Goal: Information Seeking & Learning: Find contact information

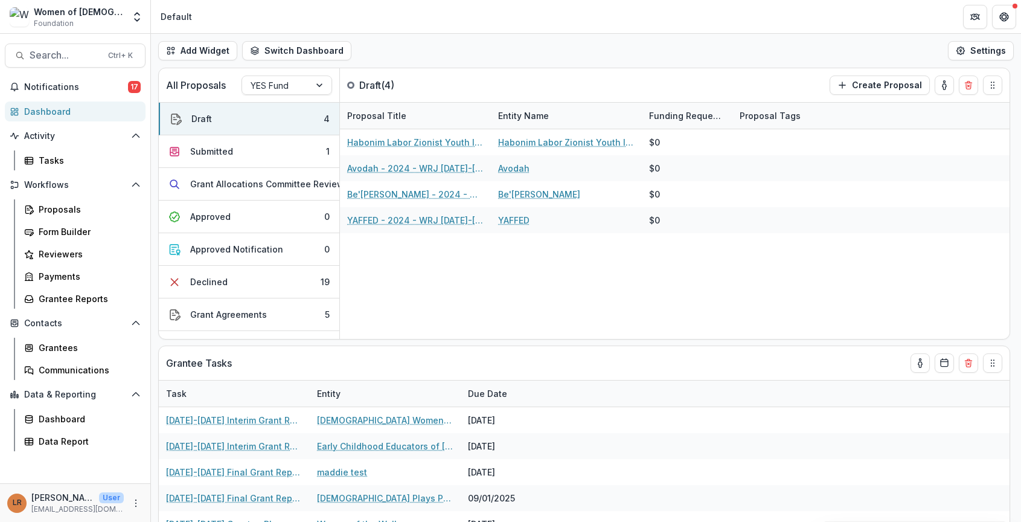
scroll to position [241, 0]
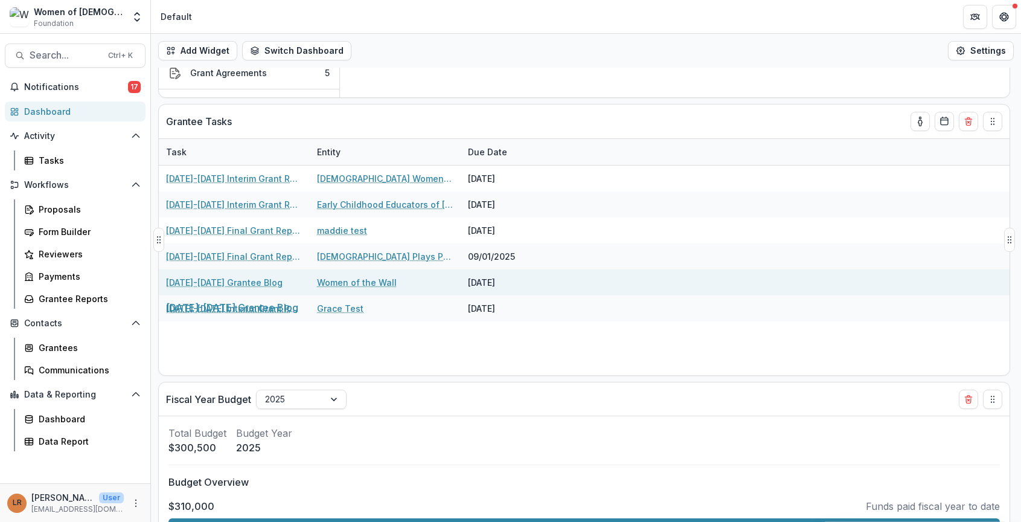
click at [245, 284] on link "[DATE]-[DATE] Grantee Blog" at bounding box center [224, 282] width 117 height 13
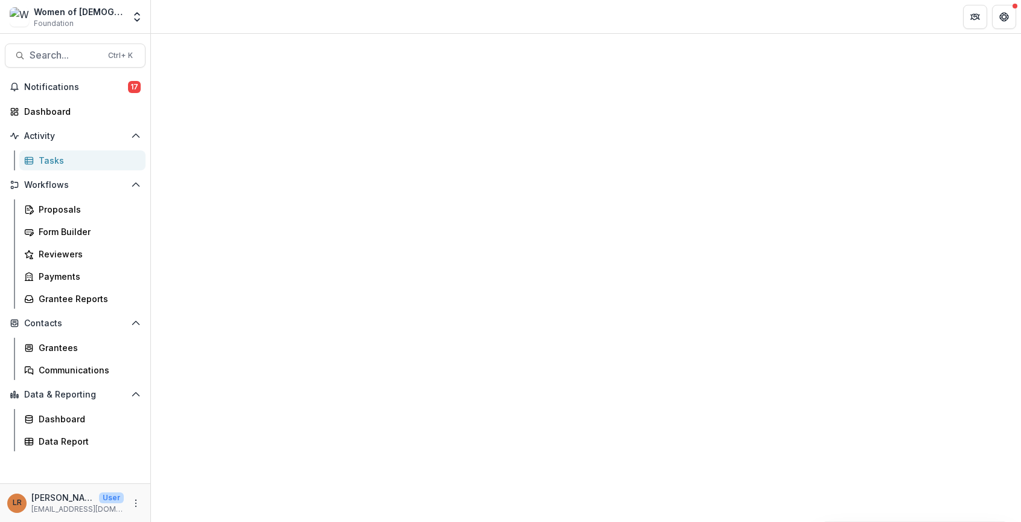
select select "********"
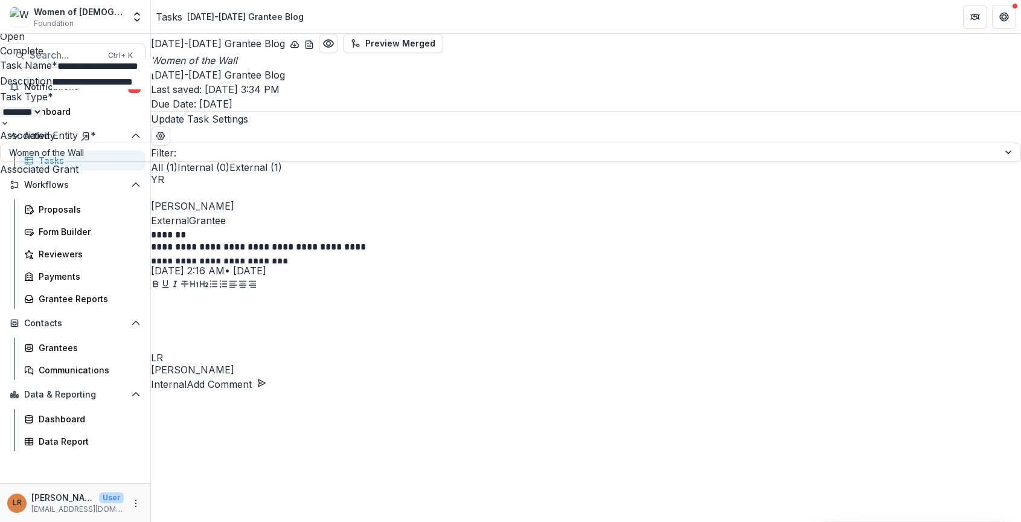
click at [37, 521] on div "**********" at bounding box center [510, 522] width 1021 height 0
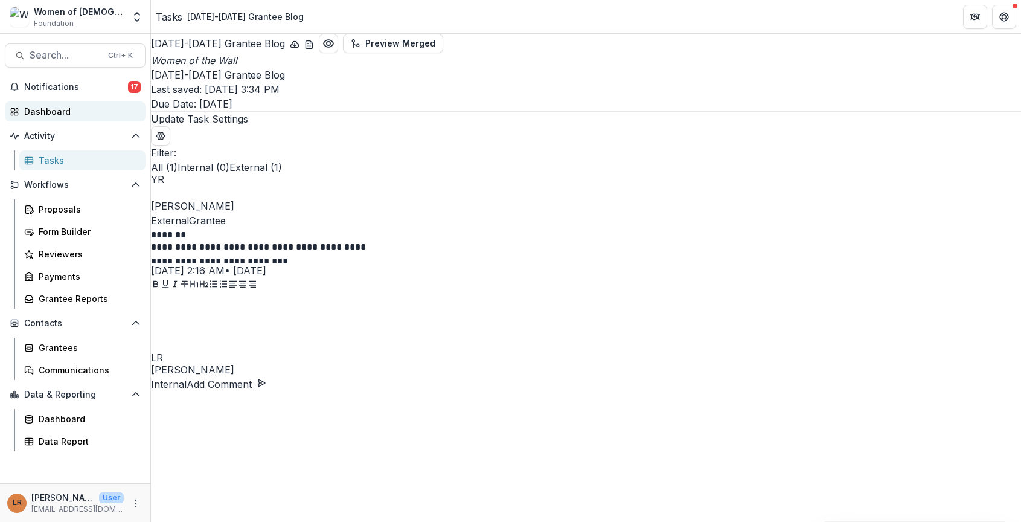
click at [37, 112] on div "Dashboard" at bounding box center [80, 111] width 112 height 13
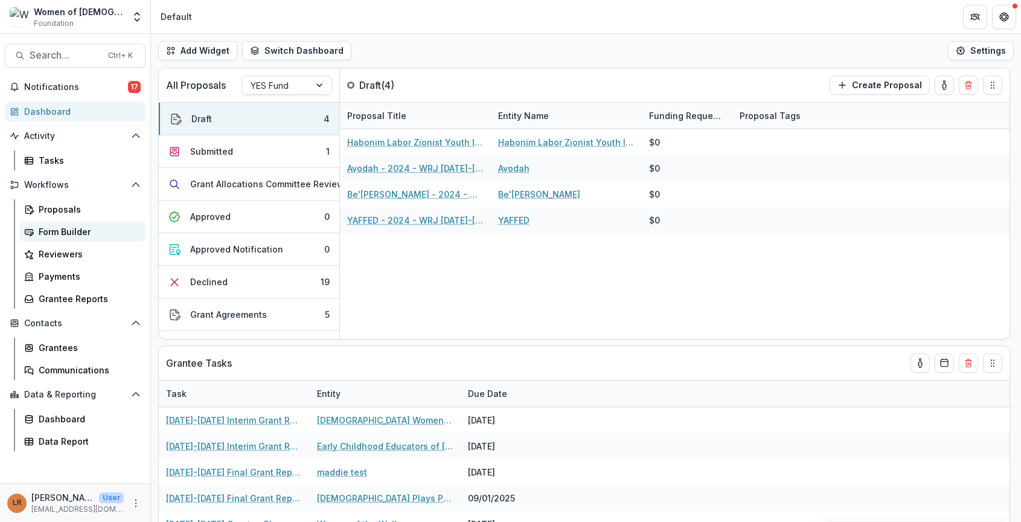
click at [62, 226] on div "Form Builder" at bounding box center [87, 231] width 97 height 13
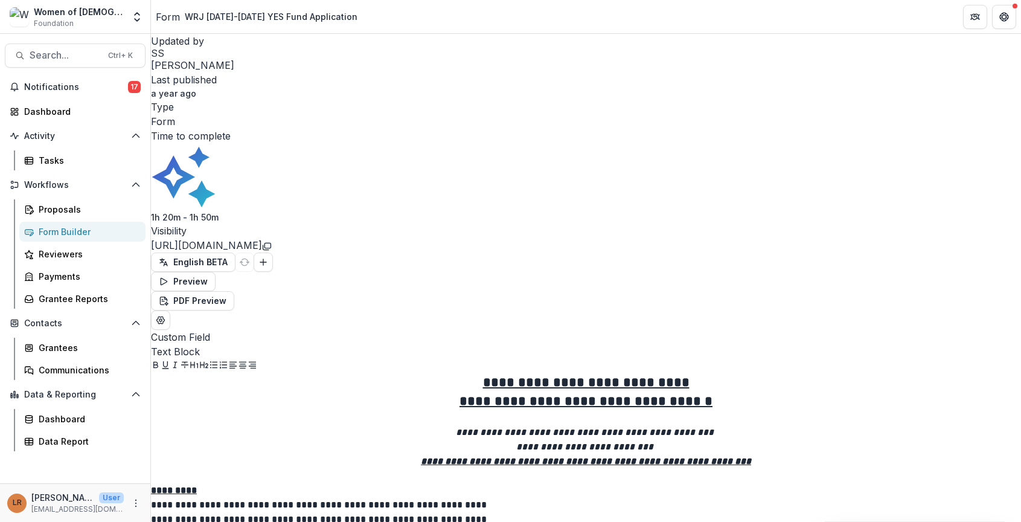
click at [71, 232] on div "Form Builder" at bounding box center [87, 231] width 97 height 13
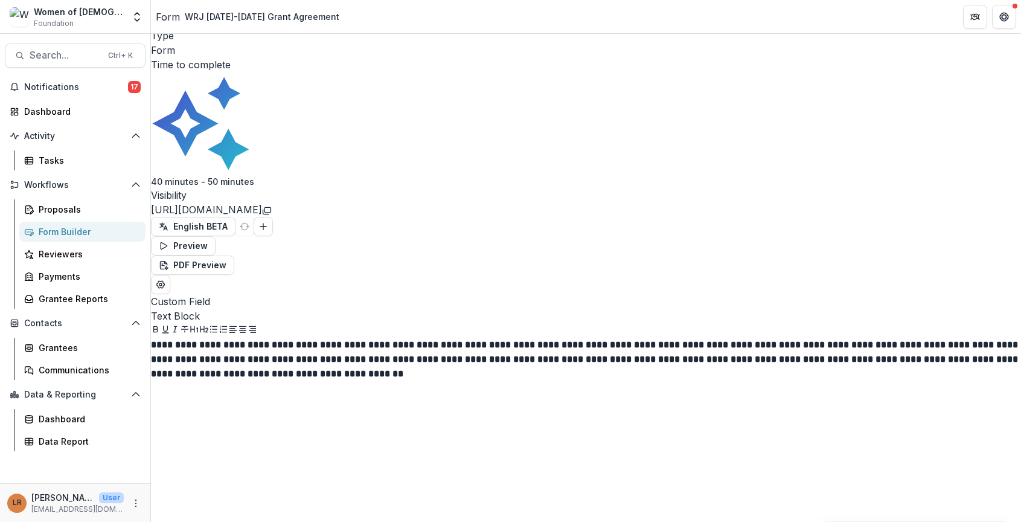
scroll to position [60, 0]
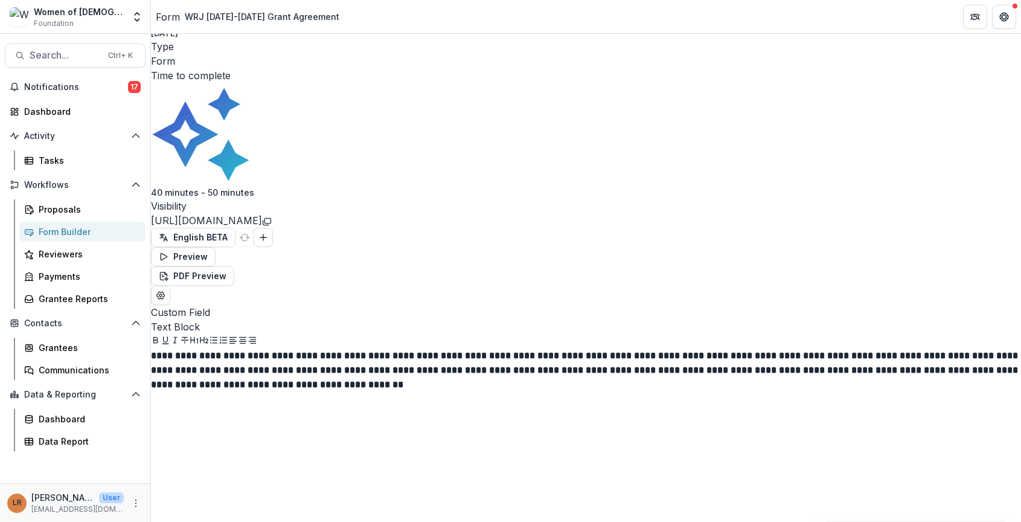
click at [262, 214] on link "[URL][DOMAIN_NAME]" at bounding box center [206, 220] width 111 height 12
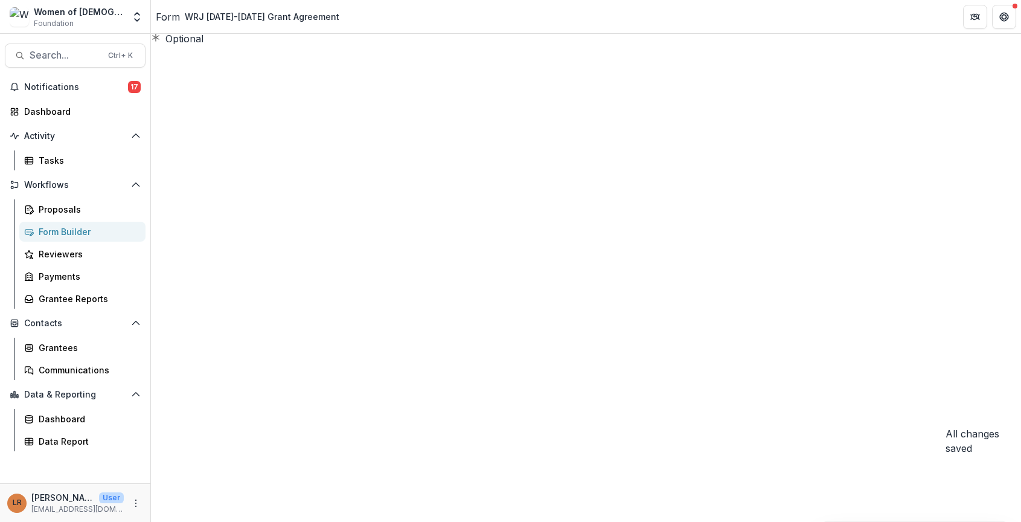
scroll to position [4045, 0]
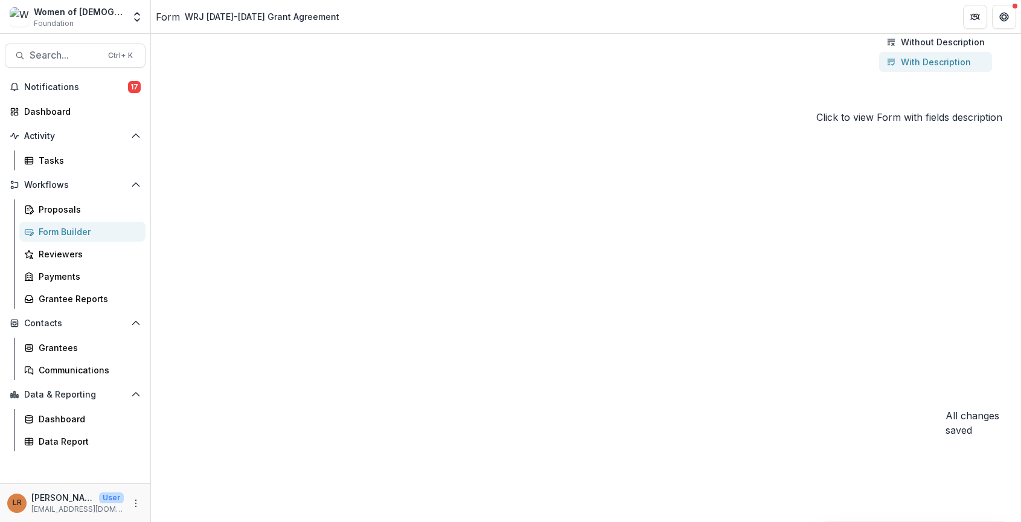
click at [901, 68] on p "With Description" at bounding box center [936, 62] width 70 height 13
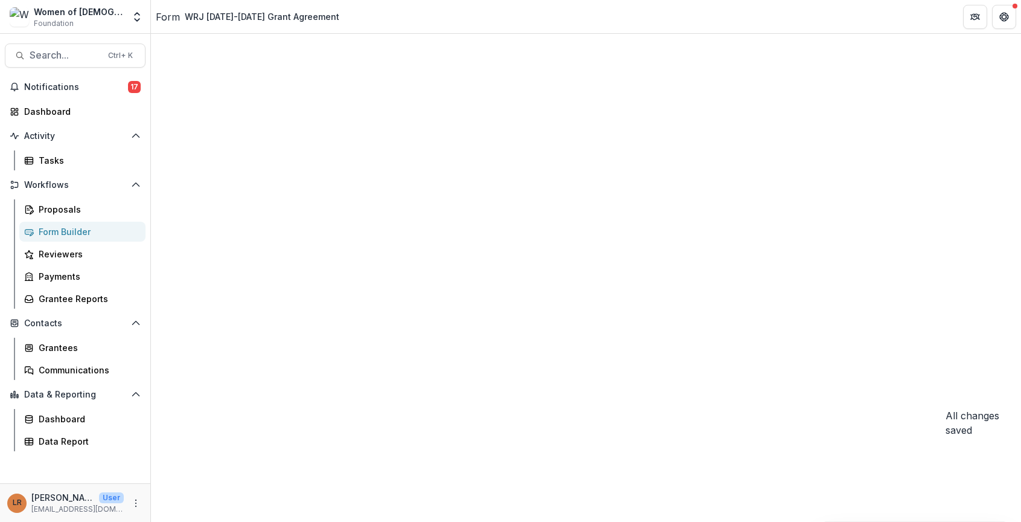
click at [10, 521] on icon "Close" at bounding box center [5, 530] width 10 height 10
click at [70, 230] on div "Form Builder" at bounding box center [87, 231] width 97 height 13
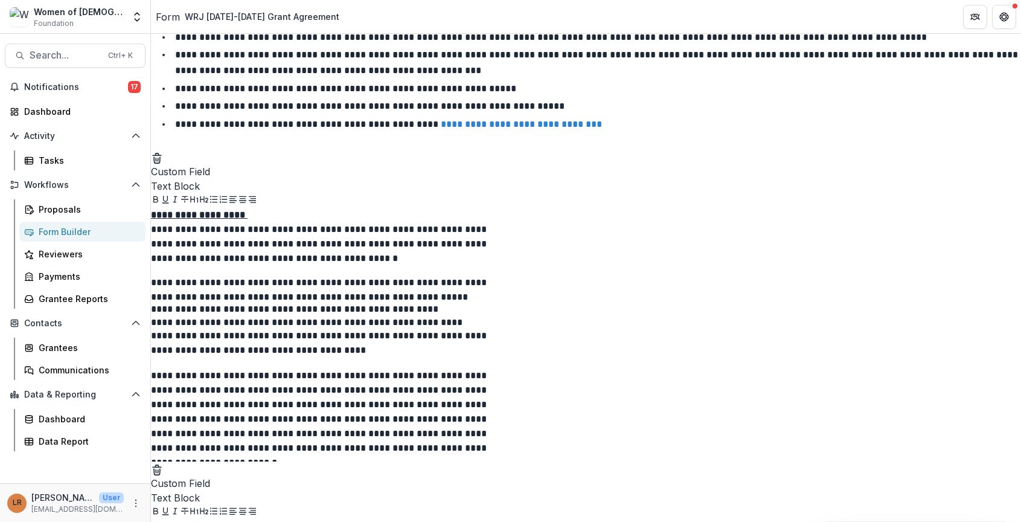
scroll to position [3260, 0]
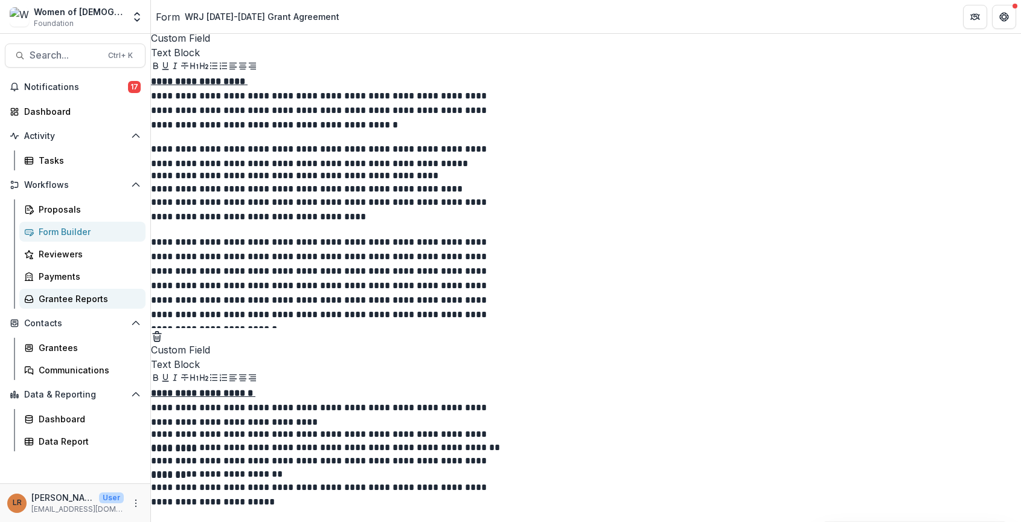
click at [51, 303] on div "Grantee Reports" at bounding box center [87, 298] width 97 height 13
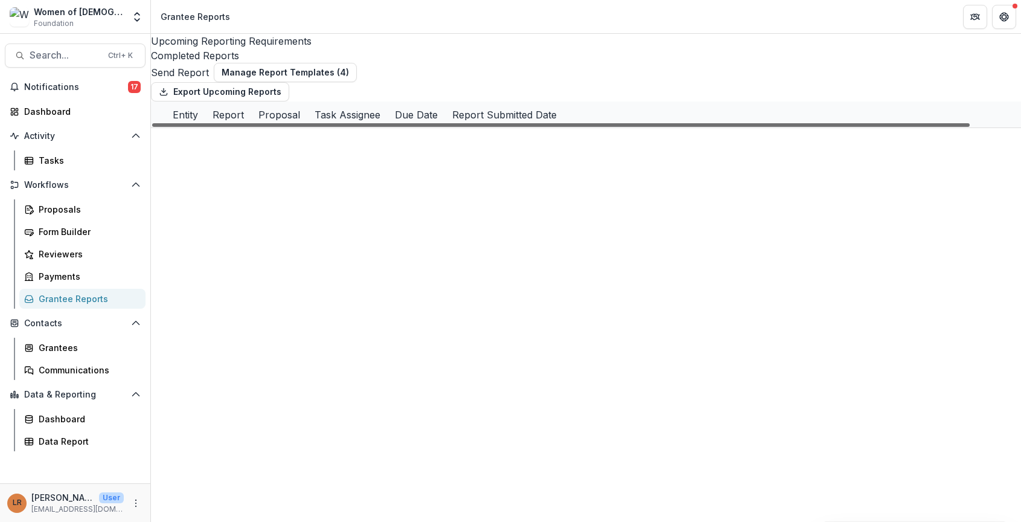
drag, startPoint x: 674, startPoint y: 285, endPoint x: 444, endPoint y: 289, distance: 229.4
click at [444, 127] on div at bounding box center [560, 125] width 817 height 4
click at [334, 48] on div "Completed Reports" at bounding box center [586, 55] width 870 height 14
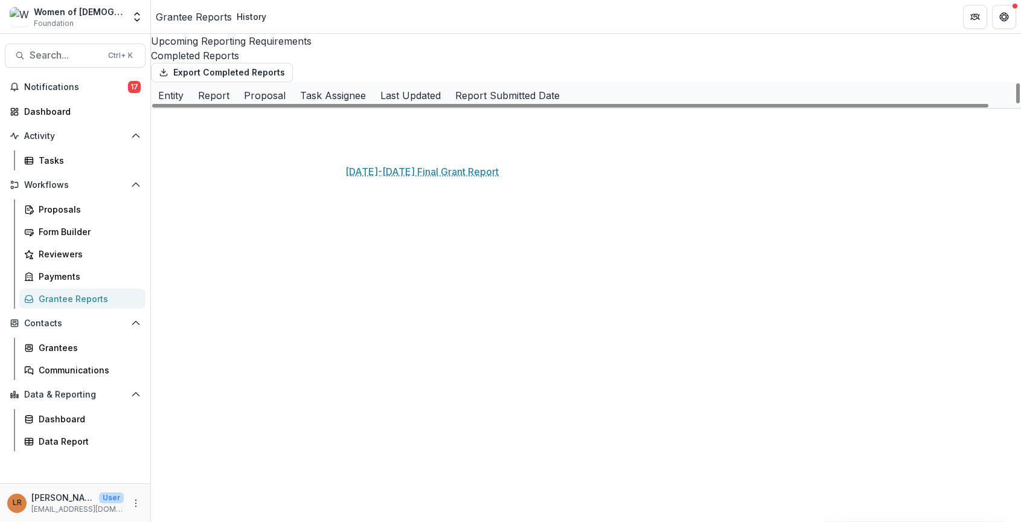
click at [394, 128] on link "[DATE]-[DATE] Final Grant Report" at bounding box center [403, 121] width 136 height 13
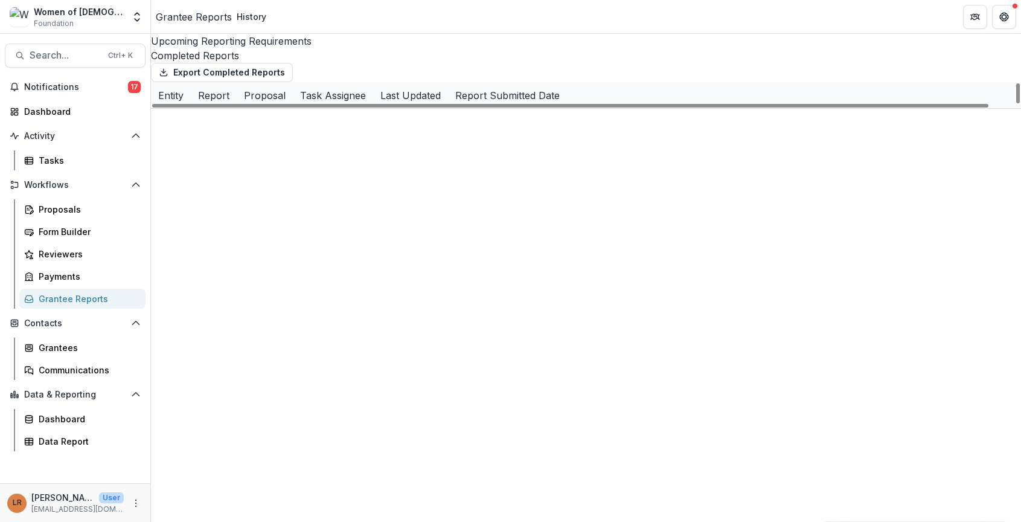
scroll to position [0, 0]
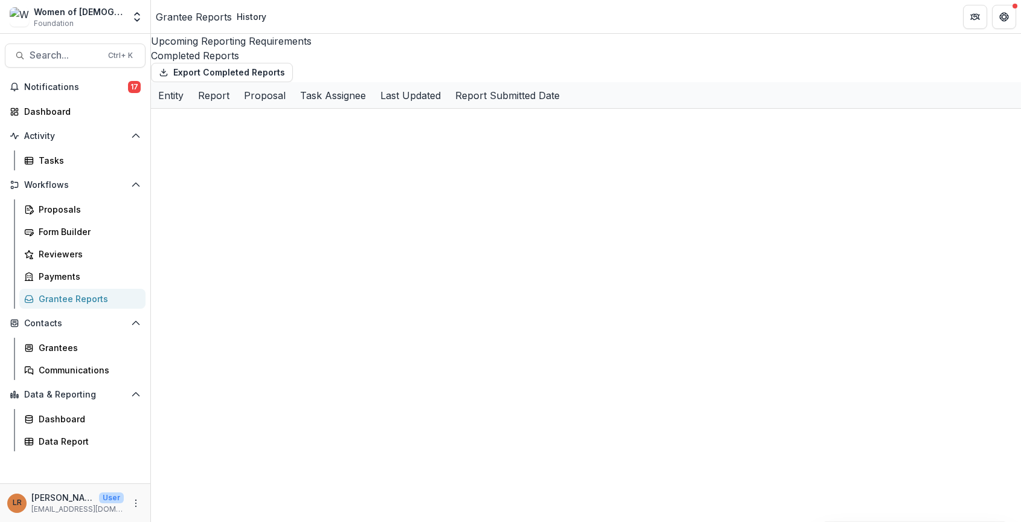
click at [229, 41] on div "Upcoming Reporting Requirements" at bounding box center [586, 41] width 870 height 14
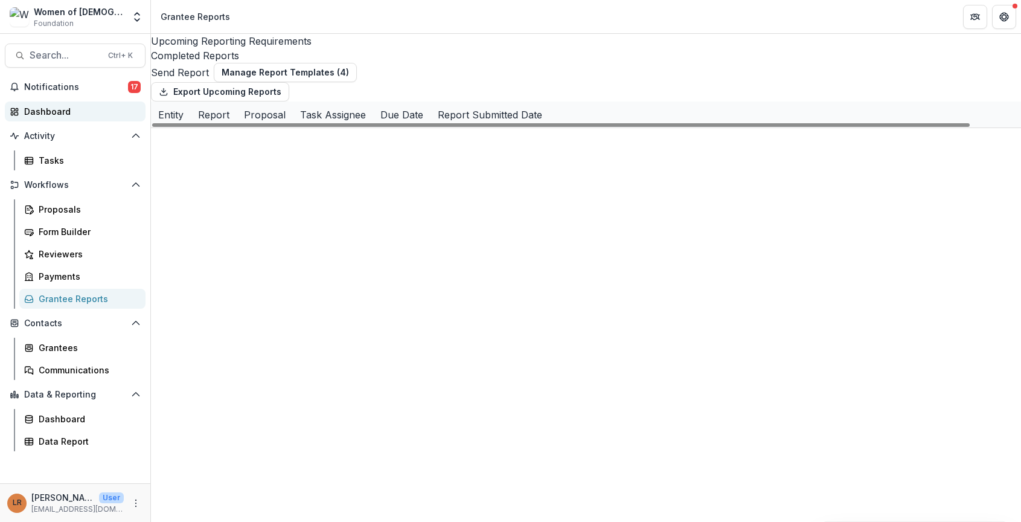
click at [49, 110] on div "Dashboard" at bounding box center [80, 111] width 112 height 13
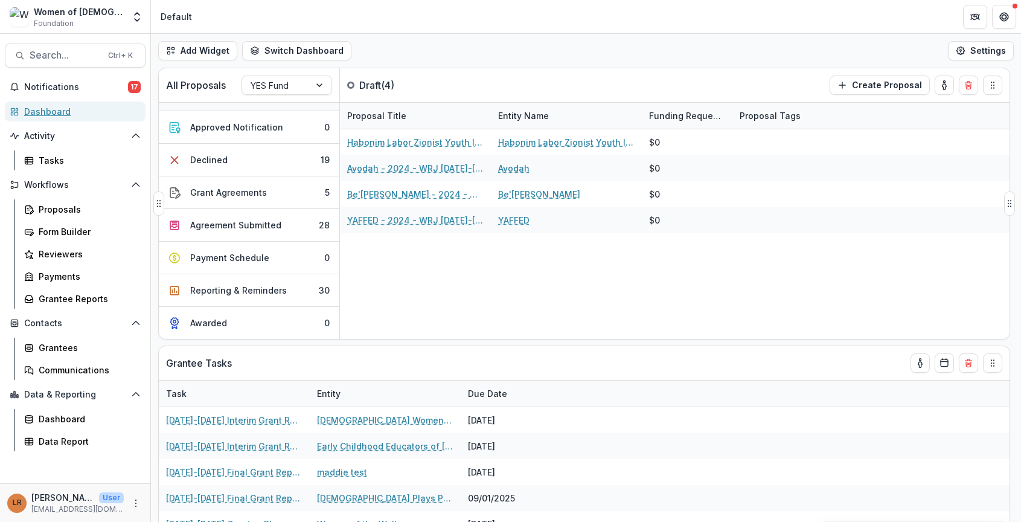
scroll to position [131, 0]
click at [250, 219] on div "Agreement Submitted" at bounding box center [235, 225] width 91 height 13
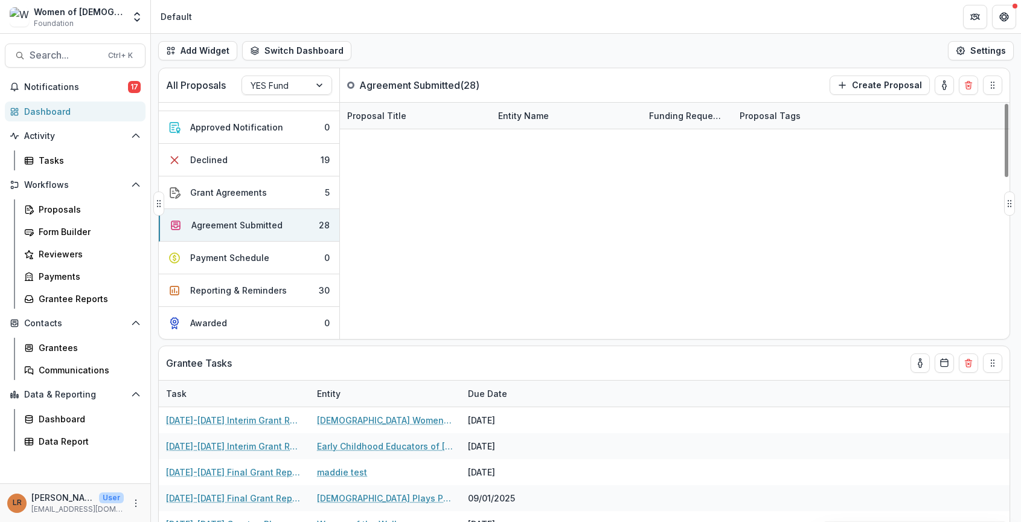
scroll to position [0, 0]
click at [229, 284] on div "Reporting & Reminders" at bounding box center [238, 290] width 97 height 13
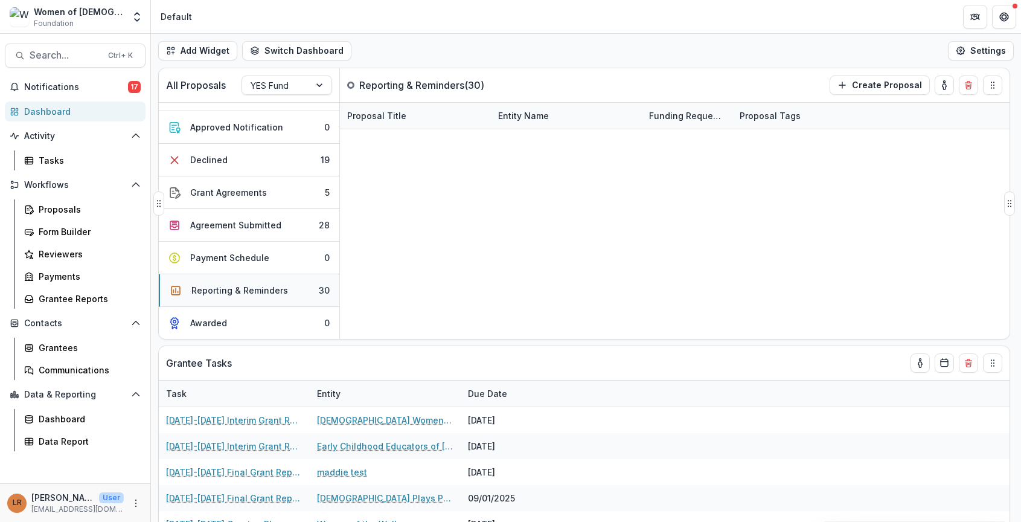
click at [273, 284] on div "Reporting & Reminders" at bounding box center [239, 290] width 97 height 13
click at [235, 188] on div "Grant Agreements" at bounding box center [228, 192] width 77 height 13
click at [243, 219] on div "Agreement Submitted" at bounding box center [235, 225] width 91 height 13
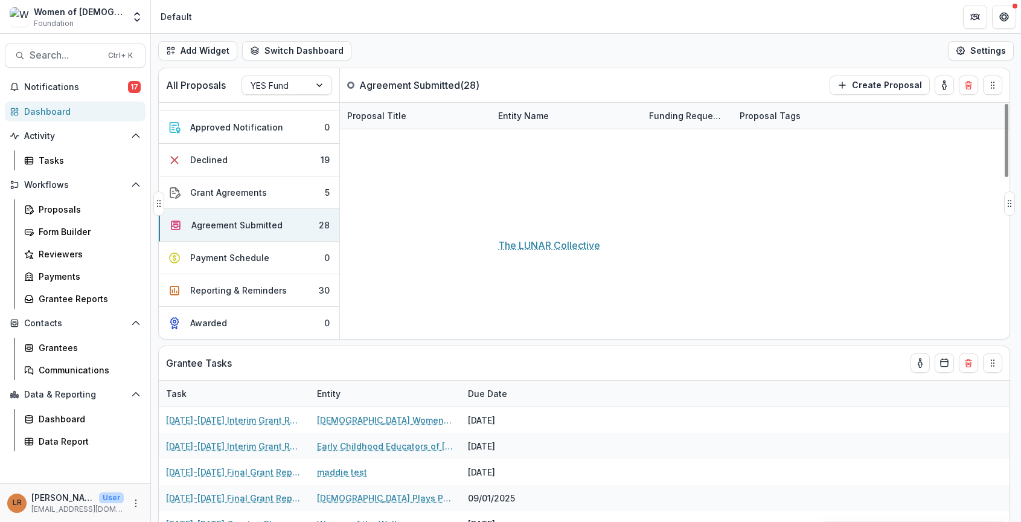
click at [512, 216] on link "The LUNAR Collective" at bounding box center [544, 220] width 92 height 13
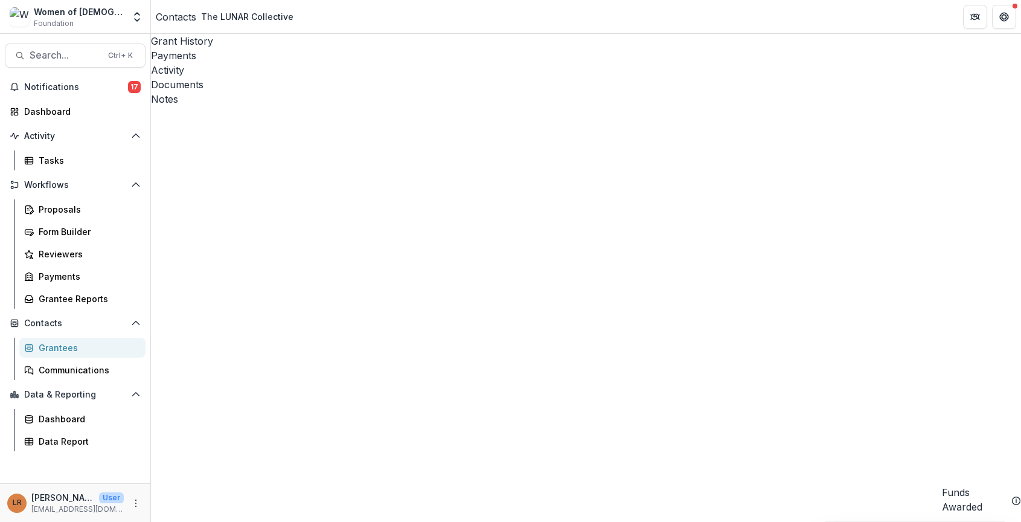
click at [347, 77] on div "Documents" at bounding box center [586, 84] width 870 height 14
click at [185, 18] on div "Contacts" at bounding box center [176, 17] width 40 height 14
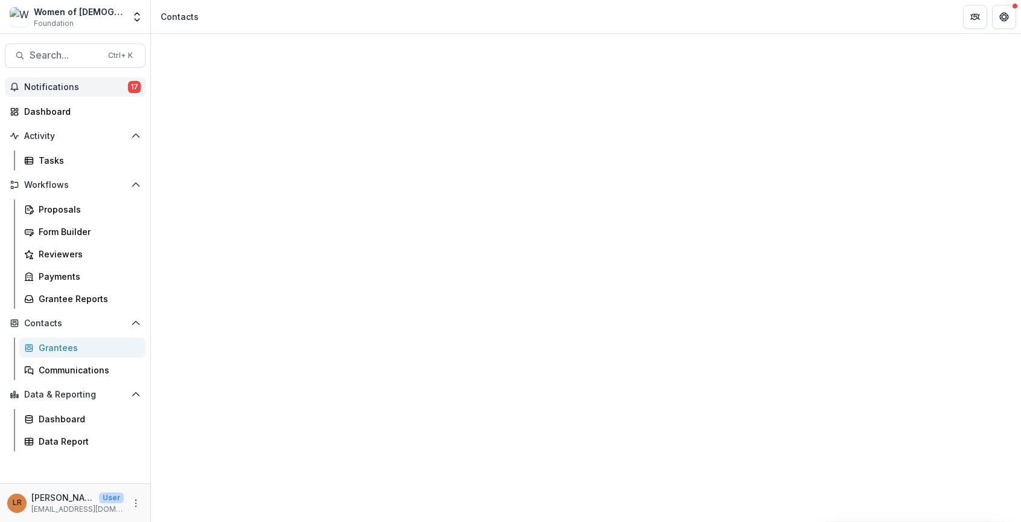
click at [45, 85] on span "Notifications" at bounding box center [76, 87] width 104 height 10
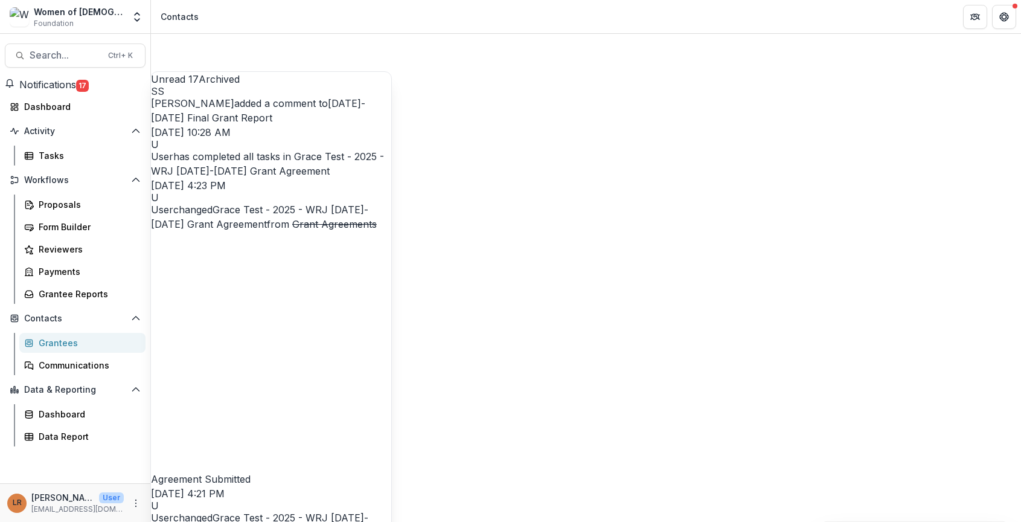
click at [407, 57] on div "Contacts" at bounding box center [586, 476] width 870 height 884
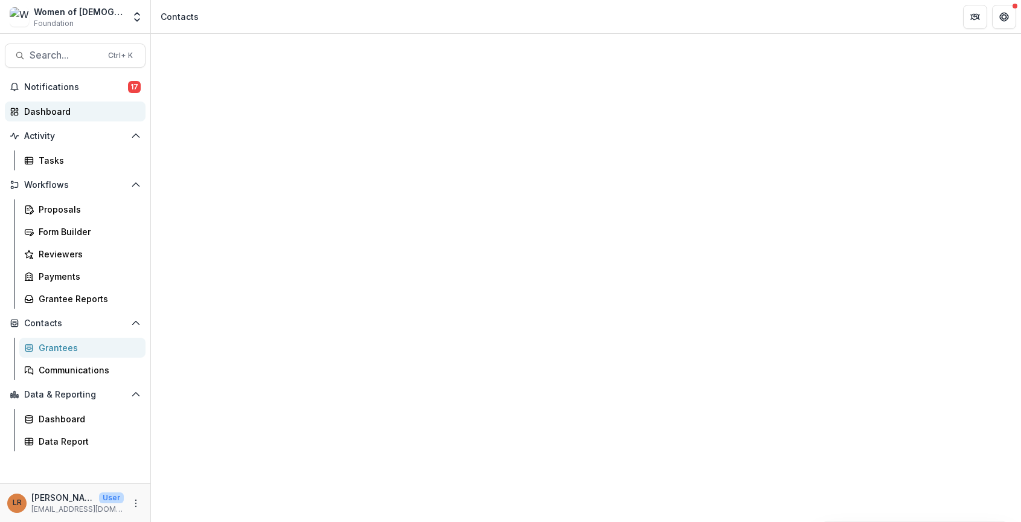
click at [38, 110] on div "Dashboard" at bounding box center [80, 111] width 112 height 13
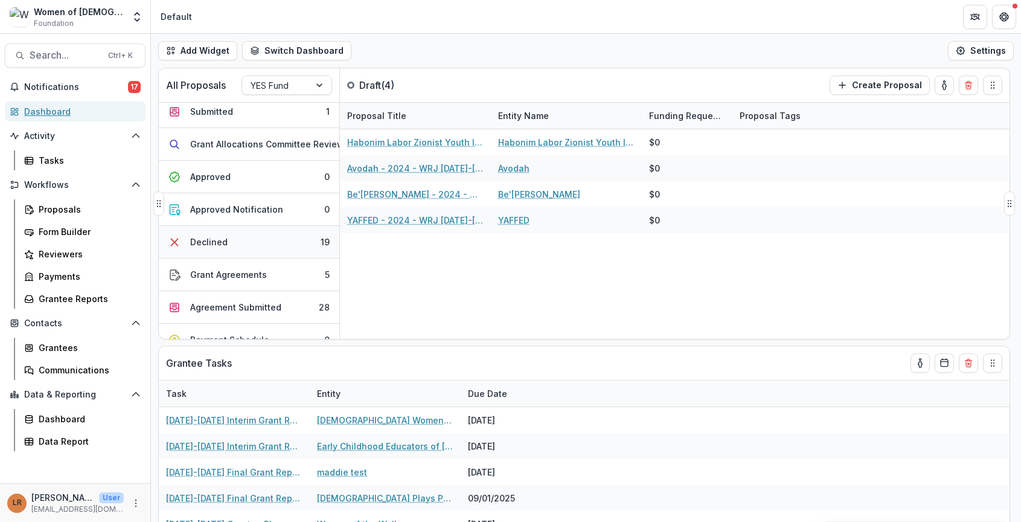
scroll to position [60, 0]
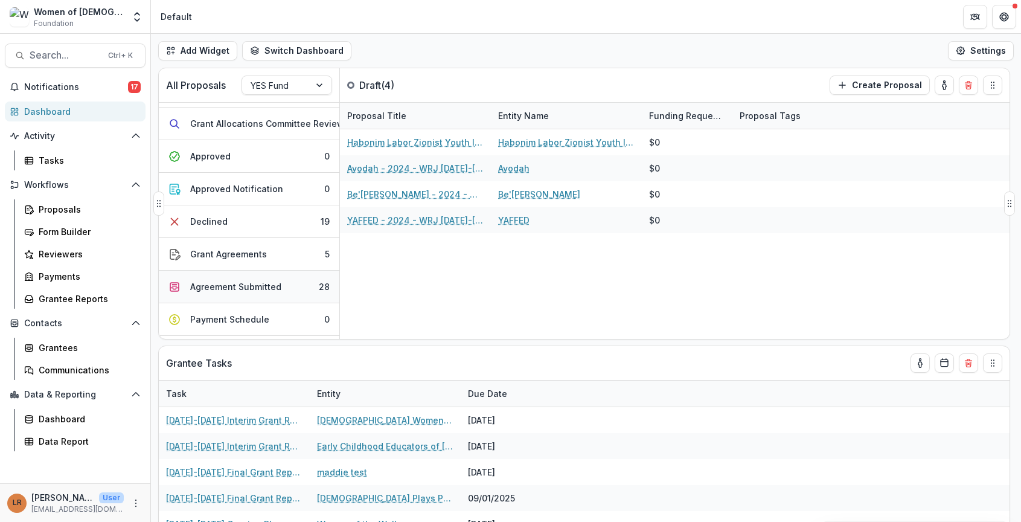
click at [249, 289] on div "Agreement Submitted" at bounding box center [235, 286] width 91 height 13
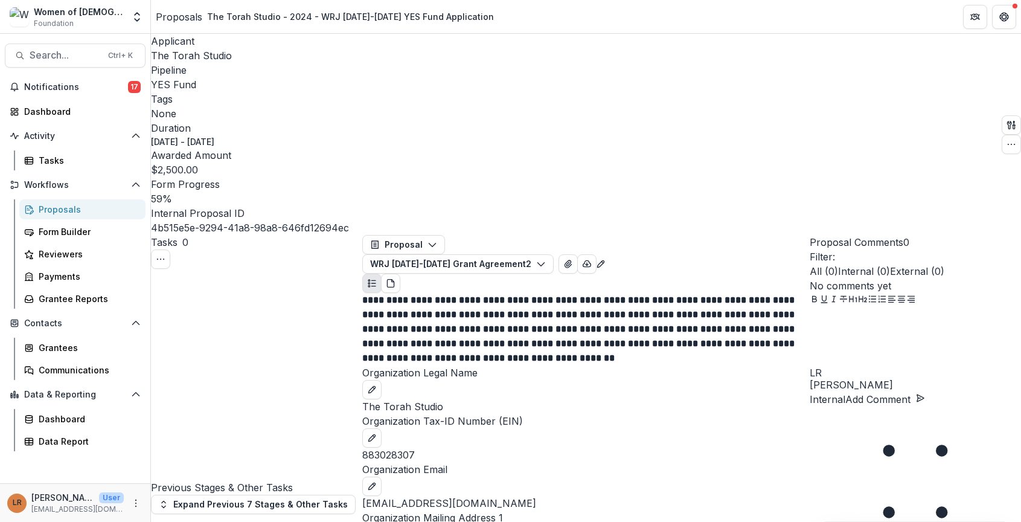
scroll to position [1087, 0]
click at [573, 259] on icon "View Attached Files" at bounding box center [568, 264] width 10 height 10
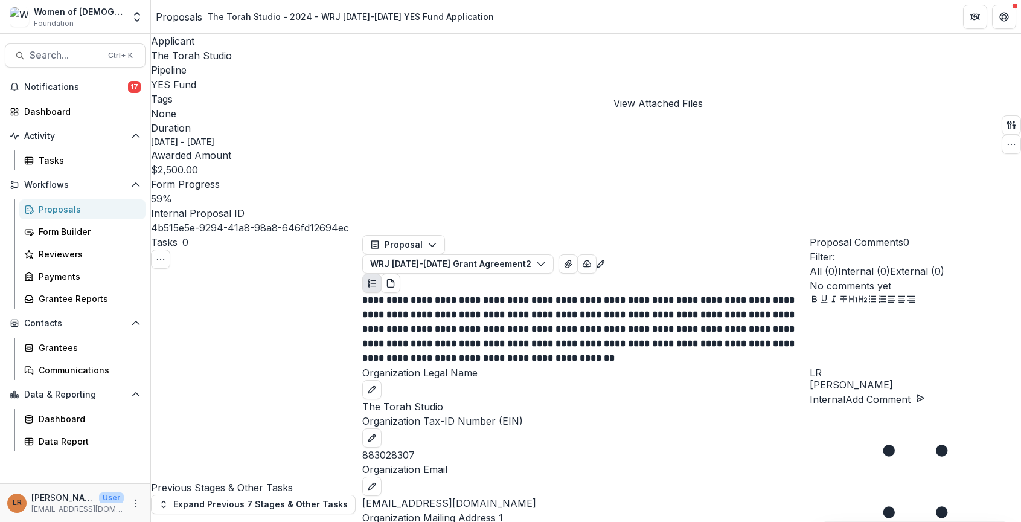
scroll to position [845, 0]
click at [750, 27] on header "Proposals The Torah Studio - 2024 - WRJ [DATE]-[DATE] YES Fund Application" at bounding box center [586, 16] width 870 height 33
click at [194, 54] on span "The Torah Studio" at bounding box center [191, 56] width 81 height 12
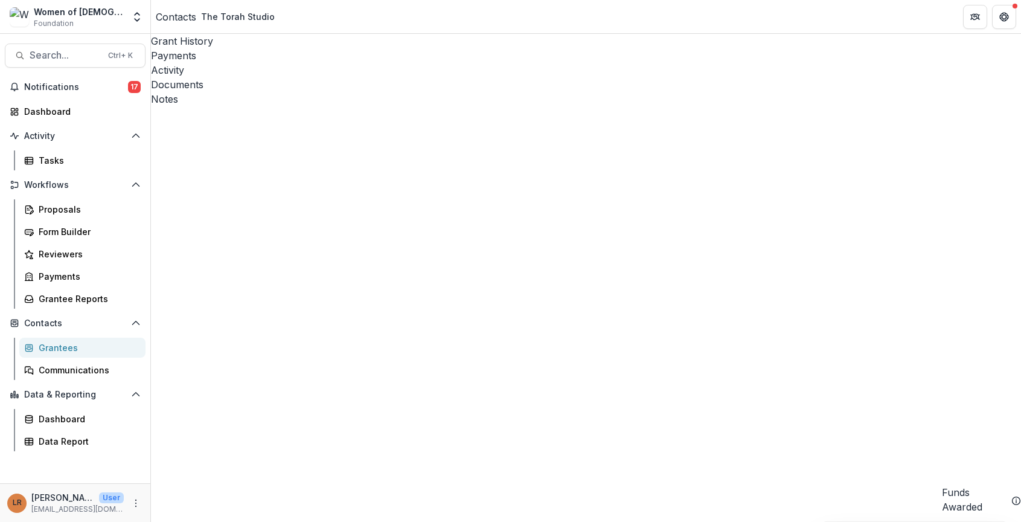
drag, startPoint x: 884, startPoint y: 213, endPoint x: 771, endPoint y: 214, distance: 113.5
copy link "[EMAIL_ADDRESS][DOMAIN_NAME]"
drag, startPoint x: 945, startPoint y: 348, endPoint x: 740, endPoint y: 350, distance: 204.6
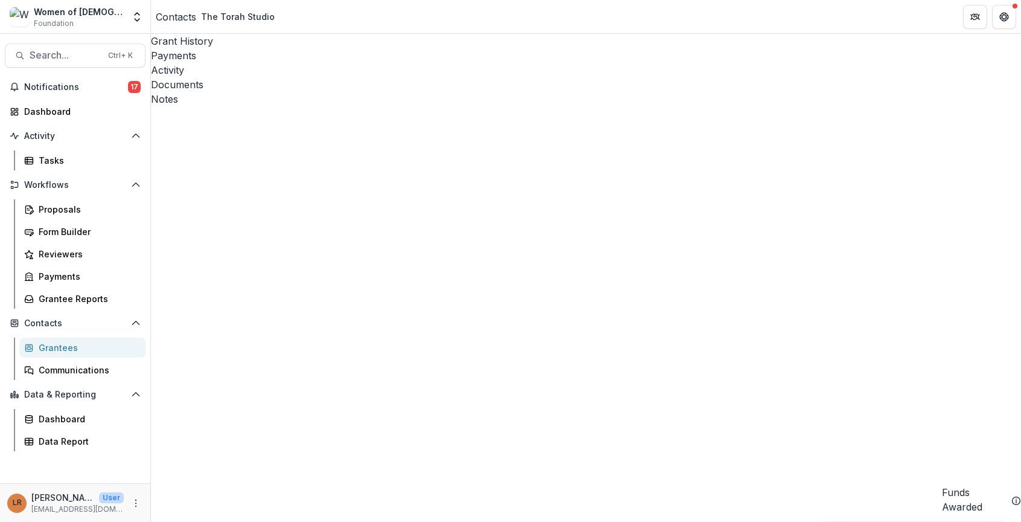
copy div "[STREET_ADDRESS][PERSON_NAME][US_STATE]"
click at [46, 88] on span "Notifications" at bounding box center [76, 87] width 104 height 10
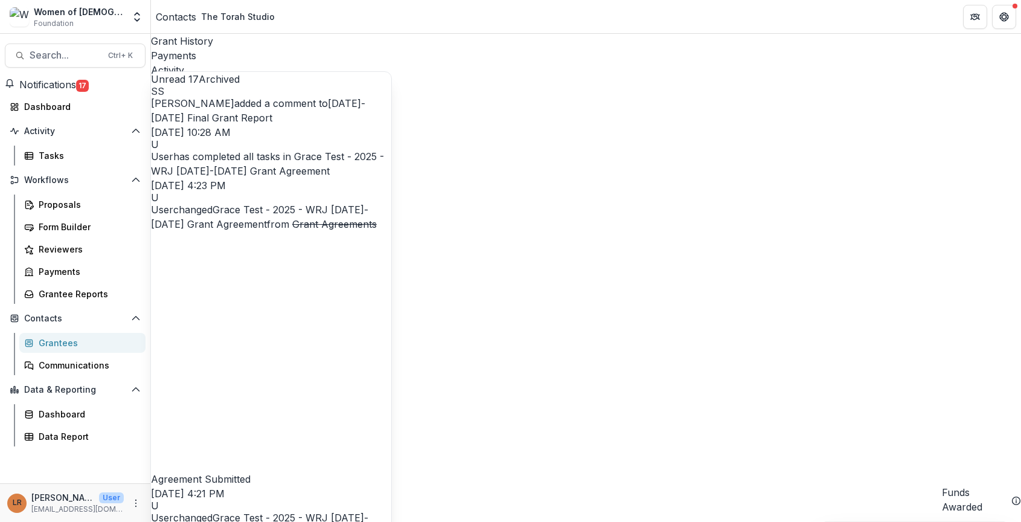
click at [39, 19] on span "Foundation" at bounding box center [54, 23] width 40 height 11
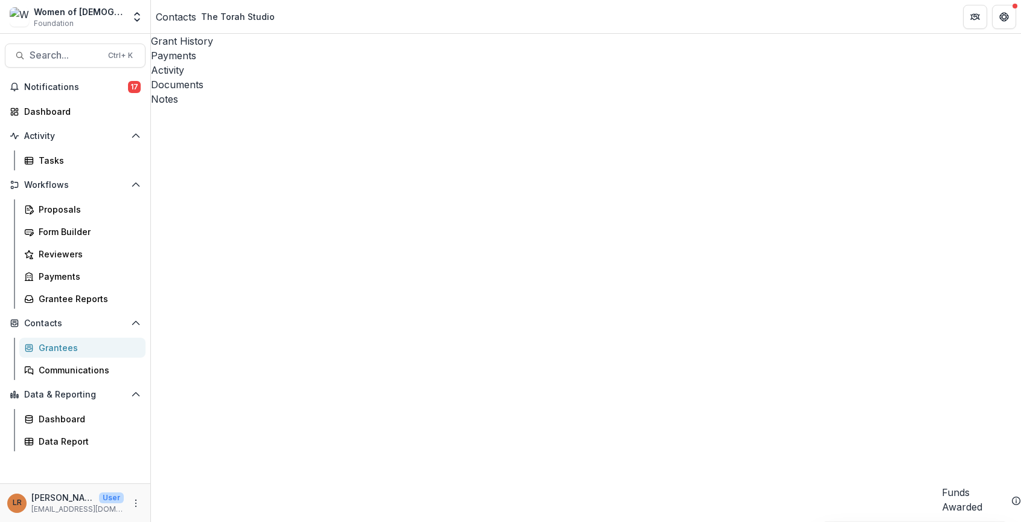
click at [19, 14] on img at bounding box center [19, 16] width 19 height 19
click at [61, 345] on div "Grantees" at bounding box center [87, 347] width 97 height 13
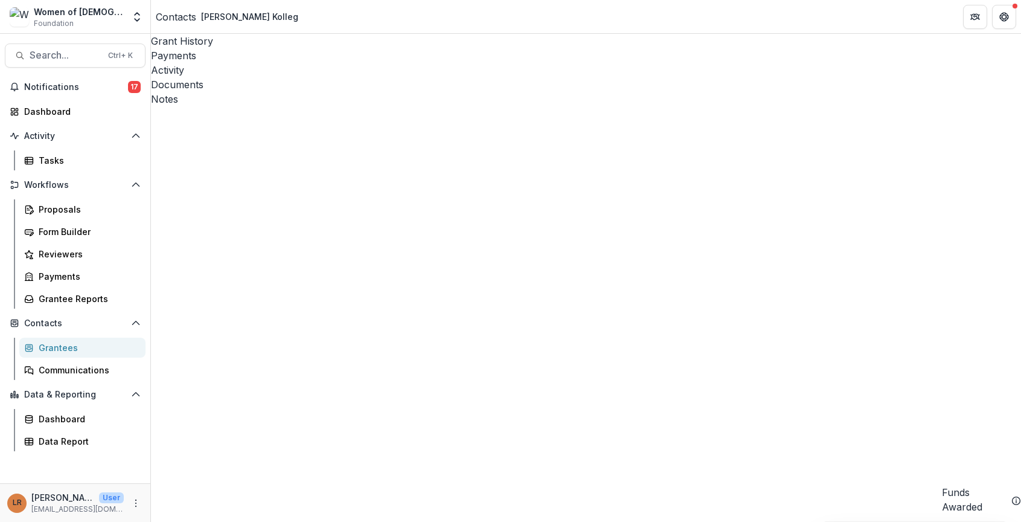
click at [342, 77] on div "Documents" at bounding box center [586, 84] width 870 height 14
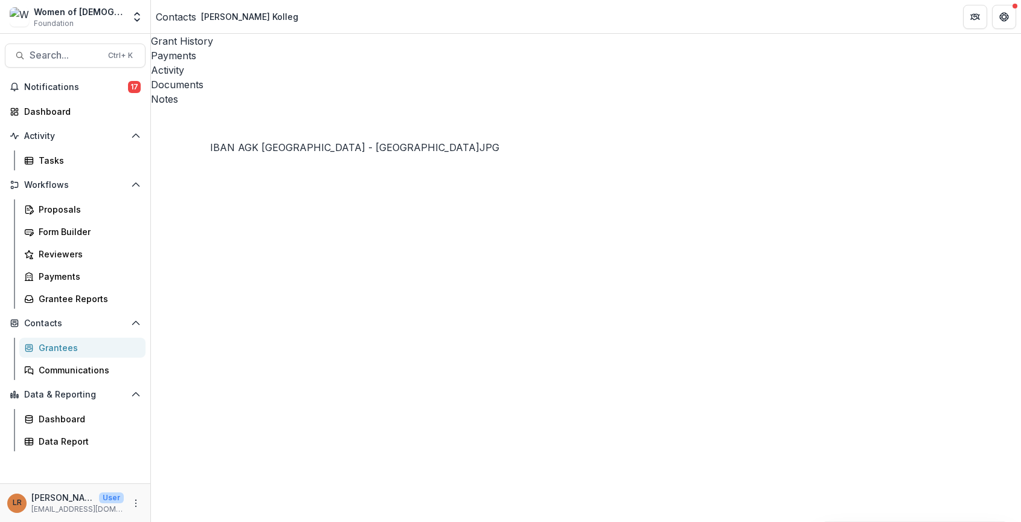
click at [10, 521] on icon "Close" at bounding box center [5, 530] width 10 height 10
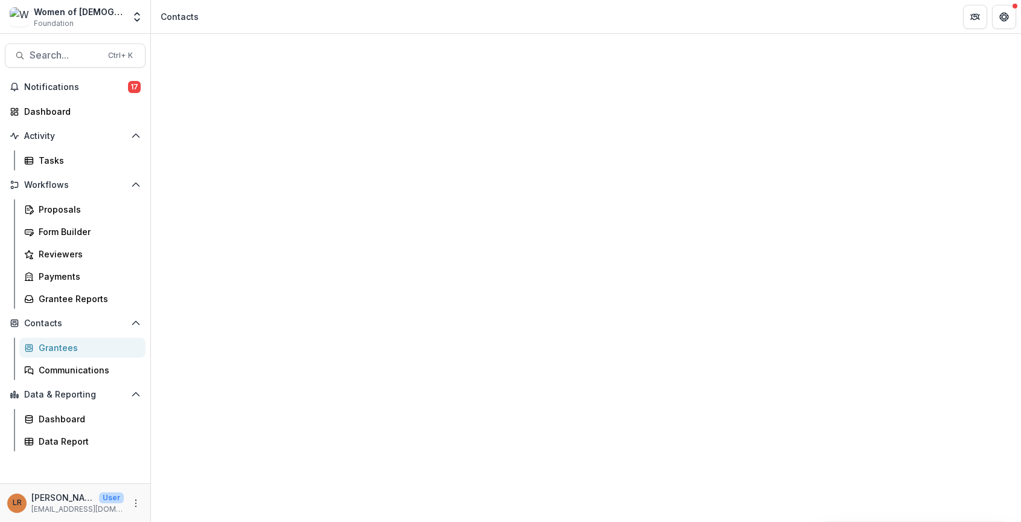
scroll to position [241, 0]
click at [345, 77] on div "Documents" at bounding box center [586, 84] width 870 height 14
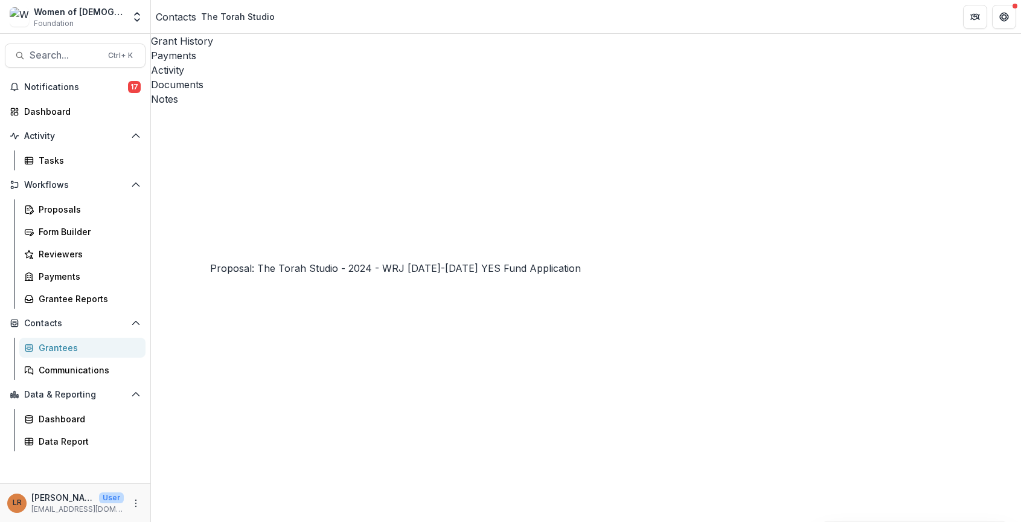
click at [10, 521] on icon "Close" at bounding box center [5, 530] width 10 height 10
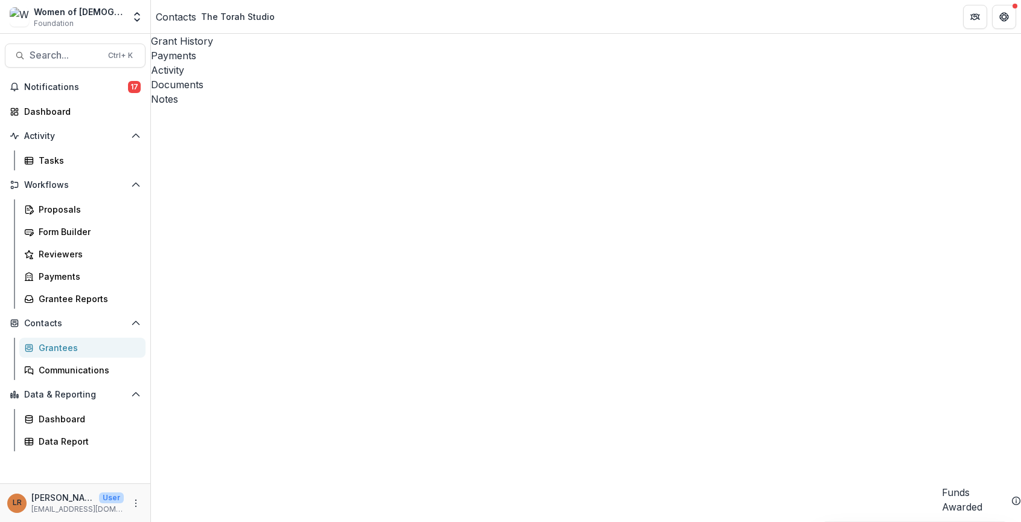
scroll to position [362, 0]
click at [22, 17] on img at bounding box center [19, 16] width 19 height 19
click at [60, 12] on div "Women of [DEMOGRAPHIC_DATA]" at bounding box center [79, 11] width 90 height 13
click at [179, 17] on div "Contacts" at bounding box center [176, 17] width 40 height 14
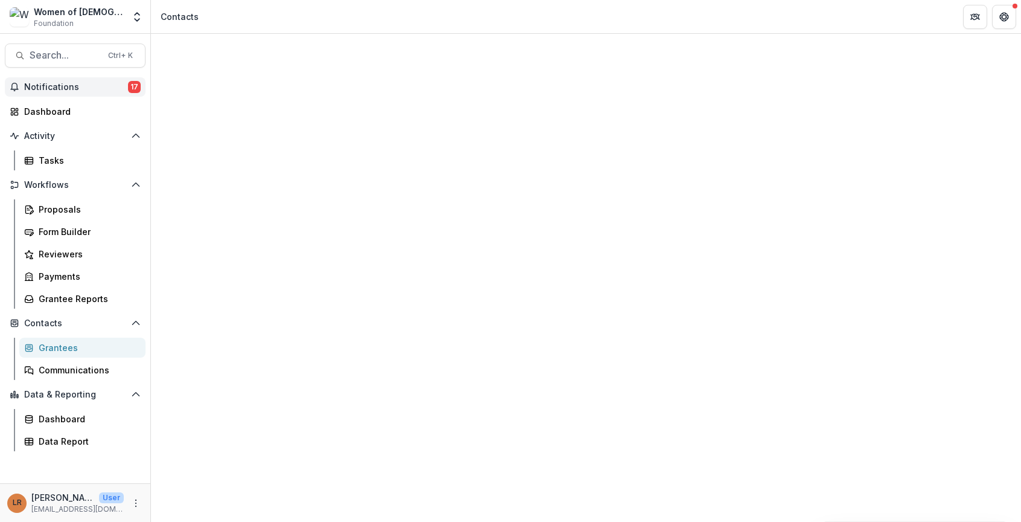
click at [34, 89] on span "Notifications" at bounding box center [76, 87] width 104 height 10
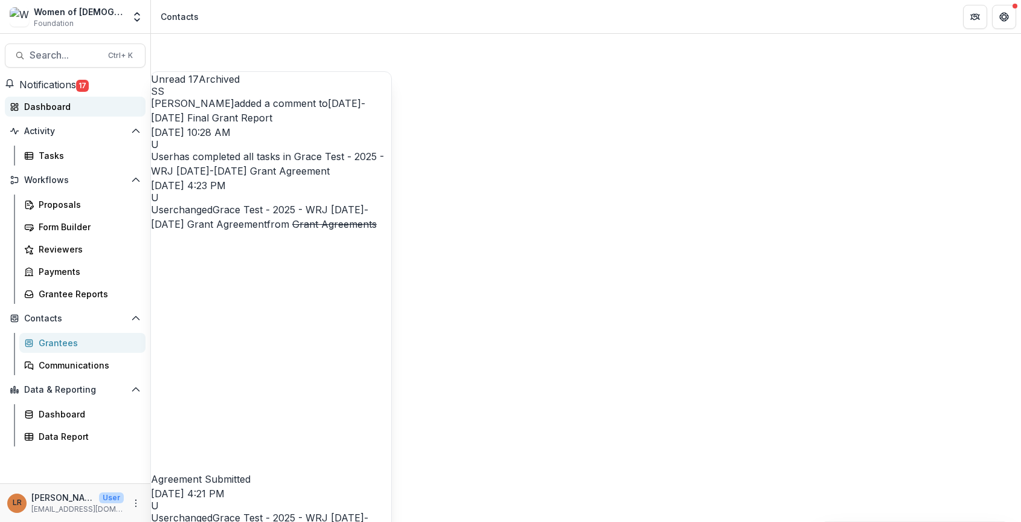
click at [51, 107] on div "Dashboard" at bounding box center [80, 106] width 112 height 13
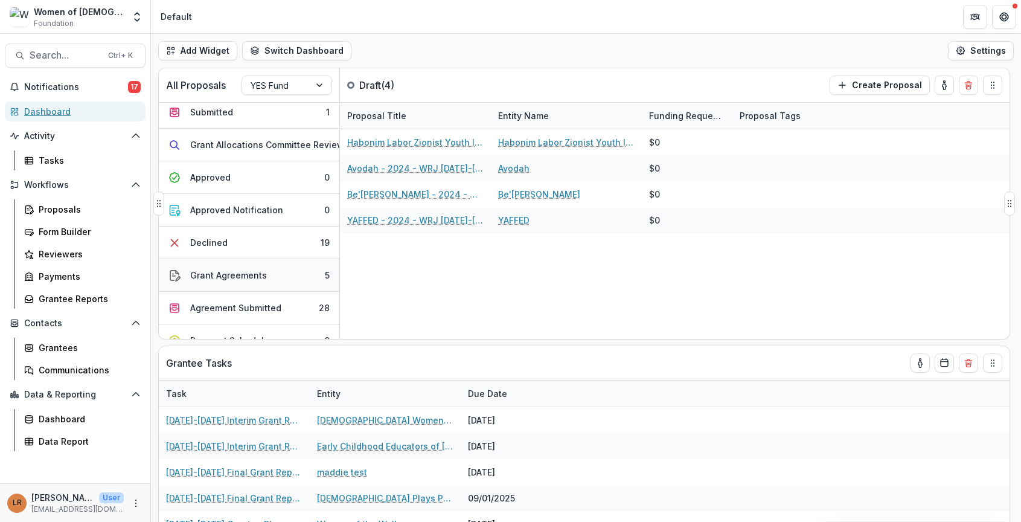
scroll to position [60, 0]
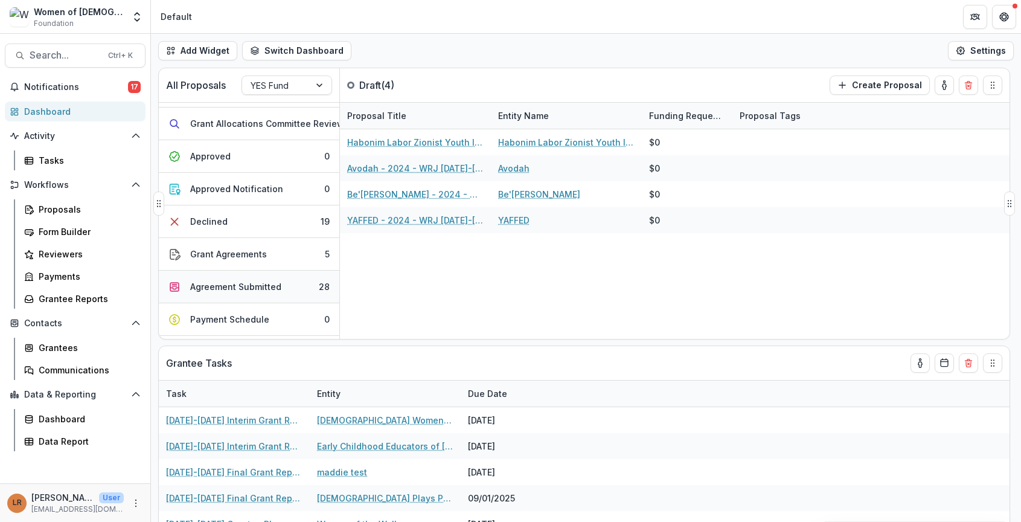
click at [223, 279] on button "Agreement Submitted 28" at bounding box center [249, 286] width 180 height 33
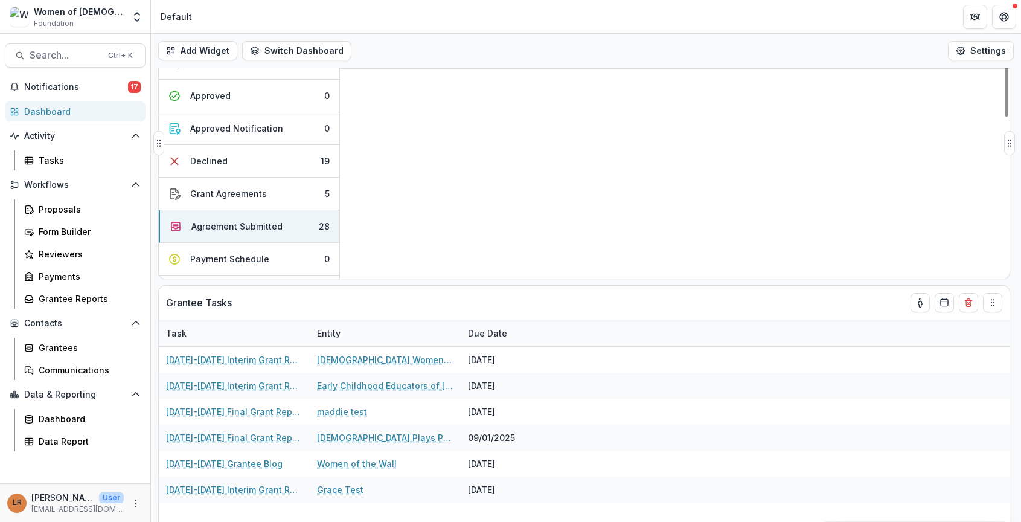
scroll to position [517, 0]
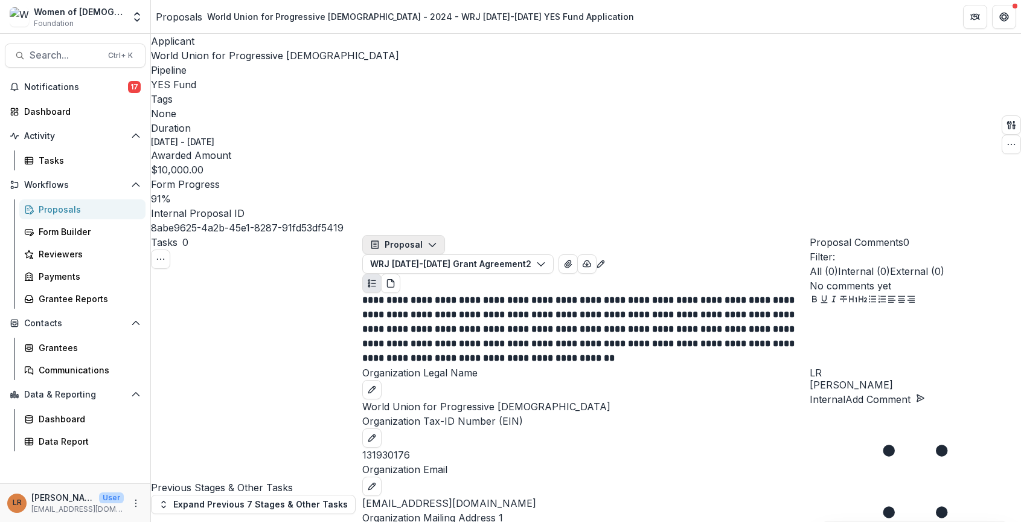
click at [414, 235] on button "Proposal" at bounding box center [403, 244] width 83 height 19
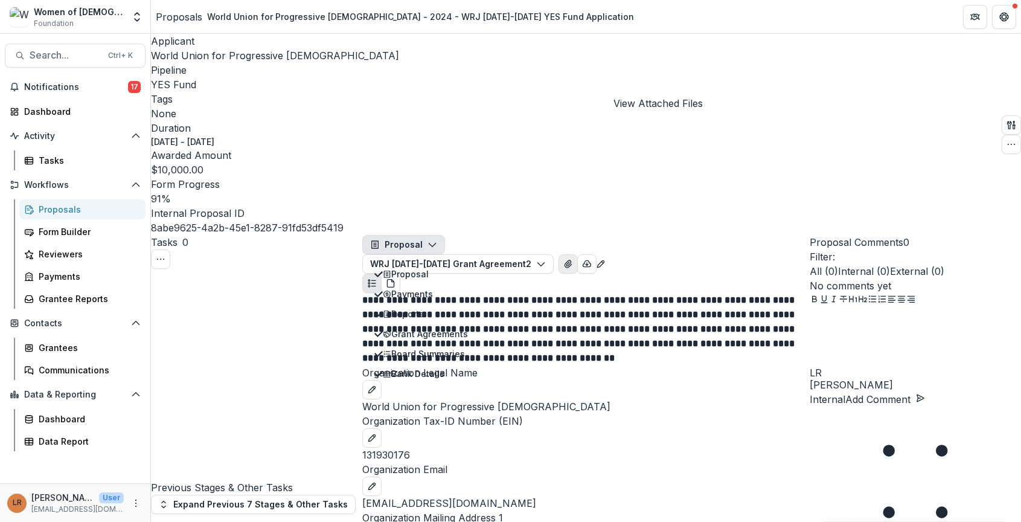
click at [573, 259] on icon "View Attached Files" at bounding box center [568, 264] width 10 height 10
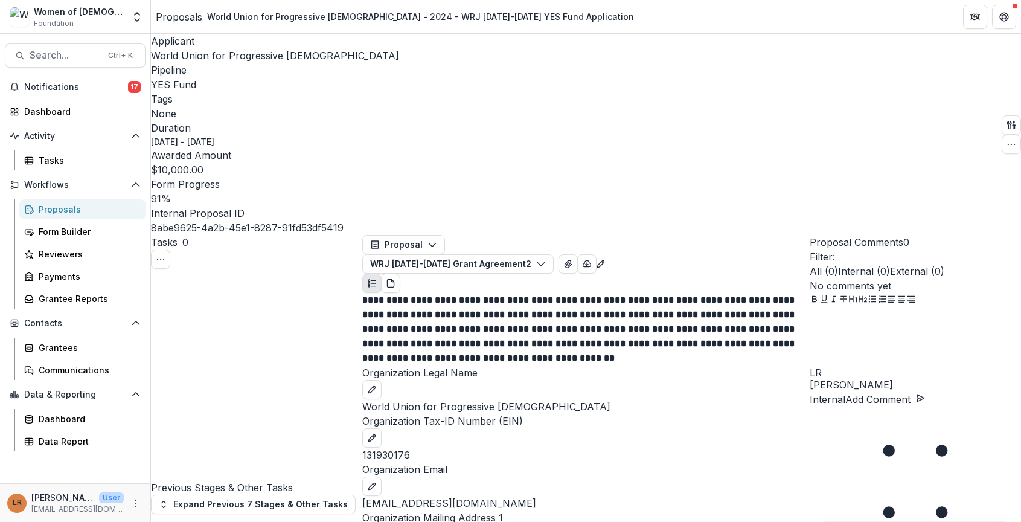
click at [588, 521] on header "Attached Files" at bounding box center [510, 529] width 1021 height 14
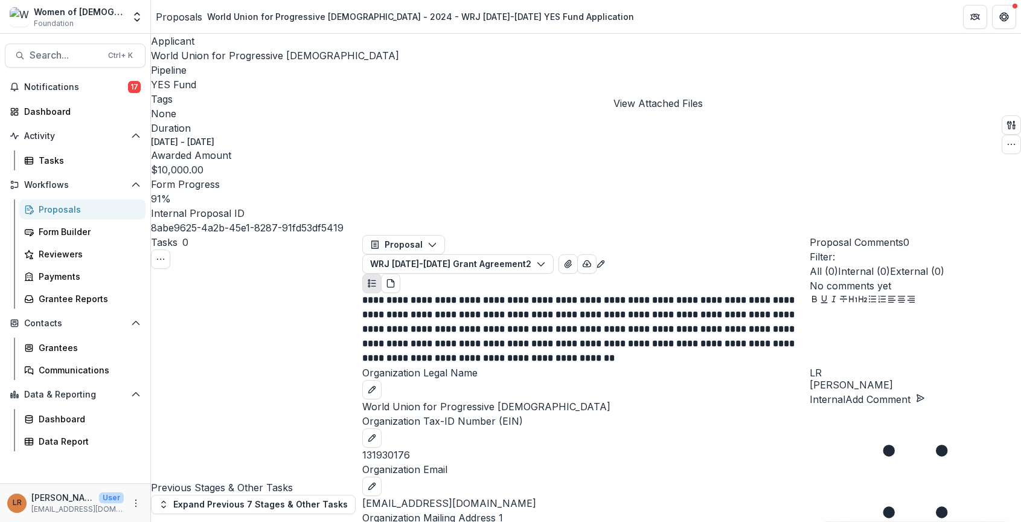
scroll to position [2170, 0]
click at [43, 113] on div "Dashboard" at bounding box center [80, 111] width 112 height 13
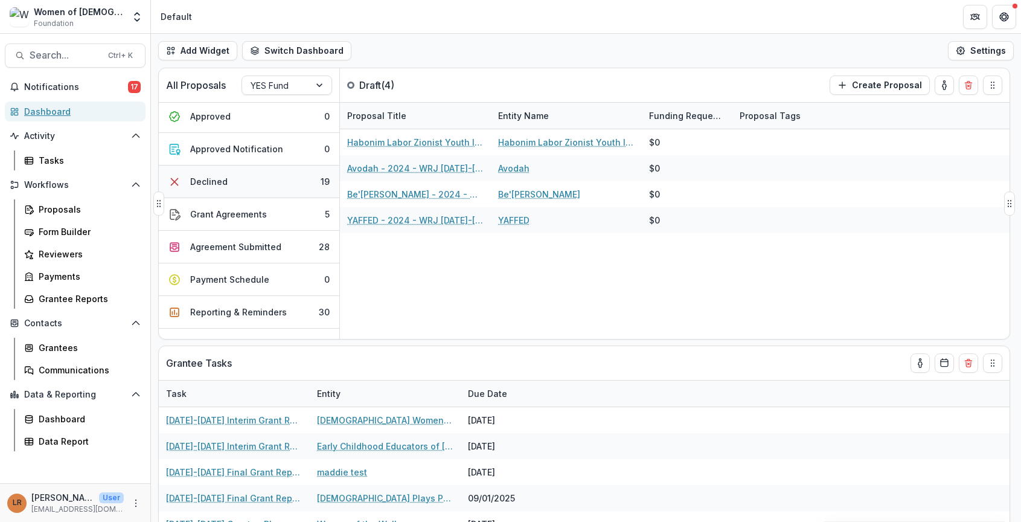
scroll to position [121, 0]
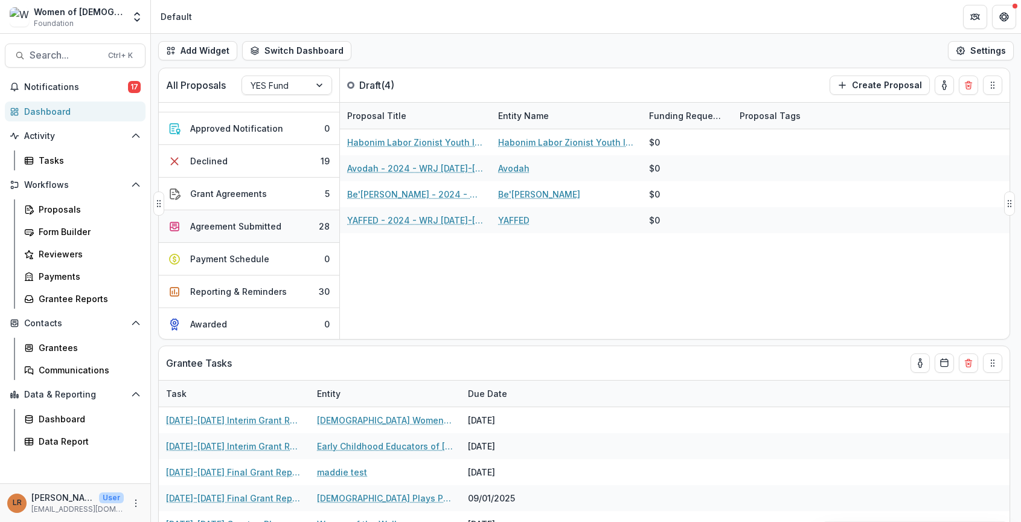
click at [222, 226] on div "Agreement Submitted" at bounding box center [235, 226] width 91 height 13
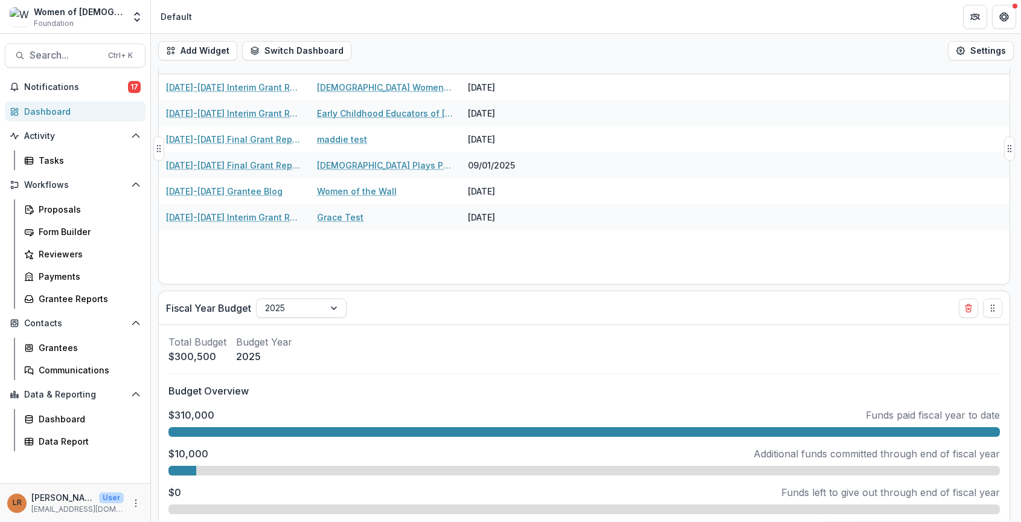
scroll to position [132, 0]
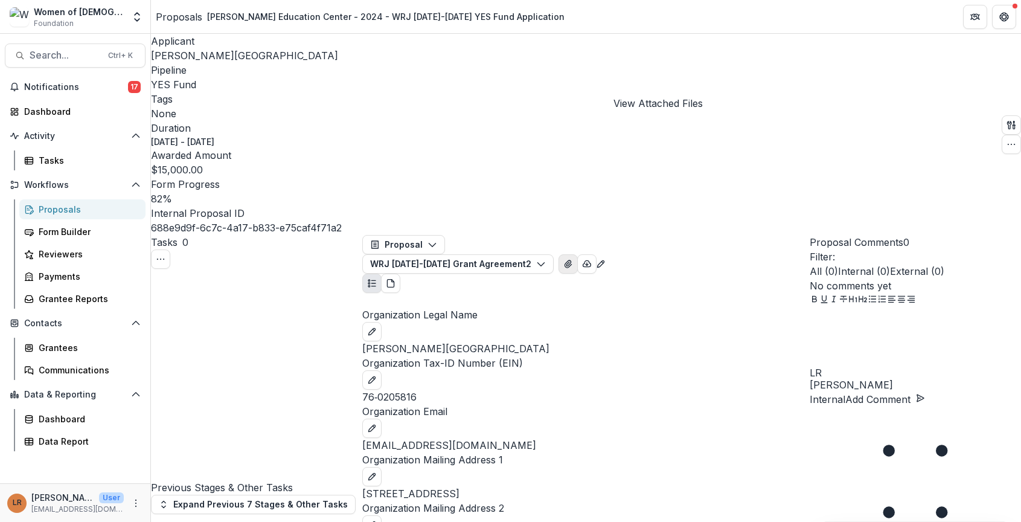
click at [573, 259] on icon "View Attached Files" at bounding box center [568, 264] width 10 height 10
click at [654, 521] on header "Attached Files" at bounding box center [510, 529] width 1021 height 14
click at [522, 521] on header "Attached Files" at bounding box center [510, 529] width 1021 height 14
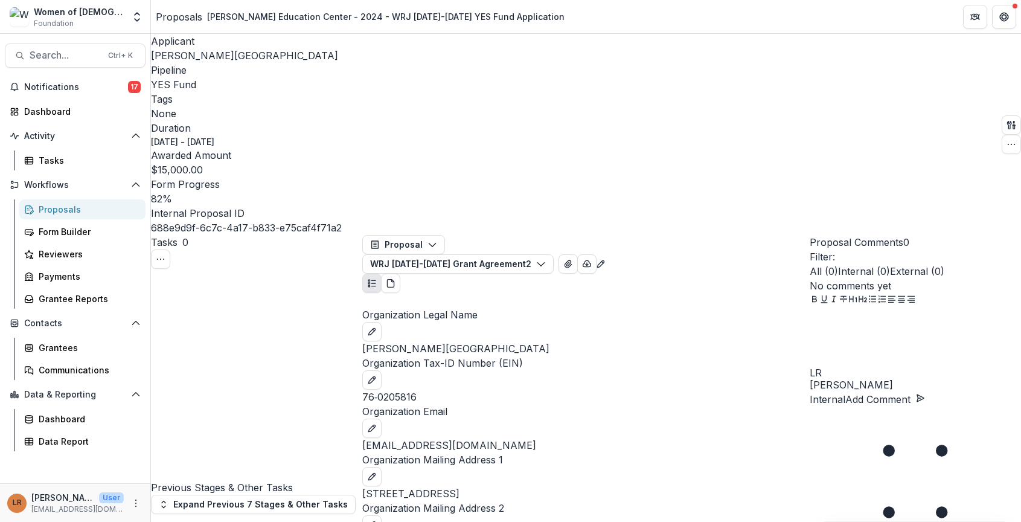
click at [540, 254] on button "WRJ [DATE]-[DATE] Grant Agreement 2" at bounding box center [457, 263] width 191 height 19
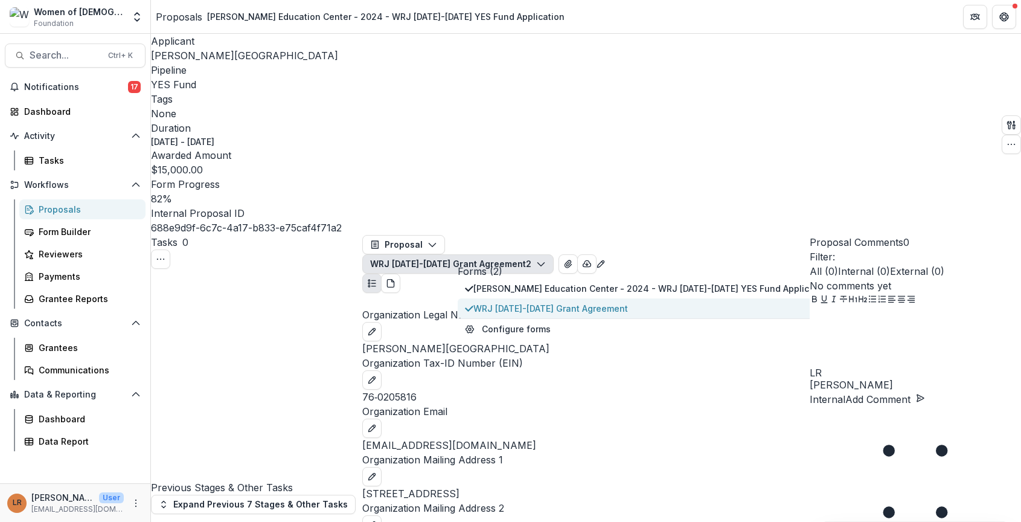
click at [535, 302] on span "WRJ [DATE]-[DATE] Grant Agreement" at bounding box center [651, 308] width 357 height 13
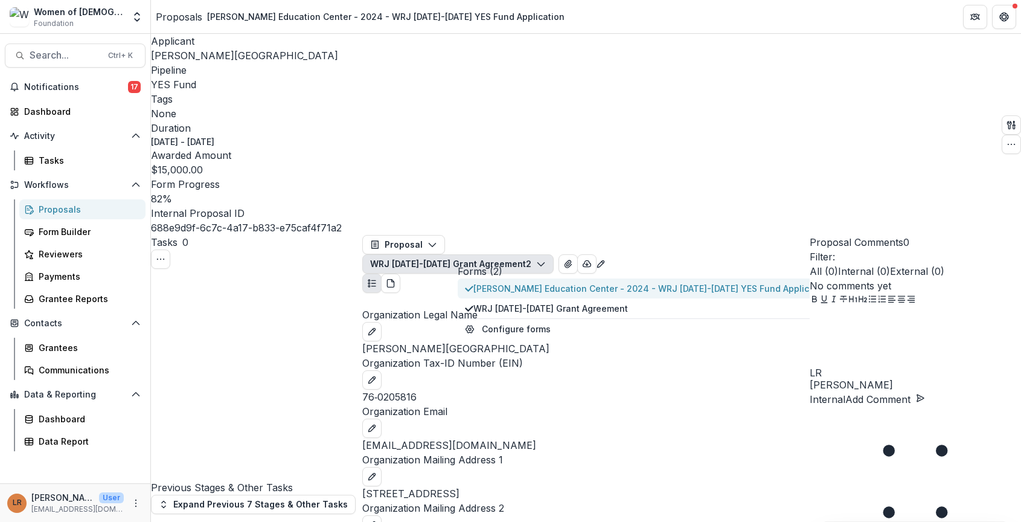
click at [544, 282] on span "[PERSON_NAME] Education Center - 2024 - WRJ [DATE]-[DATE] YES Fund Application" at bounding box center [651, 288] width 357 height 13
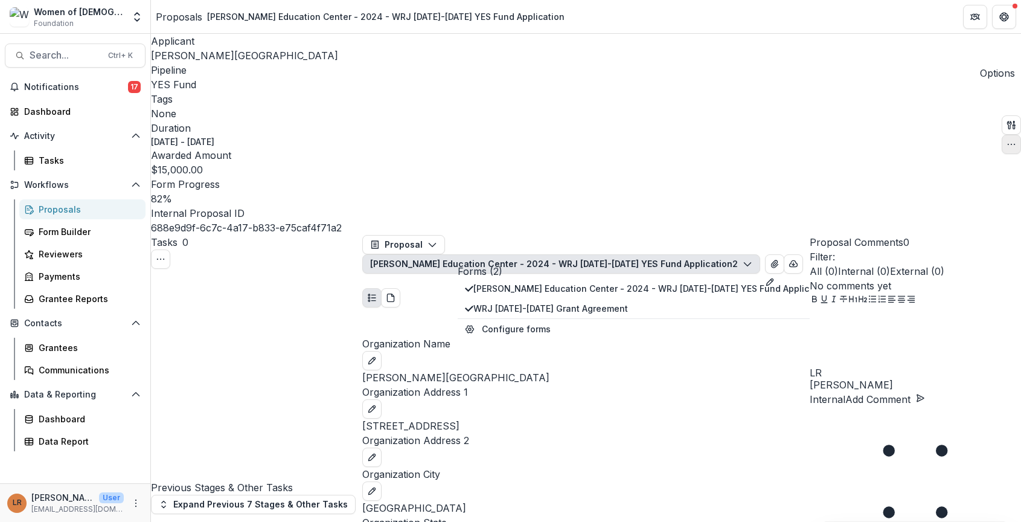
click at [1009, 139] on icon "button" at bounding box center [1011, 144] width 10 height 10
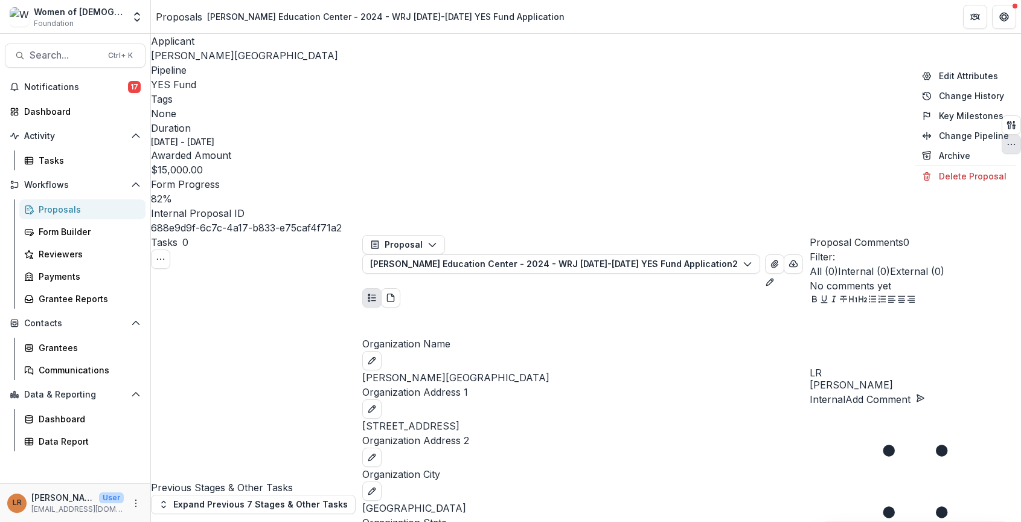
click at [790, 58] on div "Applicant [PERSON_NAME] Education Center Pipeline YES Fund Tags None All tags D…" at bounding box center [586, 134] width 870 height 201
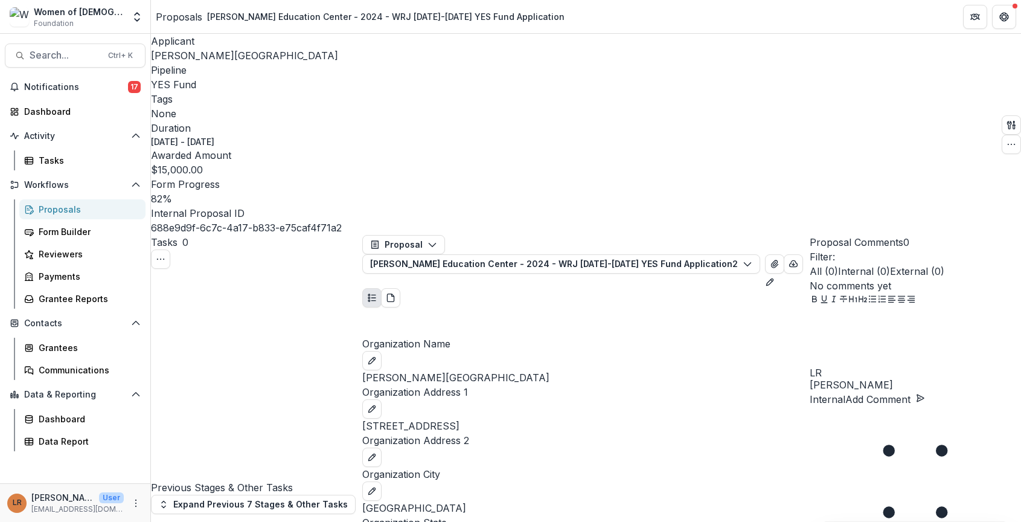
click at [747, 5] on header "Proposals [PERSON_NAME] Education Center - 2024 - WRJ [DATE]-[DATE] YES Fund Ap…" at bounding box center [586, 16] width 870 height 33
click at [412, 235] on button "Proposal" at bounding box center [403, 244] width 83 height 19
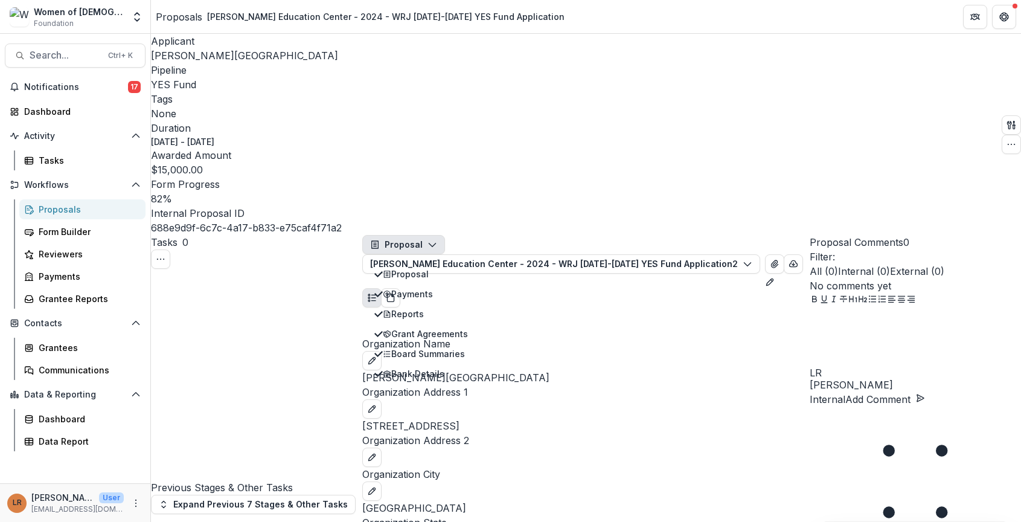
click at [771, 45] on div "Applicant [PERSON_NAME] Education Center Pipeline YES Fund Tags None All tags D…" at bounding box center [586, 134] width 870 height 201
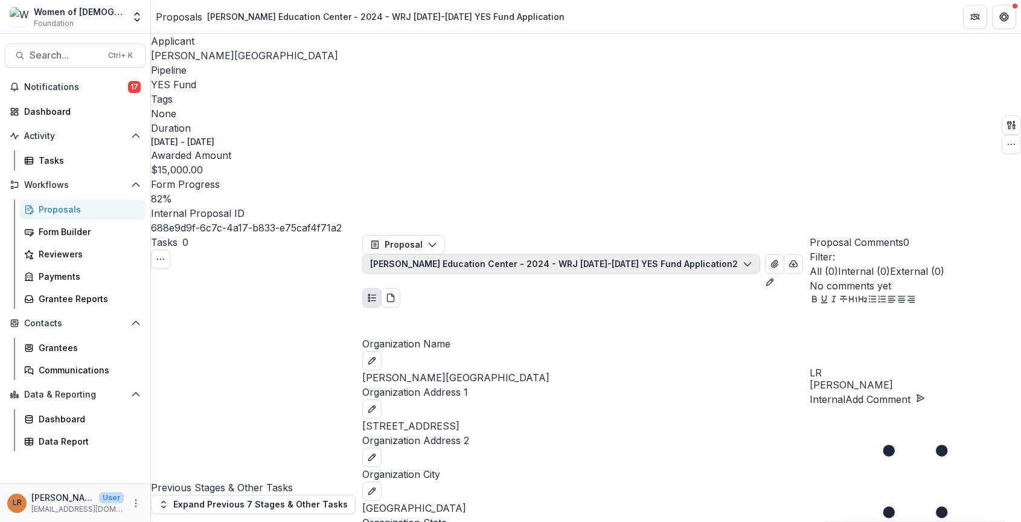
click at [760, 254] on button "[PERSON_NAME] Education Center - 2024 - WRJ [DATE]-[DATE] YES Fund Application 2" at bounding box center [561, 263] width 398 height 19
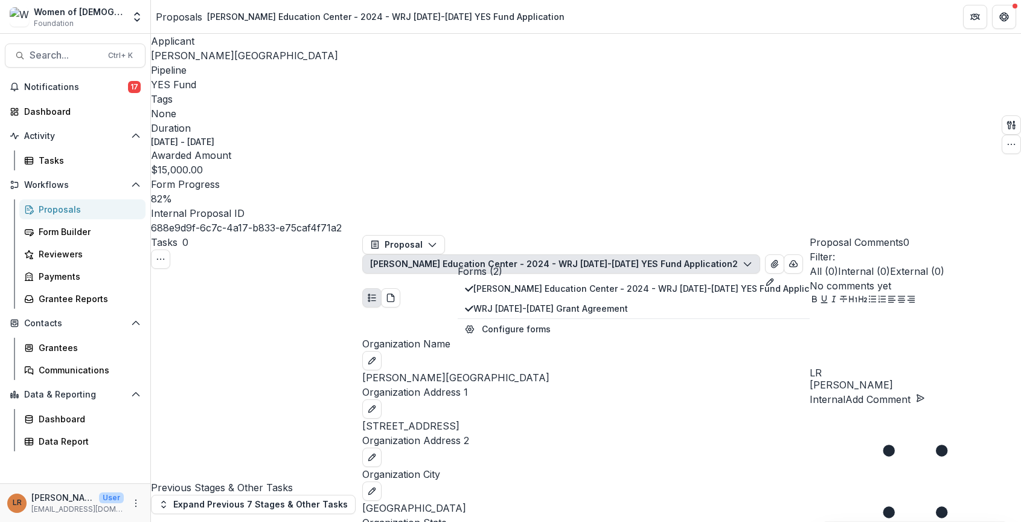
click at [581, 264] on p "Forms (2)" at bounding box center [648, 271] width 380 height 14
click at [394, 235] on button "Proposal" at bounding box center [403, 244] width 83 height 19
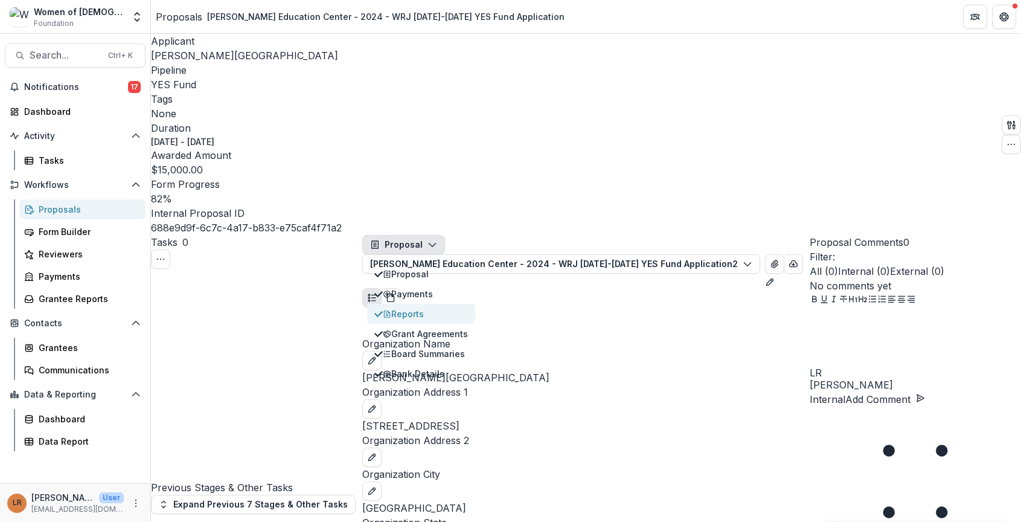
click at [402, 304] on button "Reports" at bounding box center [421, 314] width 108 height 20
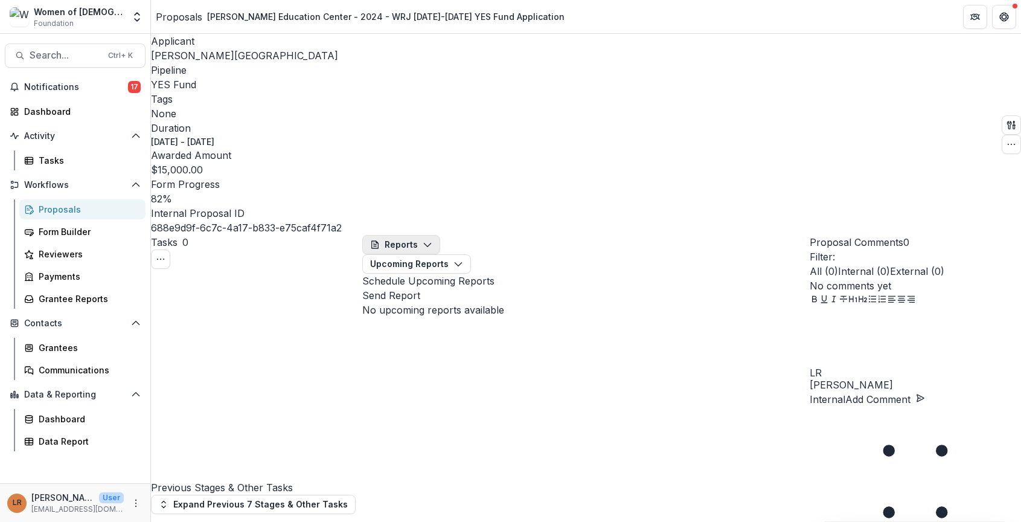
click at [407, 235] on button "Reports" at bounding box center [401, 244] width 78 height 19
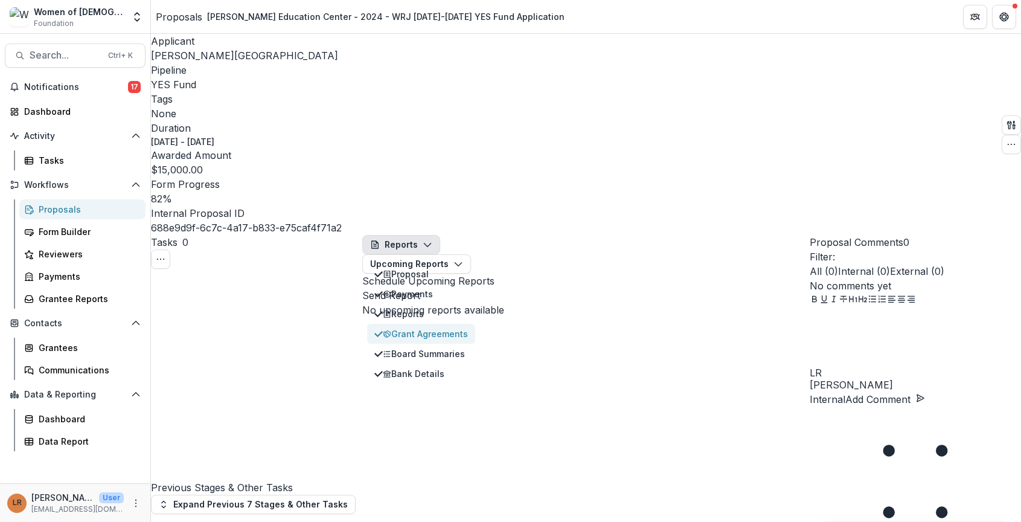
click at [409, 327] on div "Grant Agreements" at bounding box center [425, 333] width 85 height 13
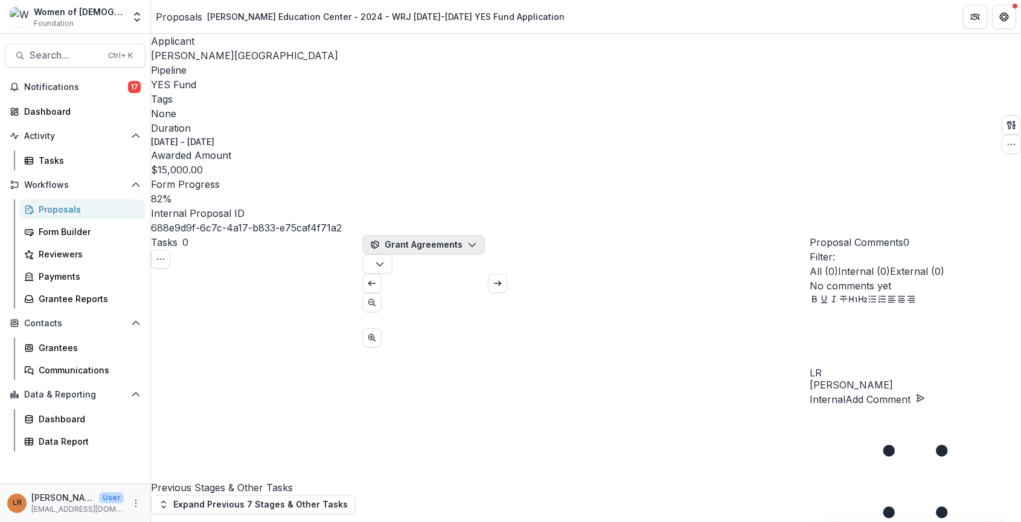
click at [404, 235] on button "Grant Agreements" at bounding box center [423, 244] width 123 height 19
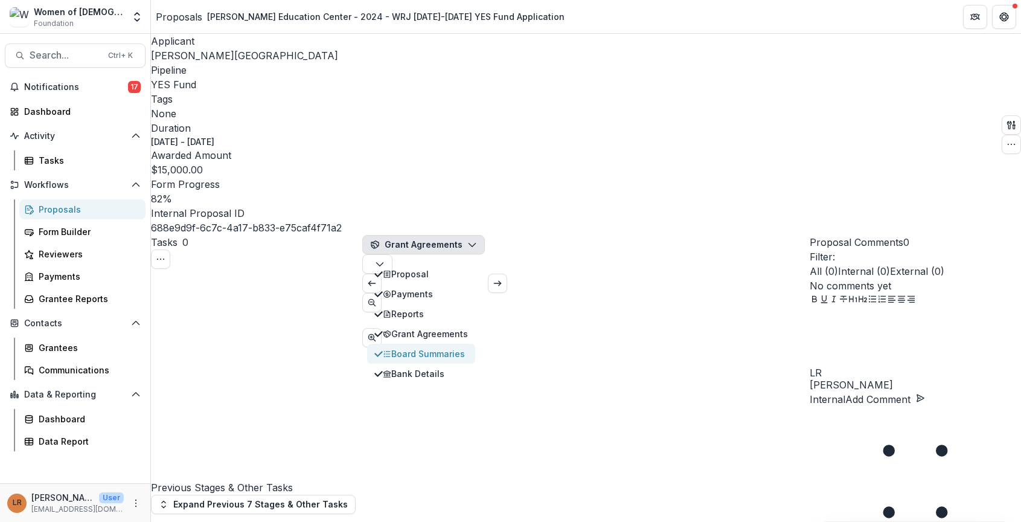
click at [404, 347] on div "Board Summaries" at bounding box center [425, 353] width 85 height 13
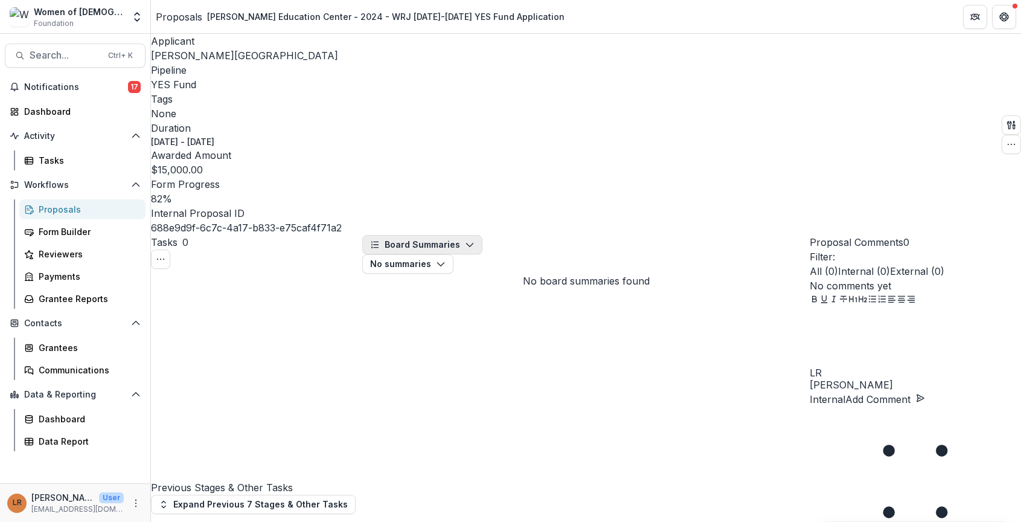
click at [421, 235] on button "Board Summaries" at bounding box center [422, 244] width 120 height 19
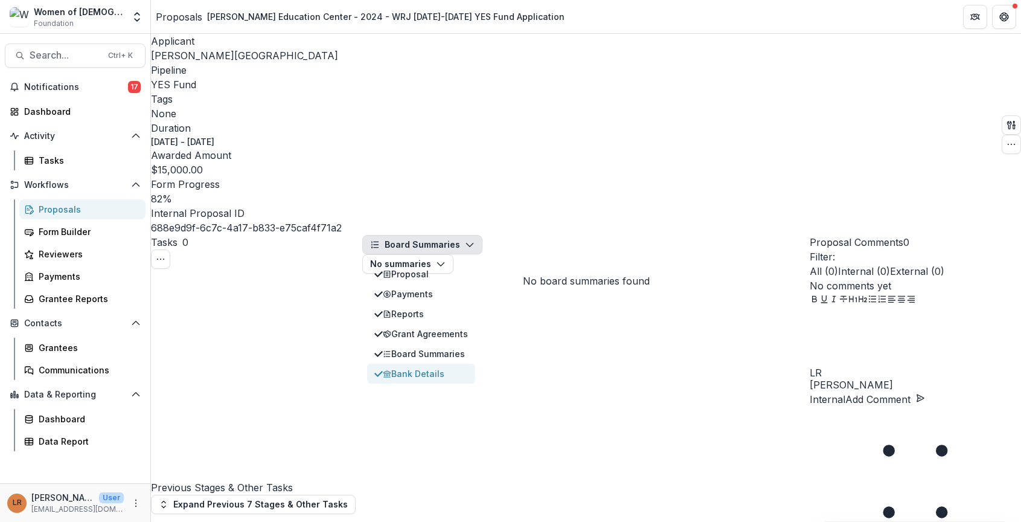
click at [424, 367] on div "Bank Details" at bounding box center [425, 373] width 85 height 13
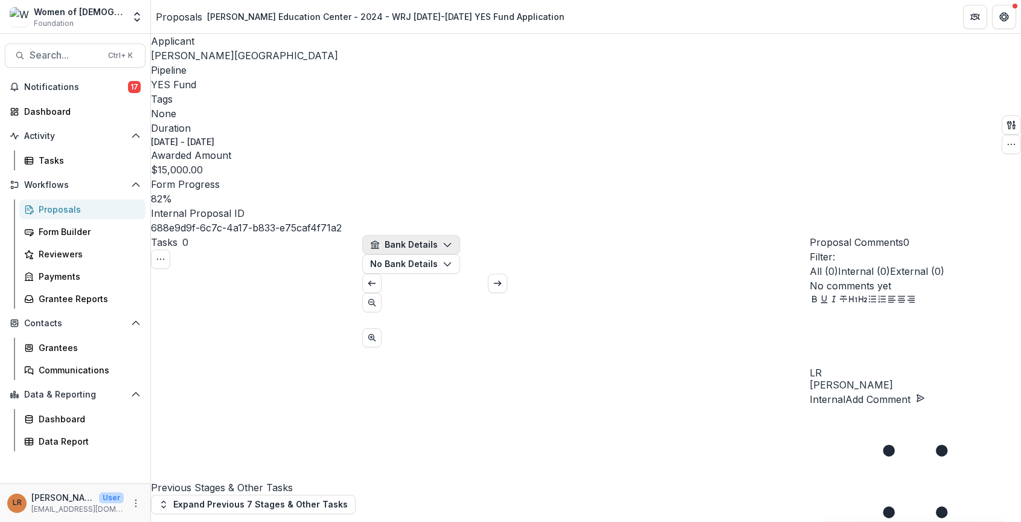
click at [401, 235] on button "Bank Details" at bounding box center [411, 244] width 98 height 19
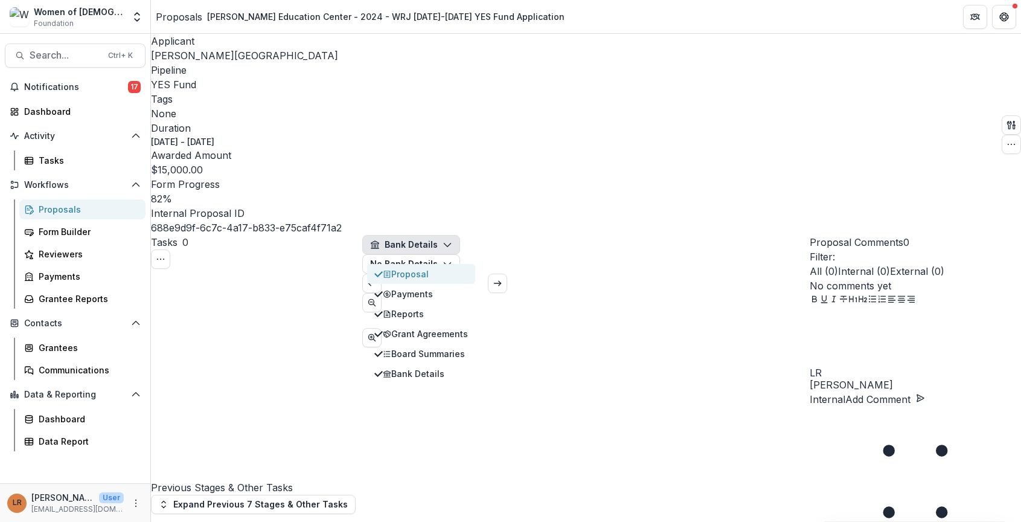
click at [401, 267] on div "Proposal" at bounding box center [425, 273] width 85 height 13
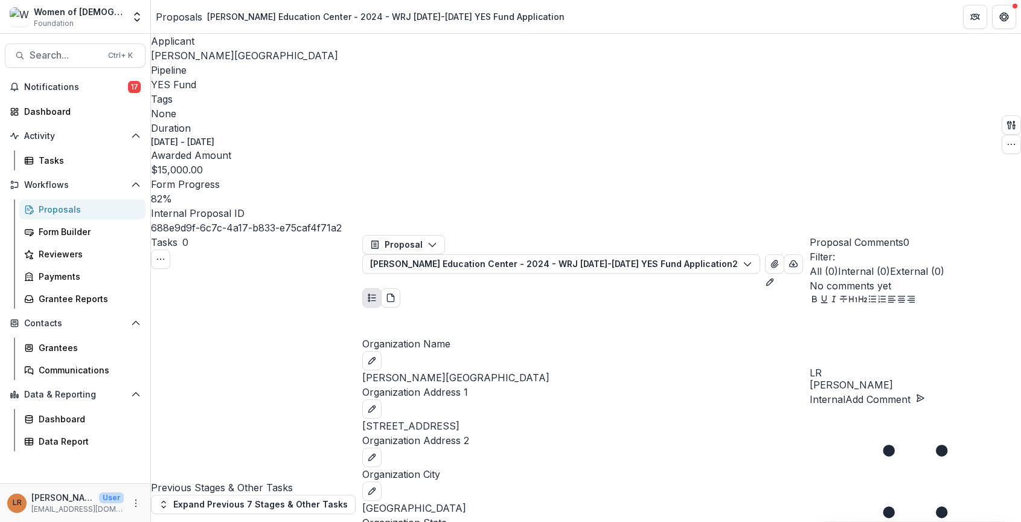
scroll to position [604, 0]
click at [202, 59] on span "[PERSON_NAME][GEOGRAPHIC_DATA]" at bounding box center [244, 56] width 187 height 12
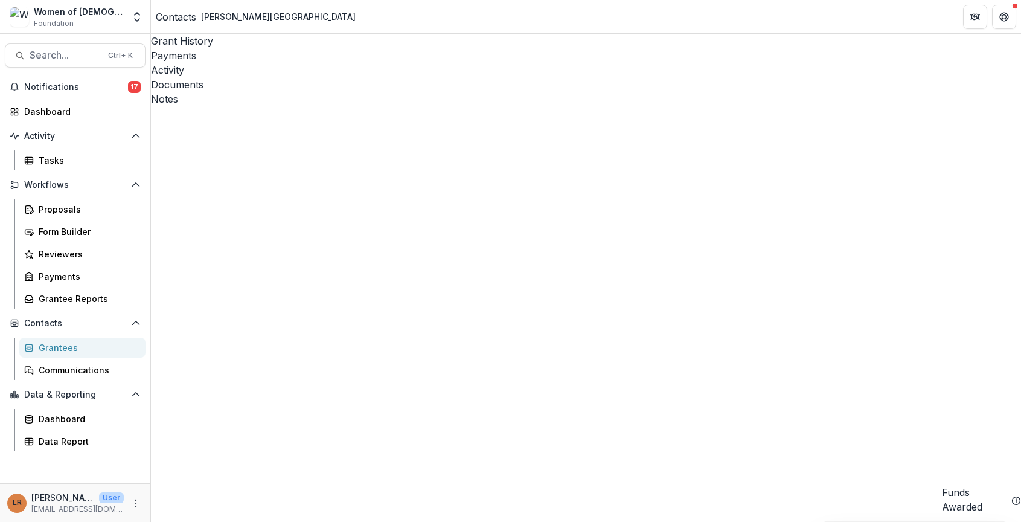
click at [365, 77] on div "Documents" at bounding box center [586, 84] width 870 height 14
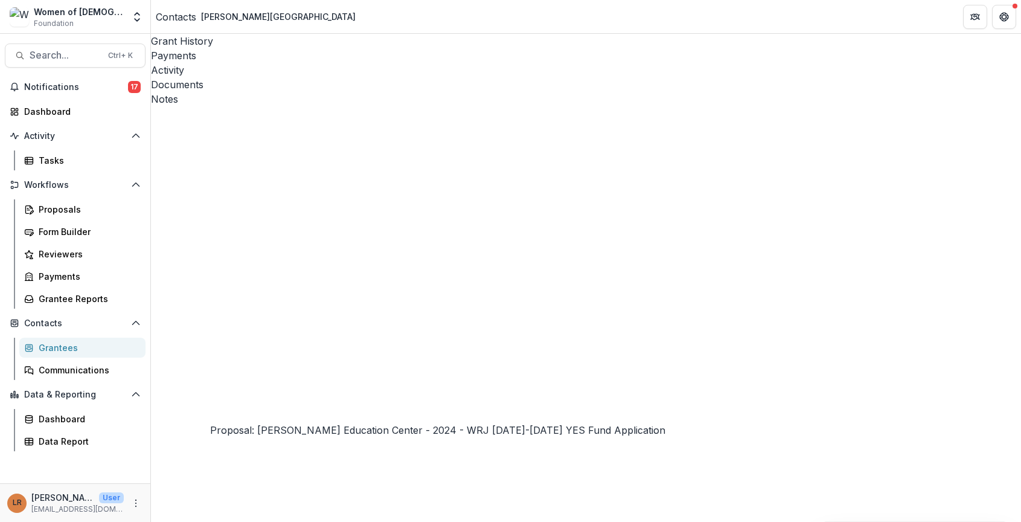
click at [10, 521] on button "Close" at bounding box center [5, 529] width 10 height 14
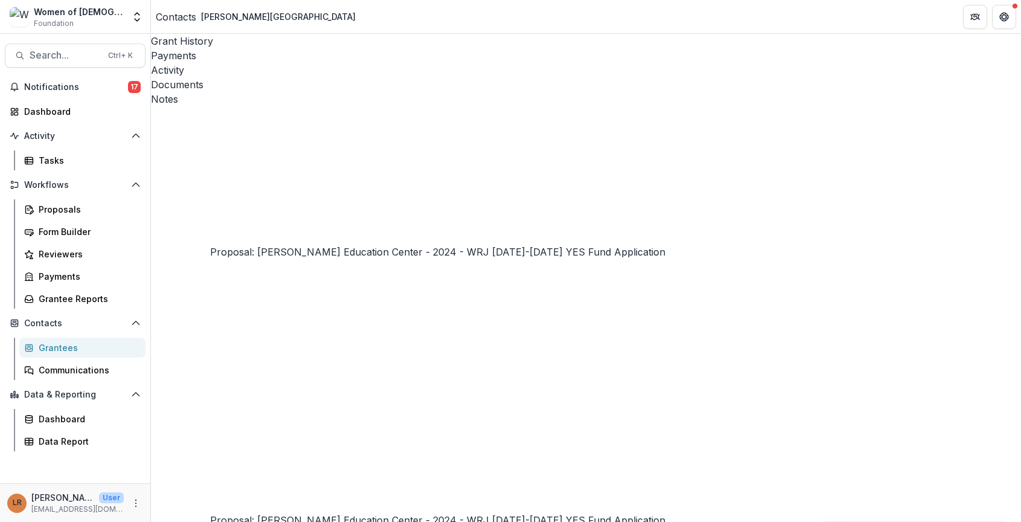
scroll to position [0, 0]
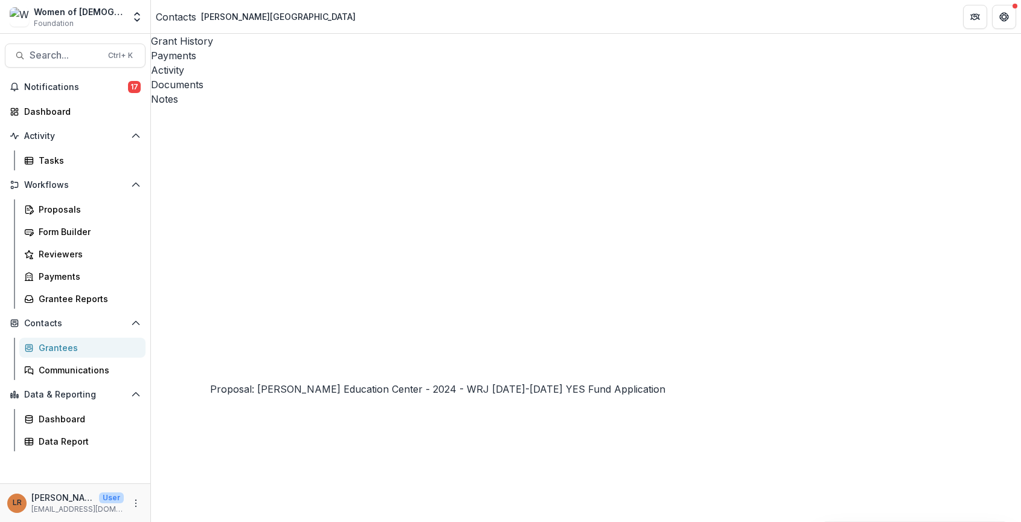
drag, startPoint x: 728, startPoint y: 68, endPoint x: 851, endPoint y: 57, distance: 123.6
click at [10, 521] on button "Close" at bounding box center [5, 529] width 10 height 14
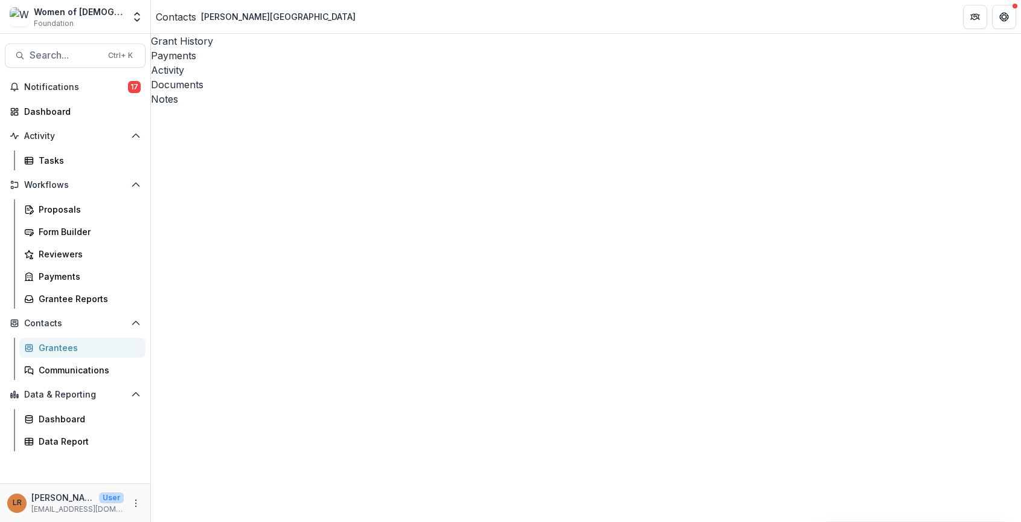
drag, startPoint x: 886, startPoint y: 357, endPoint x: 735, endPoint y: 355, distance: 150.9
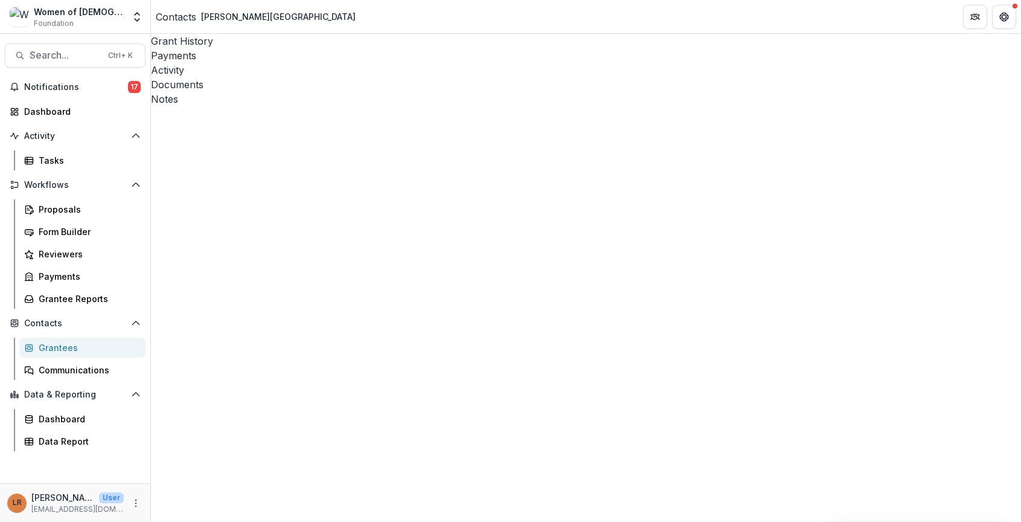
copy div "[STREET_ADDRESS]"
click at [788, 11] on header "Contacts [PERSON_NAME][GEOGRAPHIC_DATA]" at bounding box center [586, 16] width 870 height 33
click at [299, 63] on div "Activity" at bounding box center [586, 70] width 870 height 14
click at [81, 17] on div "Women of [DEMOGRAPHIC_DATA]" at bounding box center [79, 11] width 90 height 13
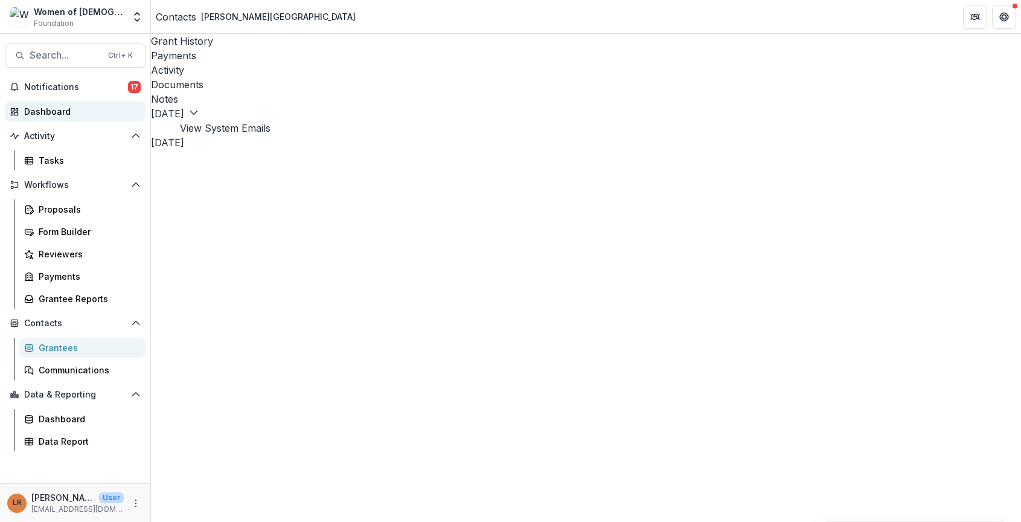
click at [54, 114] on div "Dashboard" at bounding box center [80, 111] width 112 height 13
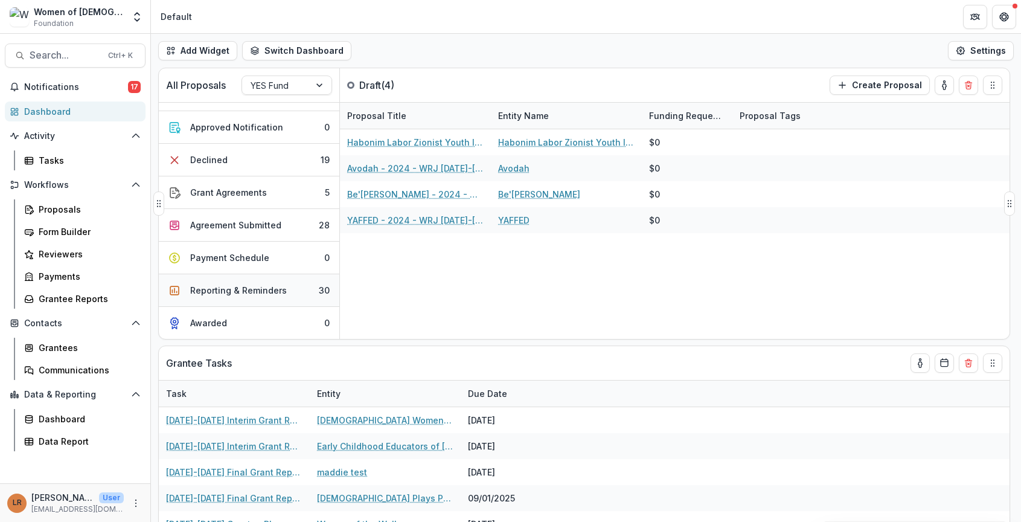
scroll to position [131, 0]
click at [267, 219] on div "Agreement Submitted" at bounding box center [235, 225] width 91 height 13
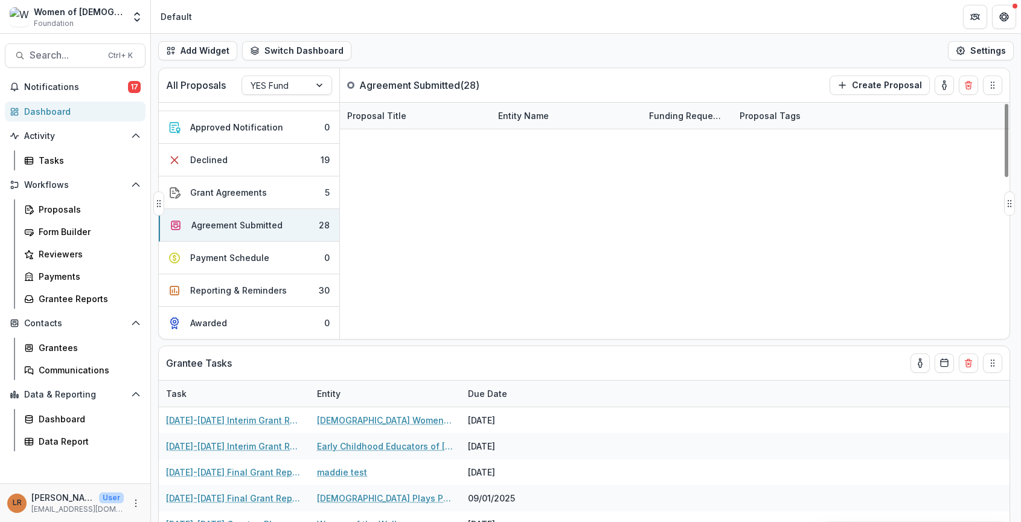
scroll to position [517, 0]
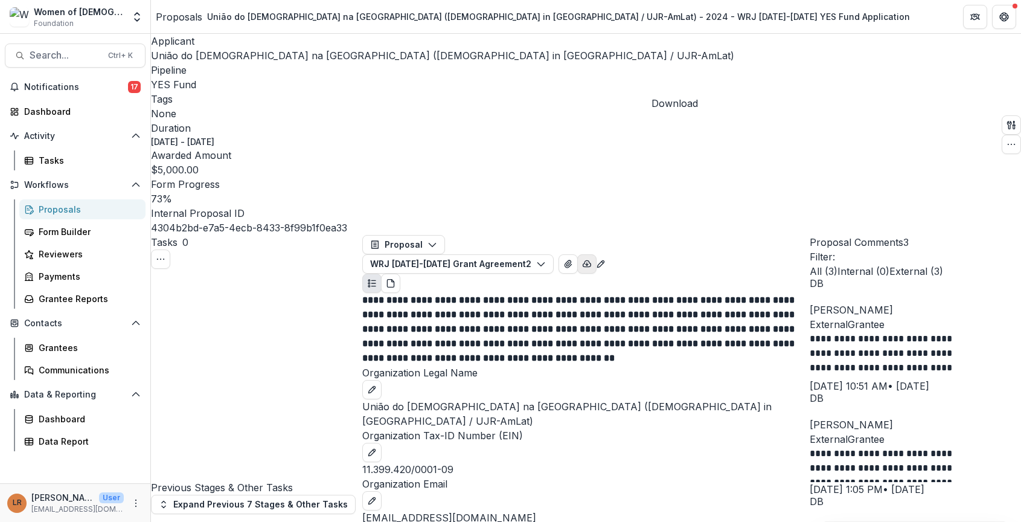
click at [592, 259] on icon "button" at bounding box center [587, 264] width 10 height 10
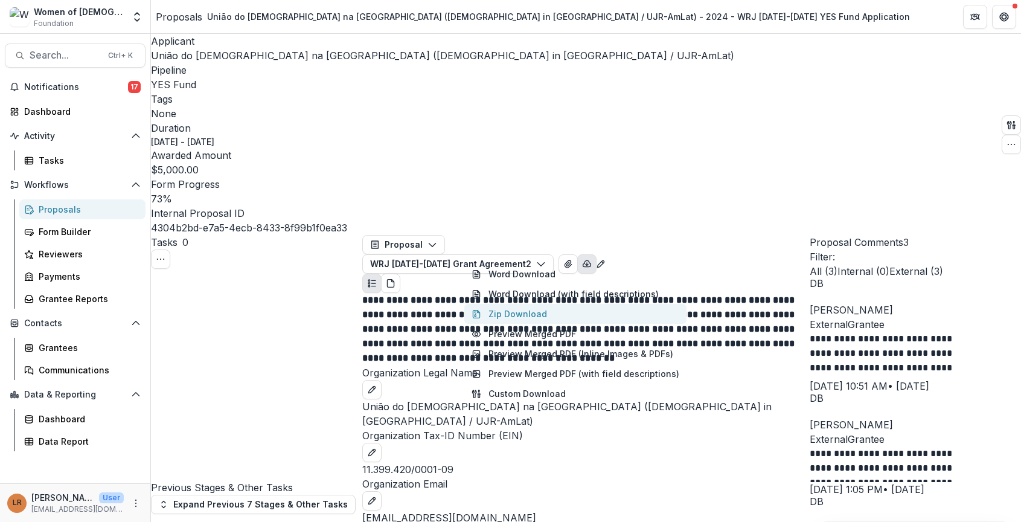
click at [535, 304] on button "Zip Download" at bounding box center [575, 314] width 222 height 20
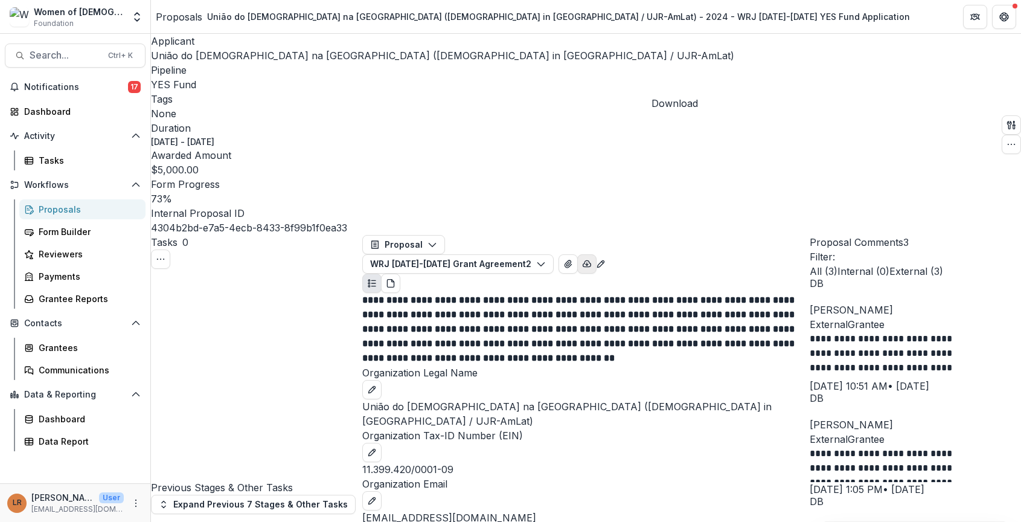
click at [592, 259] on icon "button" at bounding box center [587, 264] width 10 height 10
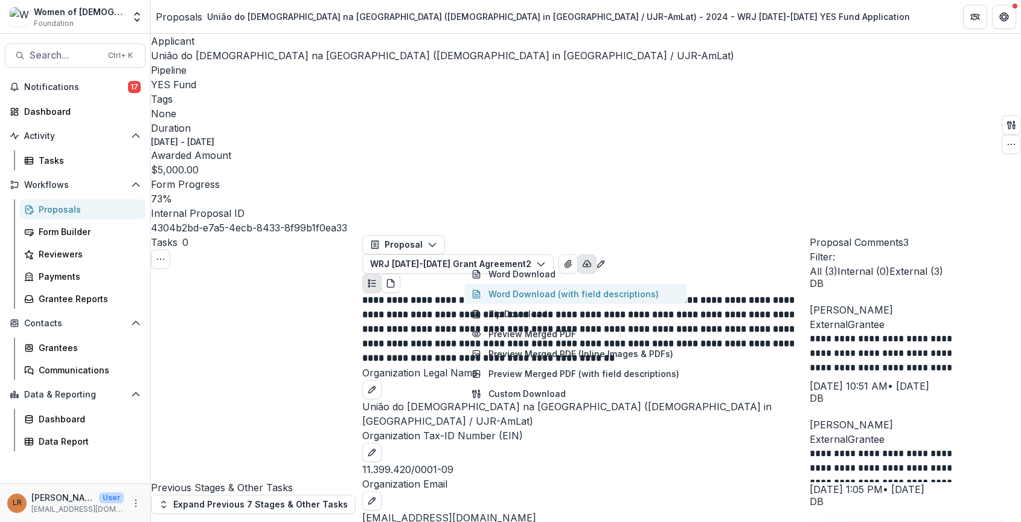
click at [572, 284] on button "Word Download (with field descriptions)" at bounding box center [575, 294] width 222 height 20
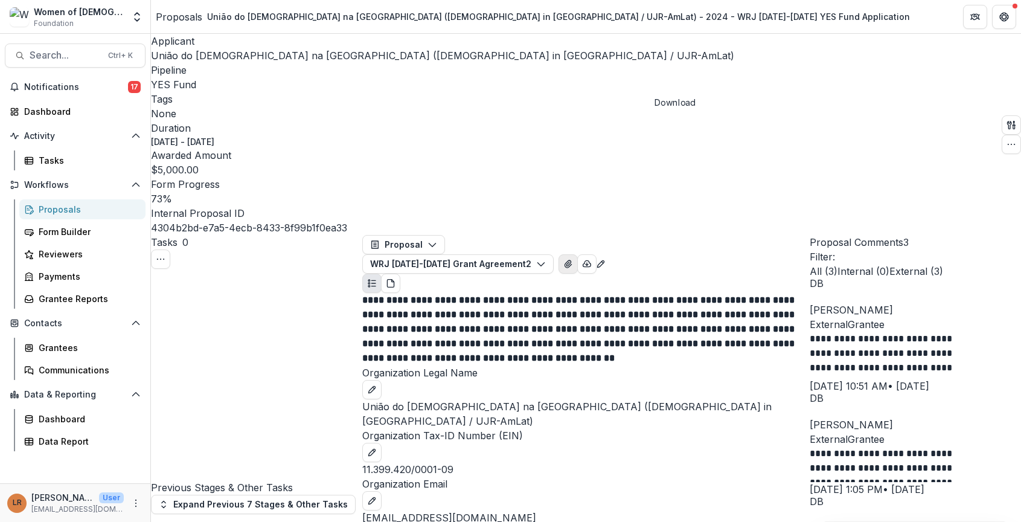
click at [573, 259] on icon "View Attached Files" at bounding box center [568, 264] width 10 height 10
drag, startPoint x: 512, startPoint y: 386, endPoint x: 369, endPoint y: 385, distance: 142.5
click at [369, 476] on div "Organization Email [EMAIL_ADDRESS][DOMAIN_NAME]" at bounding box center [585, 500] width 447 height 48
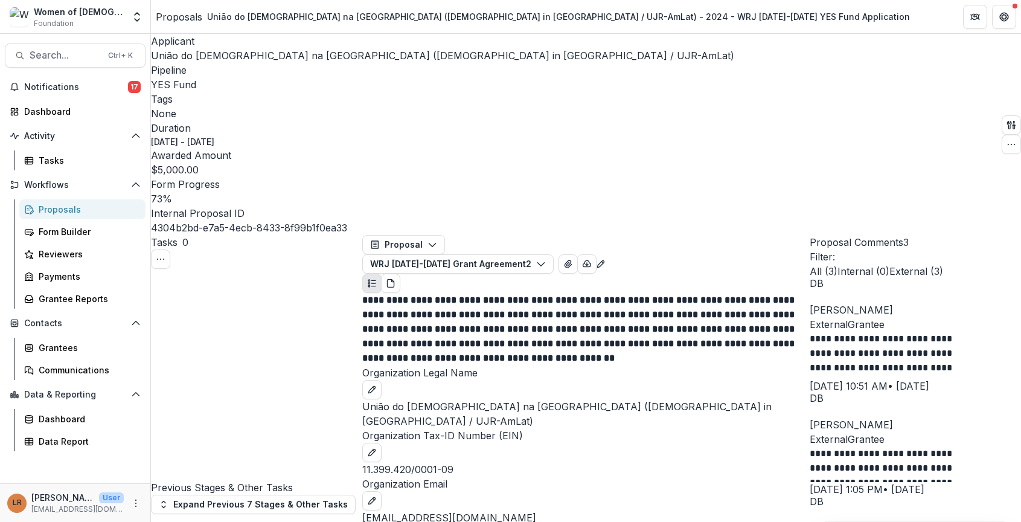
click at [943, 265] on span "External ( 3 )" at bounding box center [916, 271] width 54 height 12
click at [837, 265] on span "All ( 3 )" at bounding box center [824, 271] width 28 height 12
drag, startPoint x: 378, startPoint y: 266, endPoint x: 546, endPoint y: 275, distance: 168.7
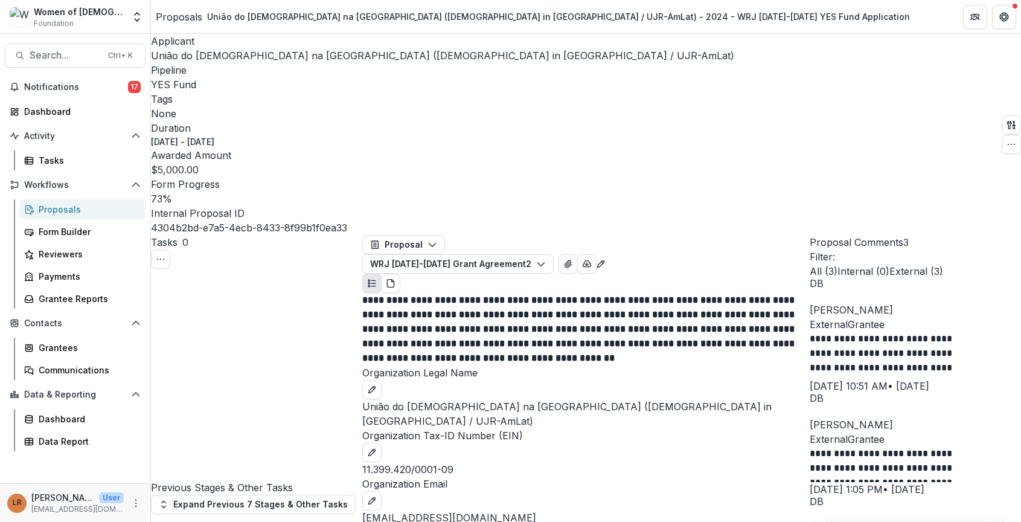
copy p "Caixa Postal / PO Box 21012"
drag, startPoint x: 862, startPoint y: 442, endPoint x: 548, endPoint y: 349, distance: 328.1
click at [410, 235] on button "Proposal" at bounding box center [403, 244] width 83 height 19
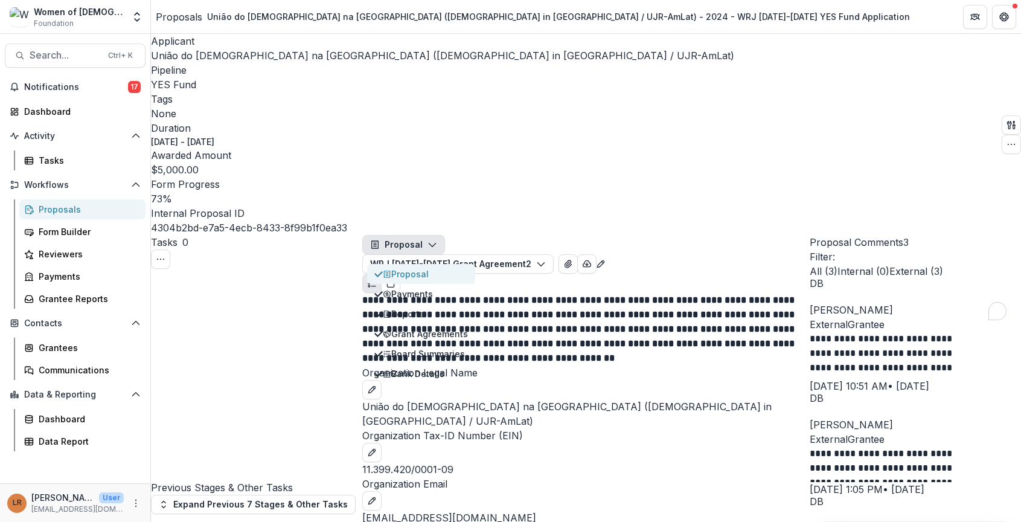
click at [412, 267] on div "Proposal" at bounding box center [425, 273] width 85 height 13
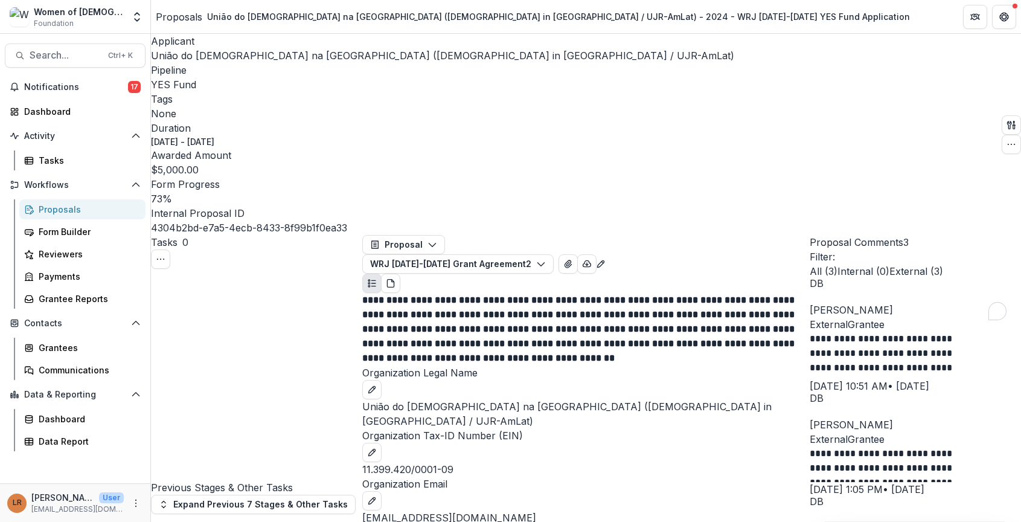
scroll to position [0, 0]
click at [578, 254] on button "View Attached Files" at bounding box center [567, 263] width 19 height 19
click at [219, 57] on span "União do [DEMOGRAPHIC_DATA] na [GEOGRAPHIC_DATA] ([DEMOGRAPHIC_DATA] in [GEOGRA…" at bounding box center [442, 56] width 583 height 12
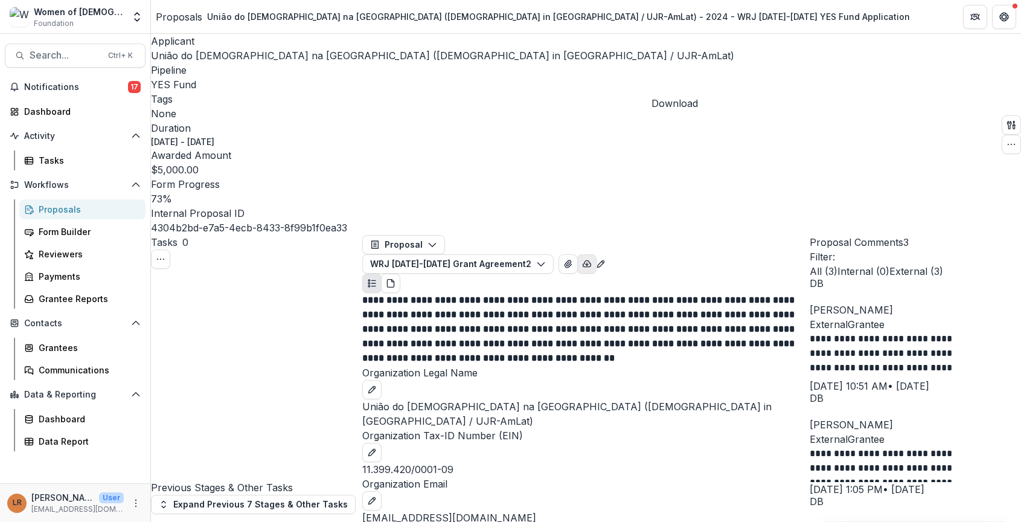
click at [591, 260] on icon "button" at bounding box center [587, 263] width 8 height 6
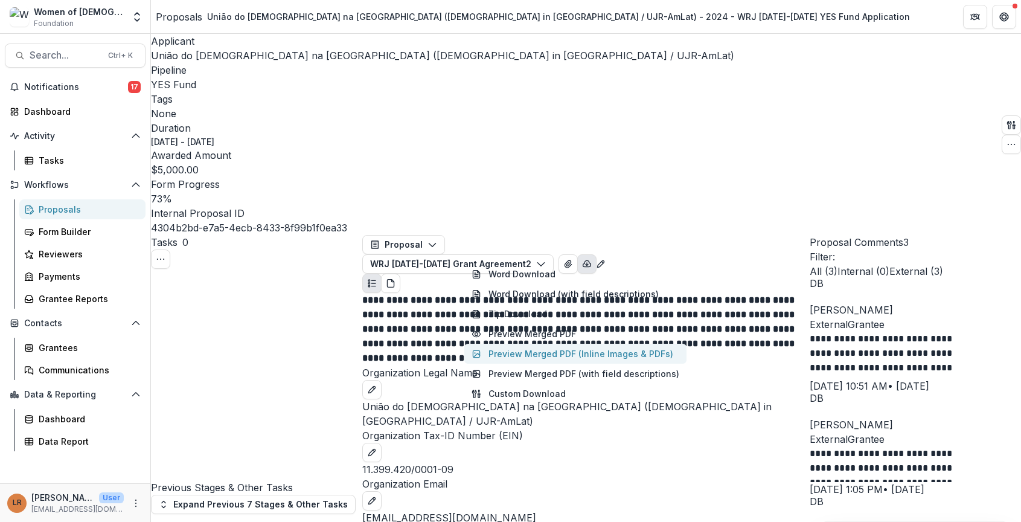
click at [522, 343] on button "Preview Merged PDF (Inline Images & PDFs)" at bounding box center [575, 353] width 222 height 20
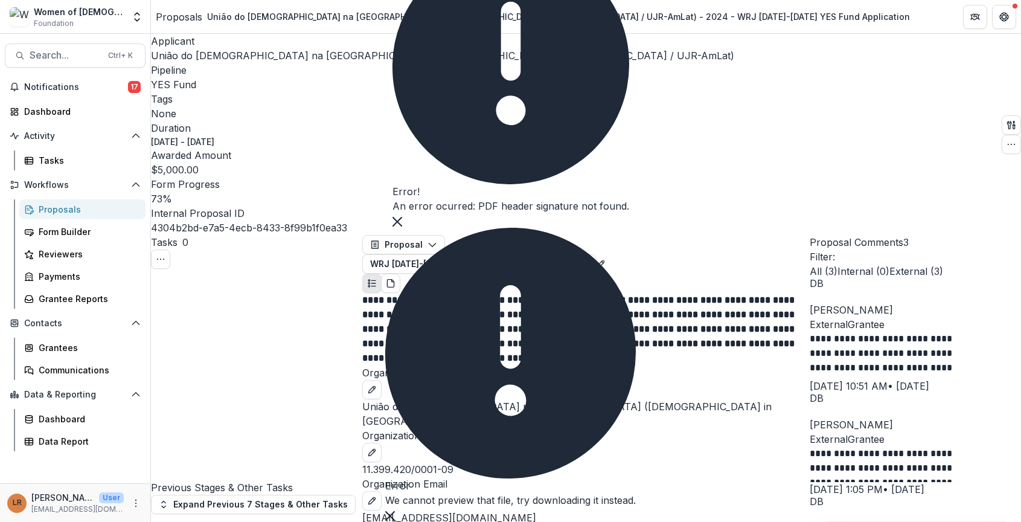
click at [199, 57] on span "União do [DEMOGRAPHIC_DATA] na [GEOGRAPHIC_DATA] ([DEMOGRAPHIC_DATA] in [GEOGRA…" at bounding box center [442, 56] width 583 height 12
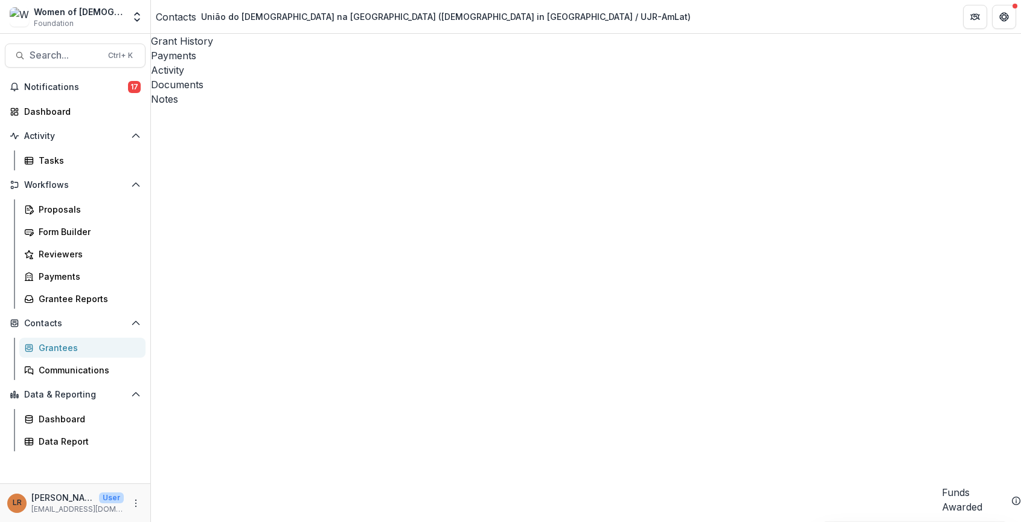
click at [342, 77] on div "Documents" at bounding box center [586, 84] width 870 height 14
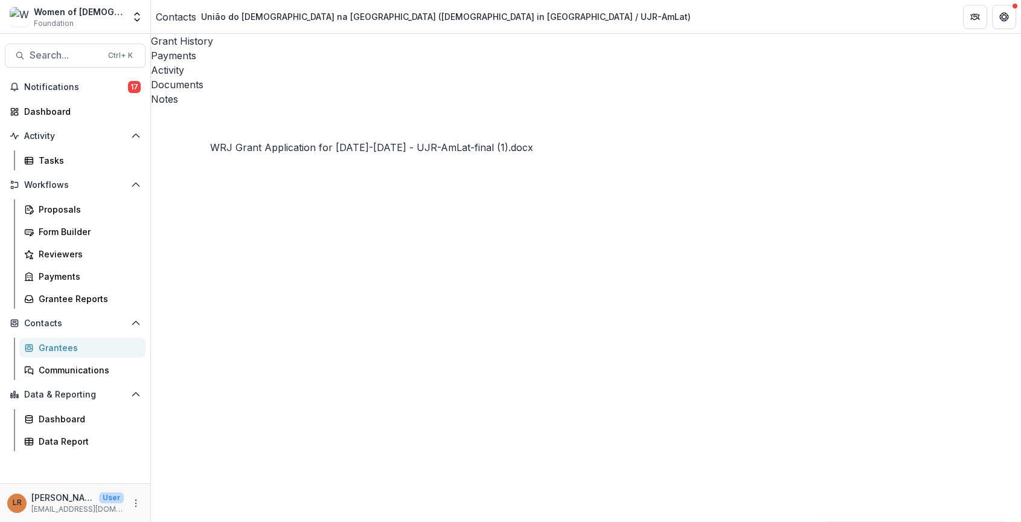
click at [10, 521] on icon "Close" at bounding box center [5, 530] width 10 height 10
click at [57, 347] on div "Grantees" at bounding box center [87, 347] width 97 height 13
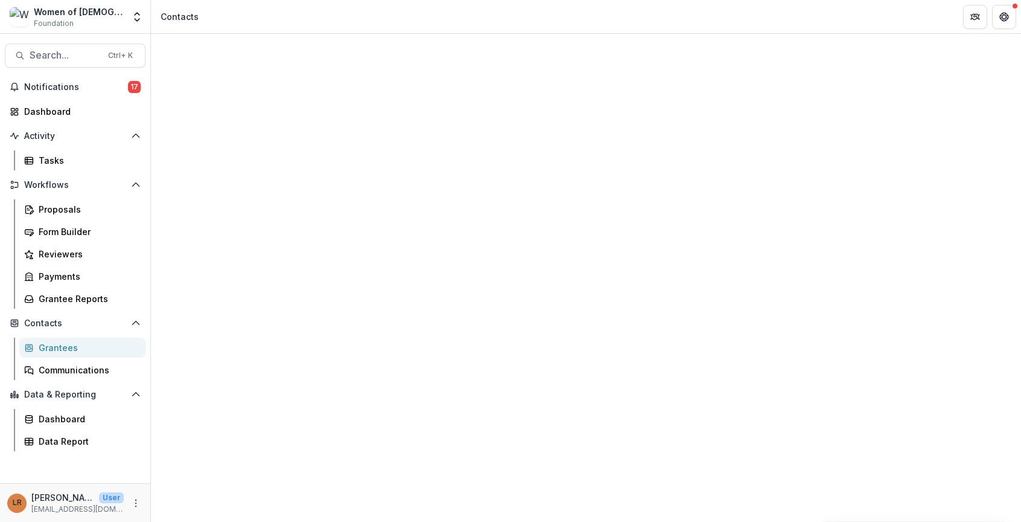
click at [537, 50] on div "Contacts" at bounding box center [586, 476] width 870 height 884
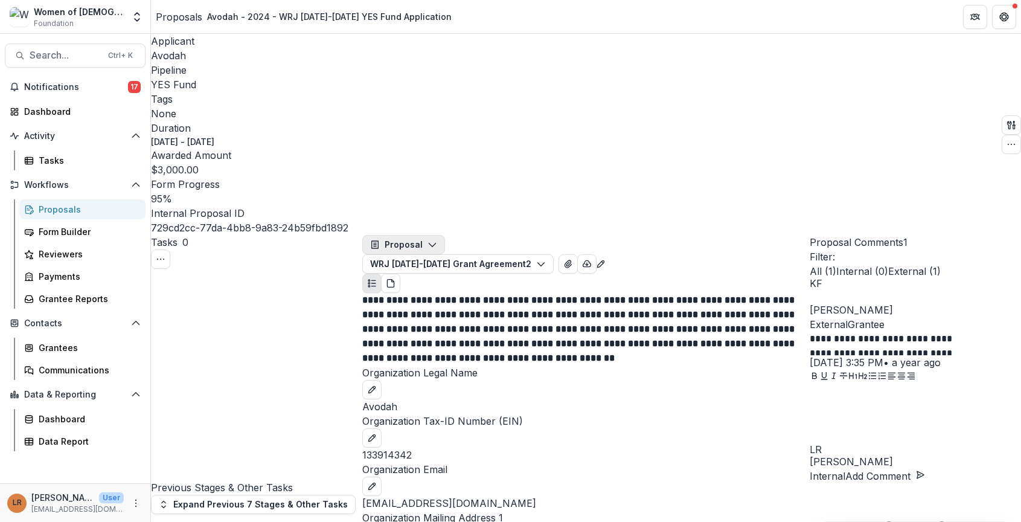
click at [440, 235] on button "Proposal" at bounding box center [403, 244] width 83 height 19
click at [573, 259] on icon "View Attached Files" at bounding box center [568, 264] width 10 height 10
click at [498, 521] on header "Attached Files" at bounding box center [510, 529] width 1021 height 14
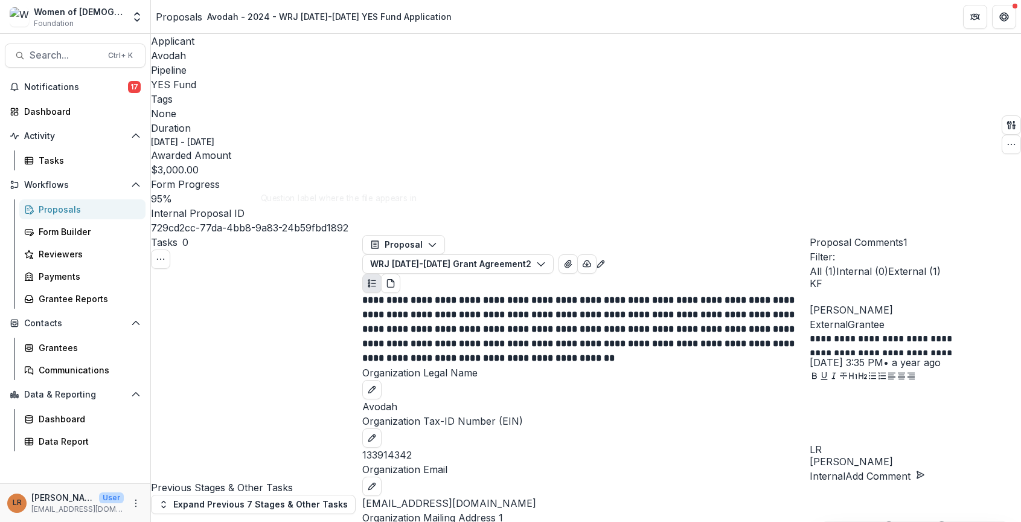
click at [591, 260] on icon "button" at bounding box center [587, 263] width 8 height 6
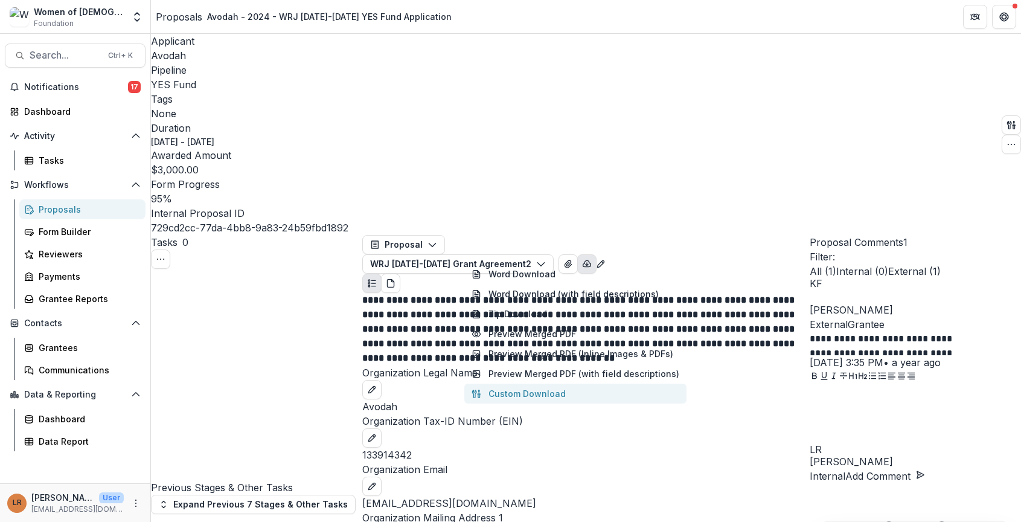
click at [535, 383] on button "Custom Download" at bounding box center [575, 393] width 222 height 20
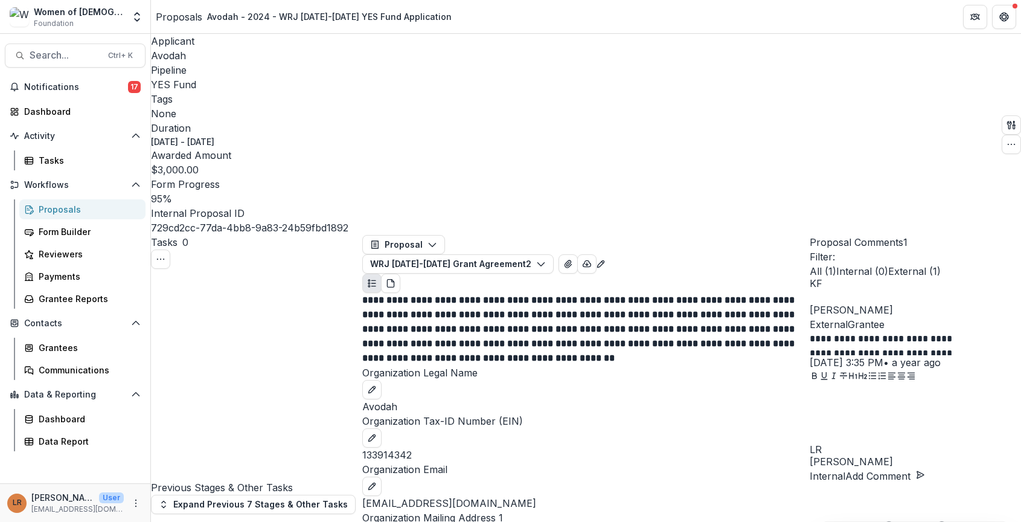
click at [495, 254] on button "WRJ [DATE]-[DATE] Grant Agreement 2" at bounding box center [457, 263] width 191 height 19
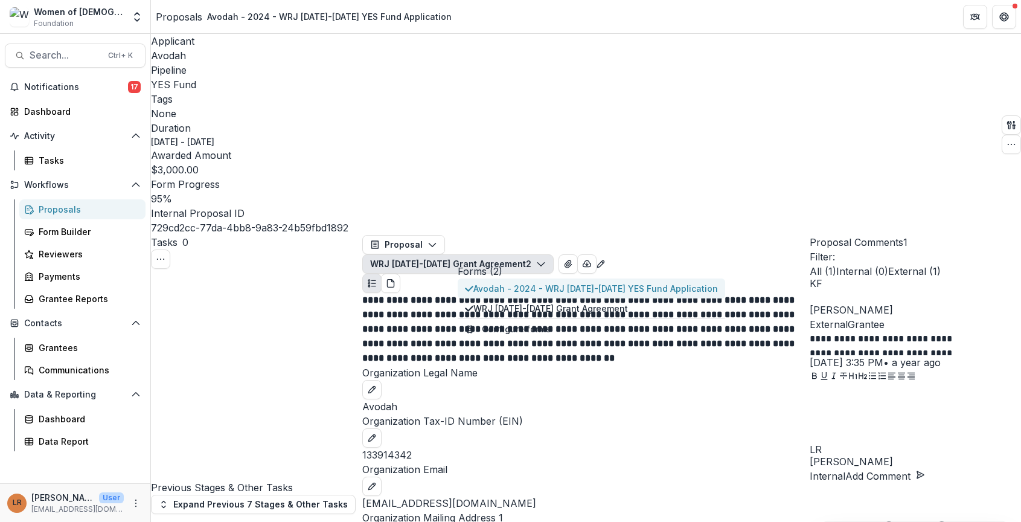
click at [496, 278] on button "Avodah - 2024 - WRJ [DATE]-[DATE] YES Fund Application" at bounding box center [591, 288] width 267 height 20
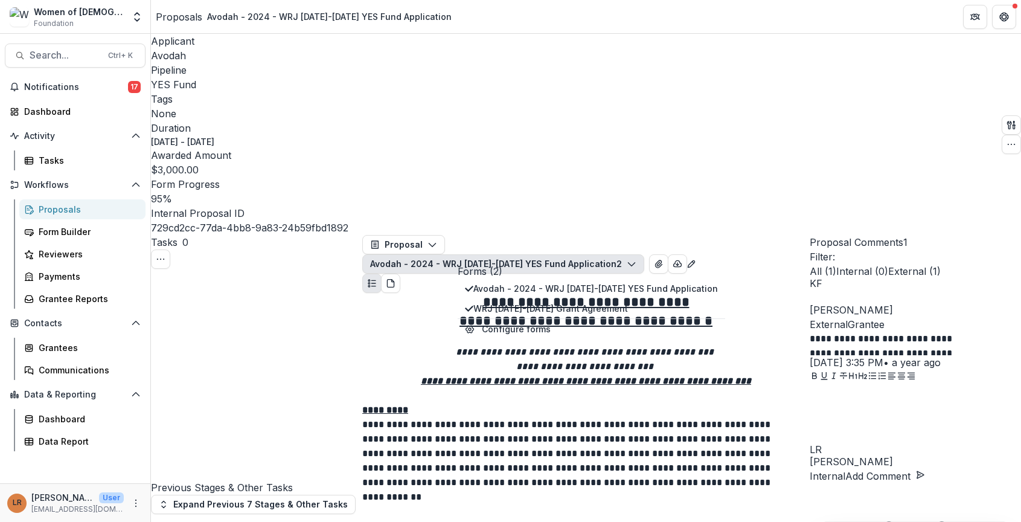
click at [770, 293] on h2 "**********" at bounding box center [585, 302] width 447 height 19
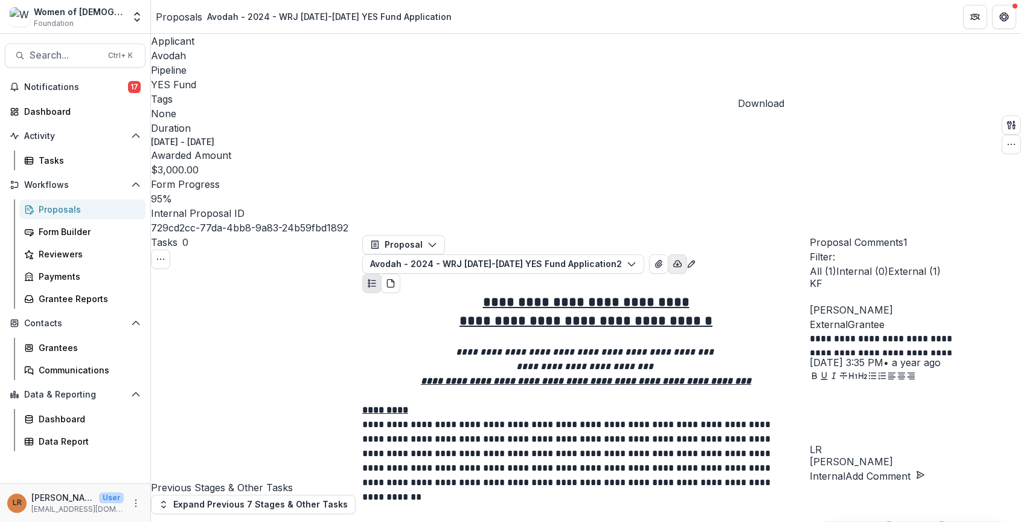
click at [682, 259] on icon "button" at bounding box center [677, 264] width 10 height 10
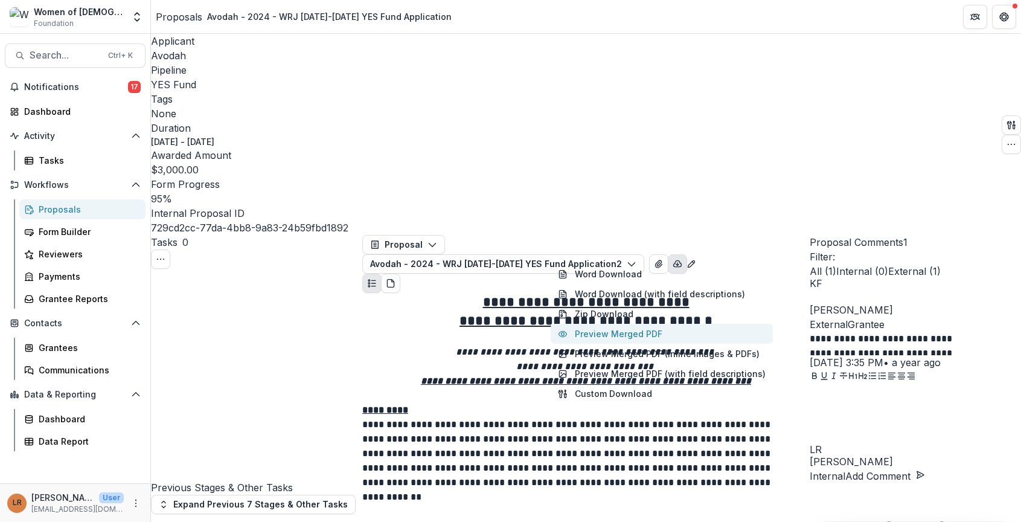
click at [640, 324] on button "Preview Merged PDF" at bounding box center [662, 334] width 222 height 20
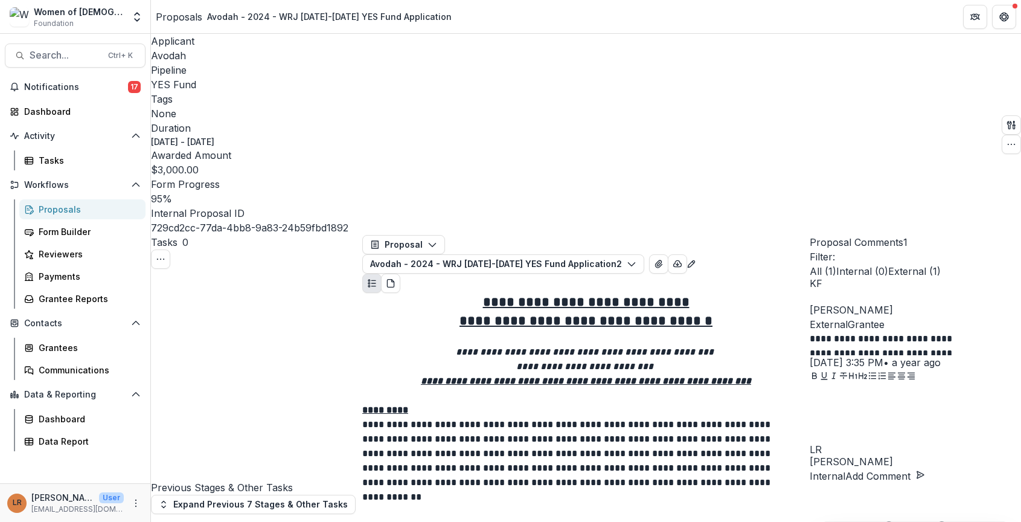
drag, startPoint x: 747, startPoint y: 54, endPoint x: 755, endPoint y: 54, distance: 7.8
click at [10, 521] on icon "Close" at bounding box center [5, 530] width 10 height 10
drag, startPoint x: 484, startPoint y: 284, endPoint x: 370, endPoint y: 282, distance: 113.5
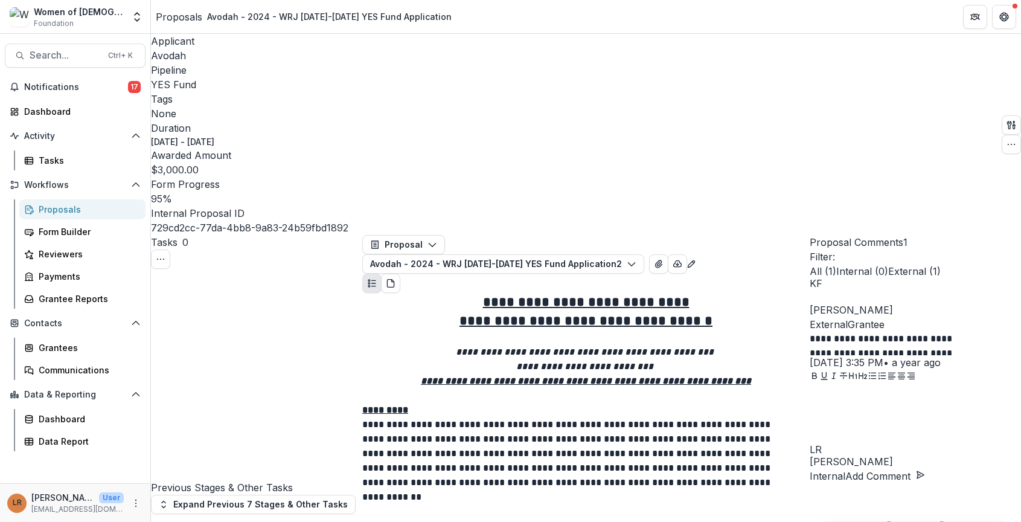
copy p "[STREET_ADDRESS]"
click at [753, 4] on header "Proposals Avodah - 2024 - WRJ [DATE]-[DATE] YES Fund Application" at bounding box center [586, 16] width 870 height 33
drag, startPoint x: 441, startPoint y: 288, endPoint x: 375, endPoint y: 287, distance: 65.2
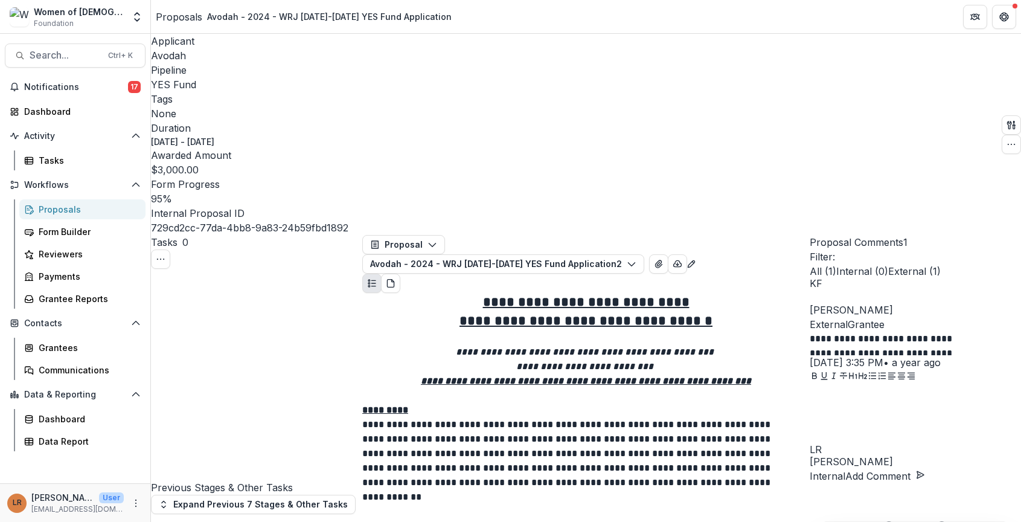
copy p "[PERSON_NAME]"
drag, startPoint x: 485, startPoint y: 463, endPoint x: 369, endPoint y: 461, distance: 115.9
copy link "[EMAIL_ADDRESS][DOMAIN_NAME]"
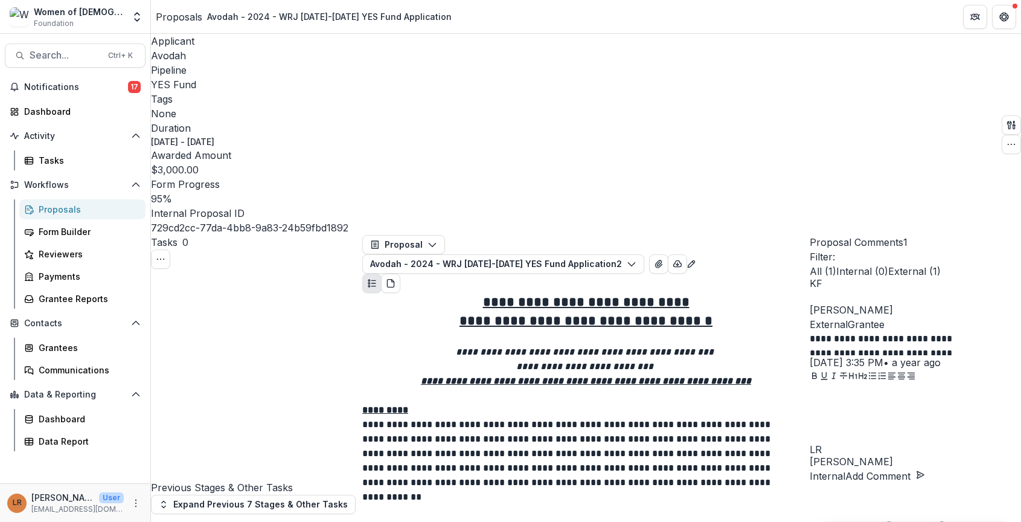
scroll to position [0, 0]
click at [72, 57] on span "Search..." at bounding box center [65, 55] width 71 height 11
type input "**********"
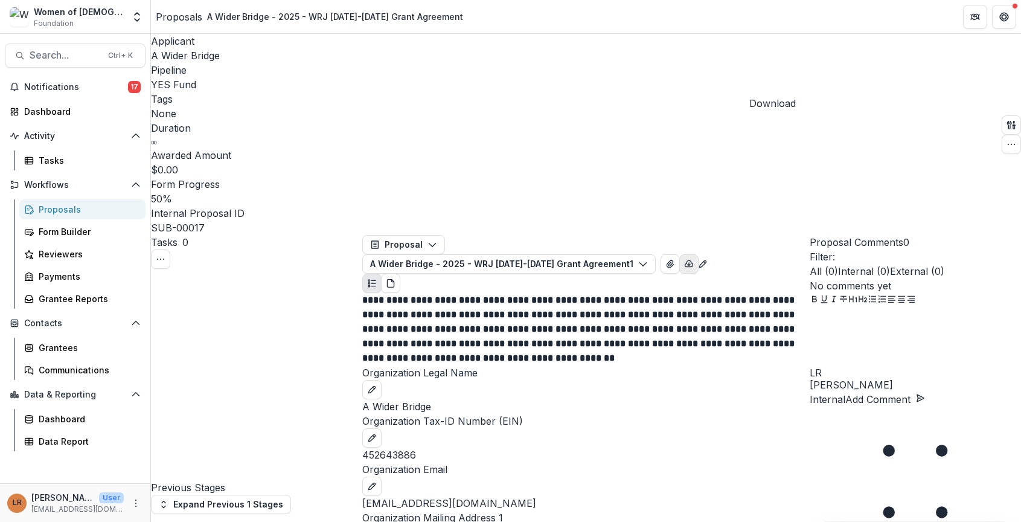
click at [694, 259] on icon "button" at bounding box center [689, 264] width 10 height 10
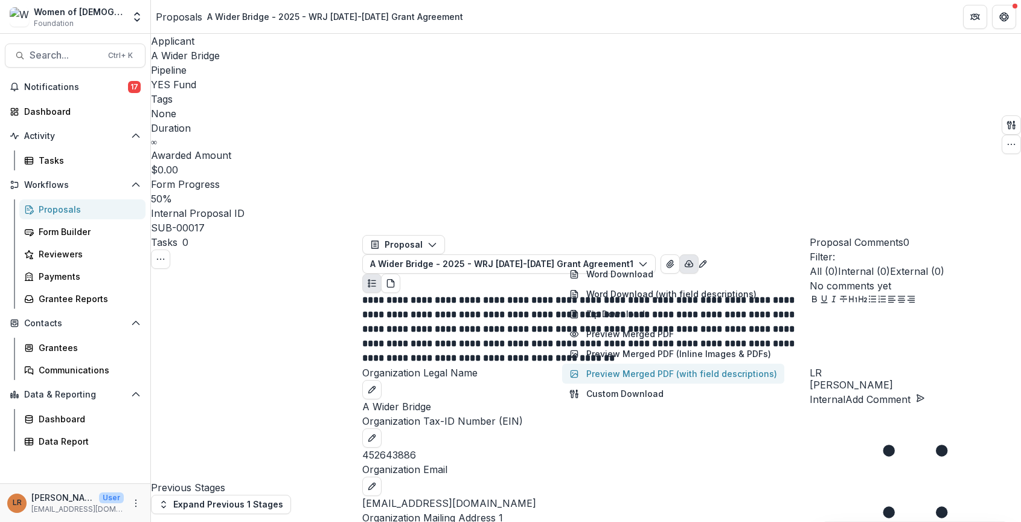
click at [631, 363] on button "Preview Merged PDF (with field descriptions)" at bounding box center [673, 373] width 222 height 20
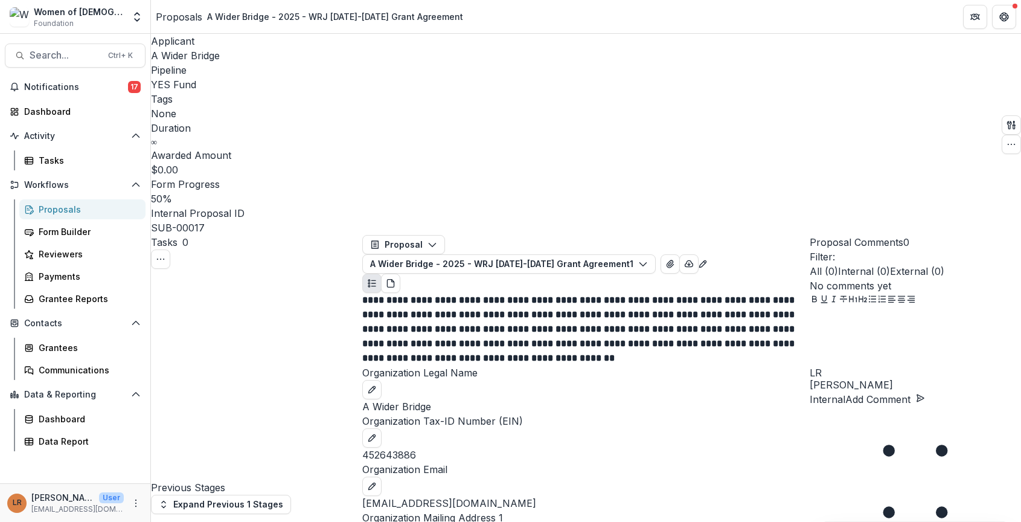
click at [10, 521] on icon "Close" at bounding box center [5, 530] width 10 height 10
click at [392, 235] on button "Proposal" at bounding box center [403, 244] width 83 height 19
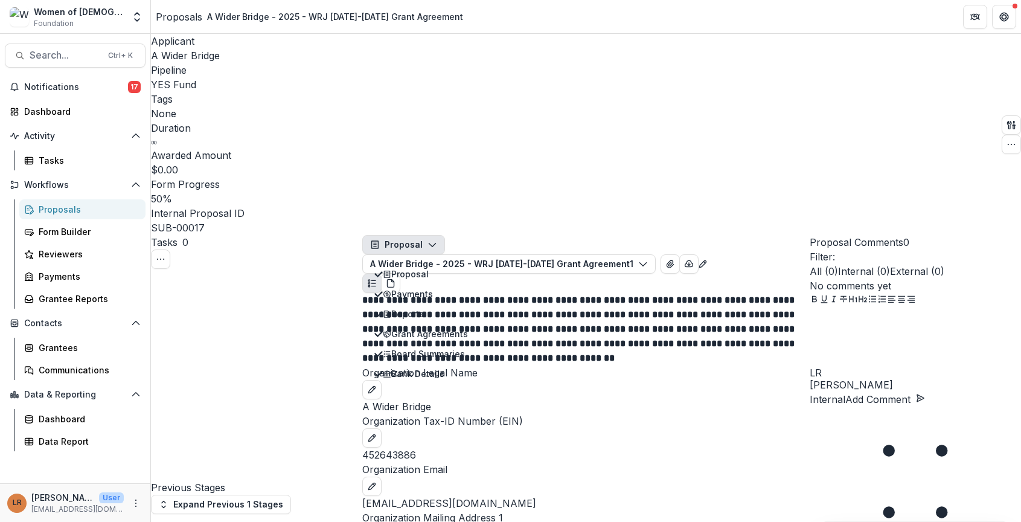
click at [392, 235] on button "Proposal" at bounding box center [403, 244] width 83 height 19
click at [416, 235] on button "Proposal" at bounding box center [403, 244] width 83 height 19
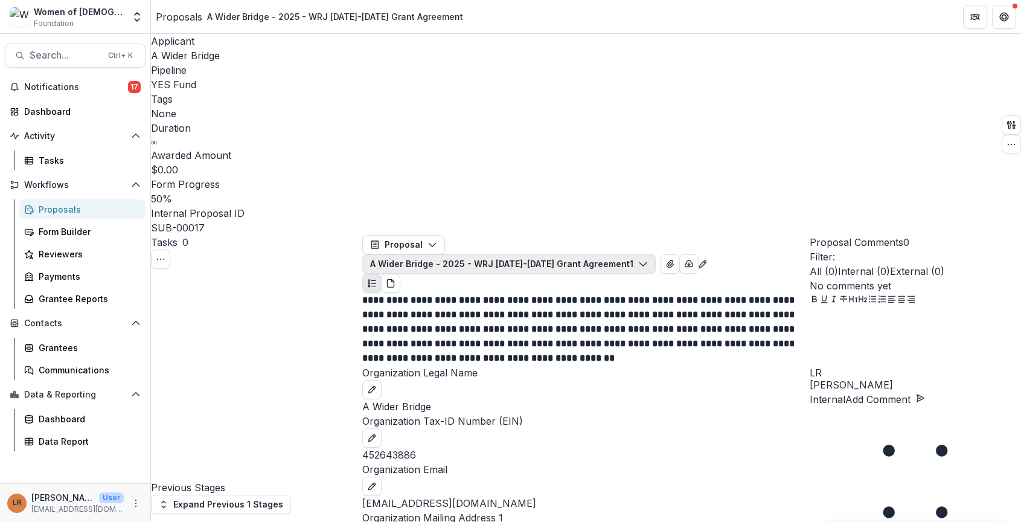
click at [521, 254] on button "A Wider Bridge - 2025 - WRJ [DATE]-[DATE] Grant Agreement 1" at bounding box center [508, 263] width 293 height 19
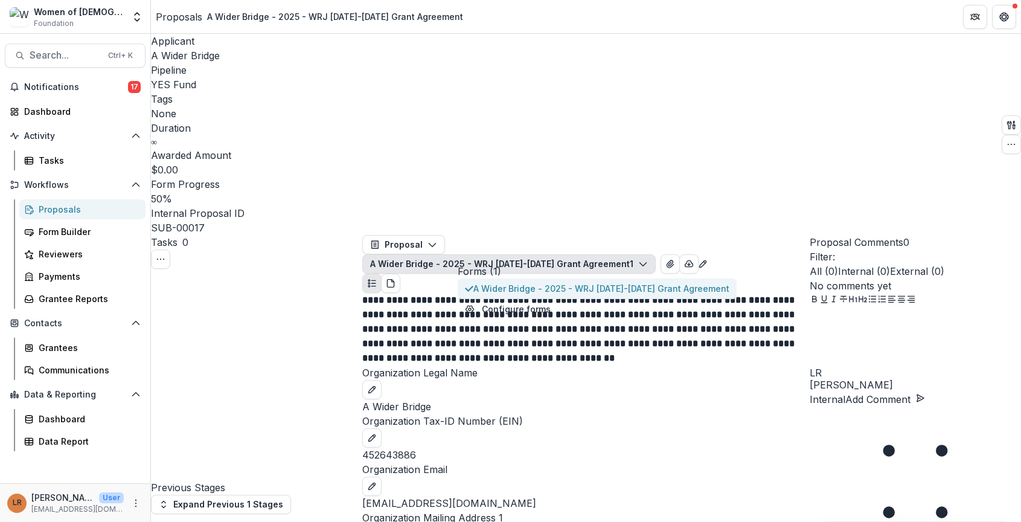
click at [516, 282] on span "A Wider Bridge - 2025 - WRJ [DATE]-[DATE] Grant Agreement" at bounding box center [601, 288] width 256 height 13
click at [741, 20] on header "Proposals A Wider Bridge - 2025 - WRJ [DATE]-[DATE] Grant Agreement" at bounding box center [586, 16] width 870 height 33
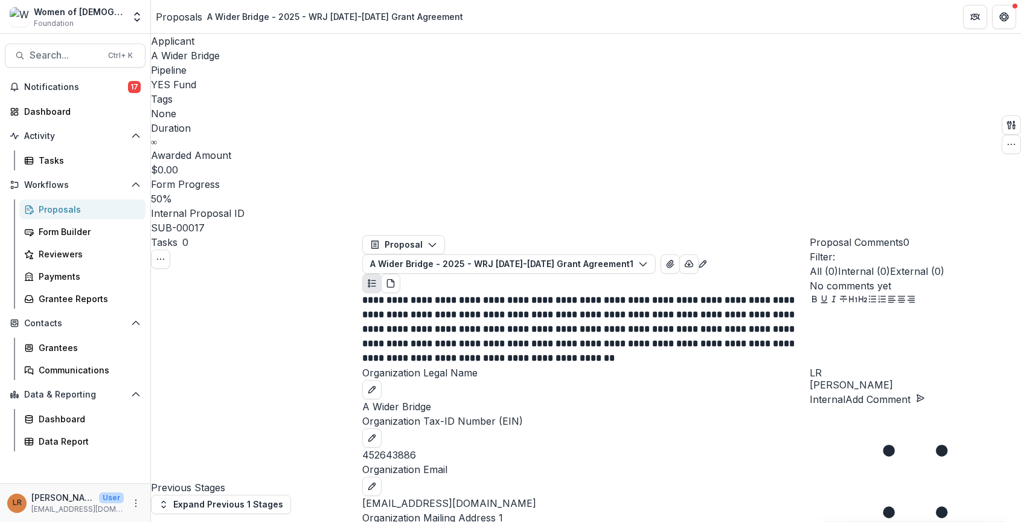
scroll to position [1026, 0]
click at [499, 254] on button "A Wider Bridge - 2025 - WRJ [DATE]-[DATE] Grant Agreement 1" at bounding box center [508, 263] width 293 height 19
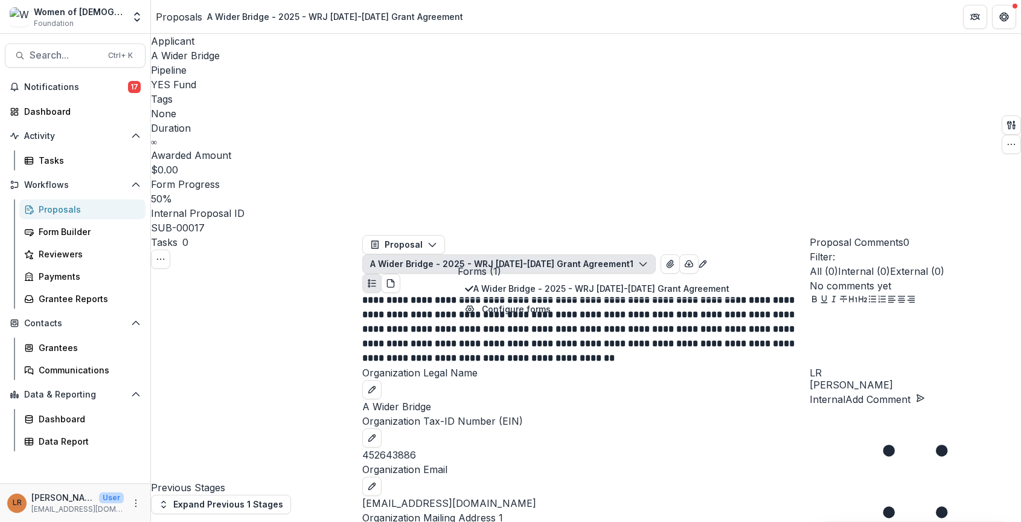
click at [499, 254] on button "A Wider Bridge - 2025 - WRJ [DATE]-[DATE] Grant Agreement 1" at bounding box center [508, 263] width 293 height 19
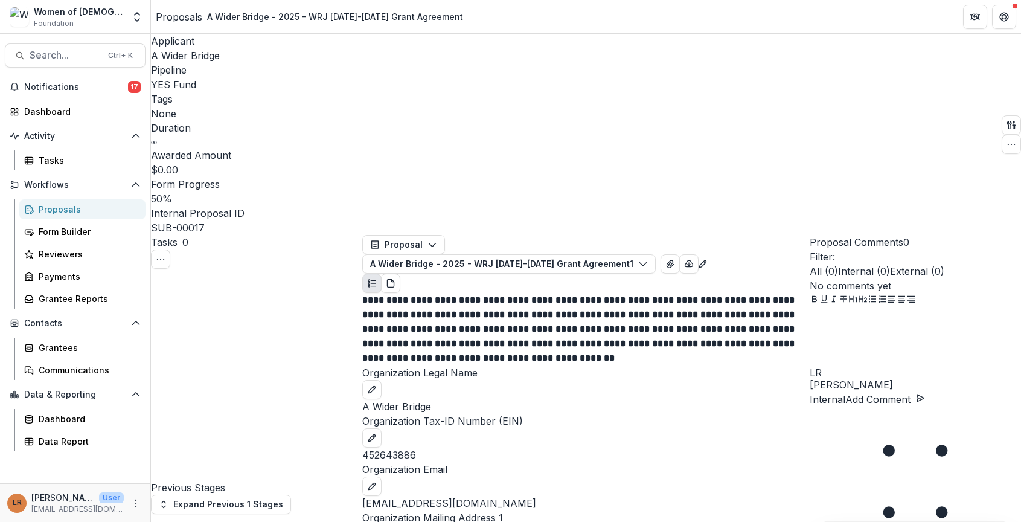
scroll to position [868, 0]
click at [690, 15] on header "Proposals A Wider Bridge - 2025 - WRJ [DATE]-[DATE] Grant Agreement" at bounding box center [586, 16] width 870 height 33
click at [62, 56] on span "Search..." at bounding box center [65, 55] width 71 height 11
drag, startPoint x: 345, startPoint y: 62, endPoint x: 237, endPoint y: 51, distance: 109.2
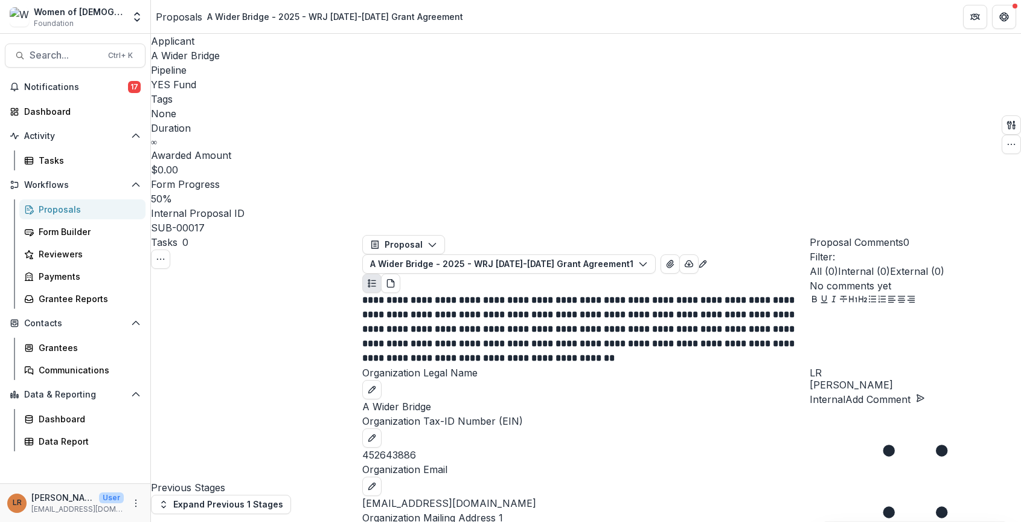
type input "*****"
drag, startPoint x: 44, startPoint y: 53, endPoint x: 38, endPoint y: 62, distance: 11.4
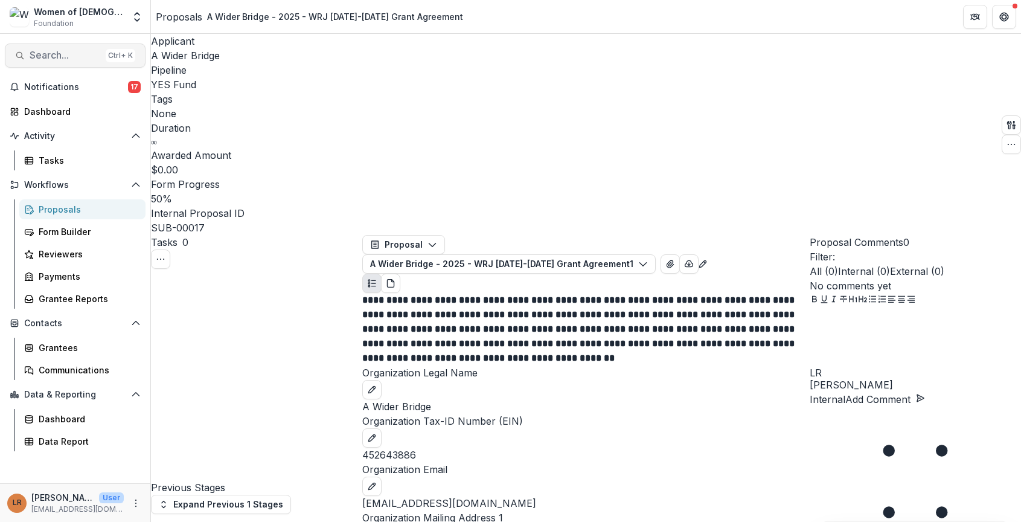
click at [38, 62] on button "Search... Ctrl + K" at bounding box center [75, 55] width 141 height 24
drag, startPoint x: 316, startPoint y: 55, endPoint x: 231, endPoint y: 47, distance: 85.5
type input "**********"
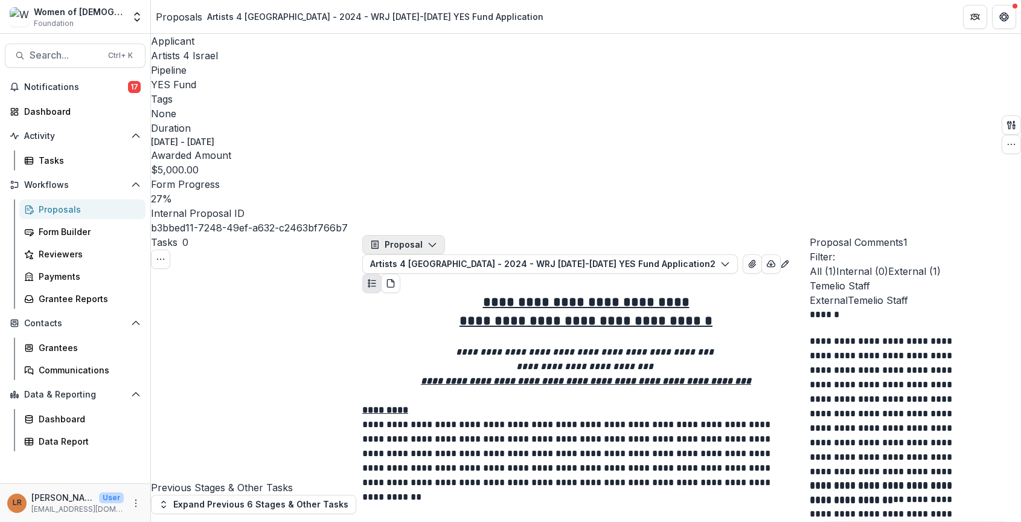
click at [424, 235] on button "Proposal" at bounding box center [403, 244] width 83 height 19
click at [776, 259] on icon "button" at bounding box center [771, 264] width 10 height 10
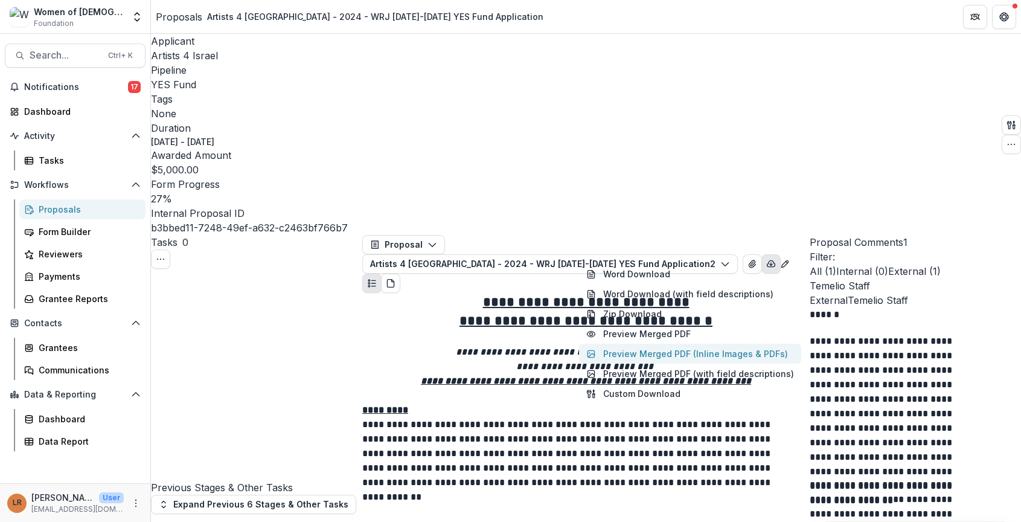
click at [631, 343] on button "Preview Merged PDF (Inline Images & PDFs)" at bounding box center [690, 353] width 222 height 20
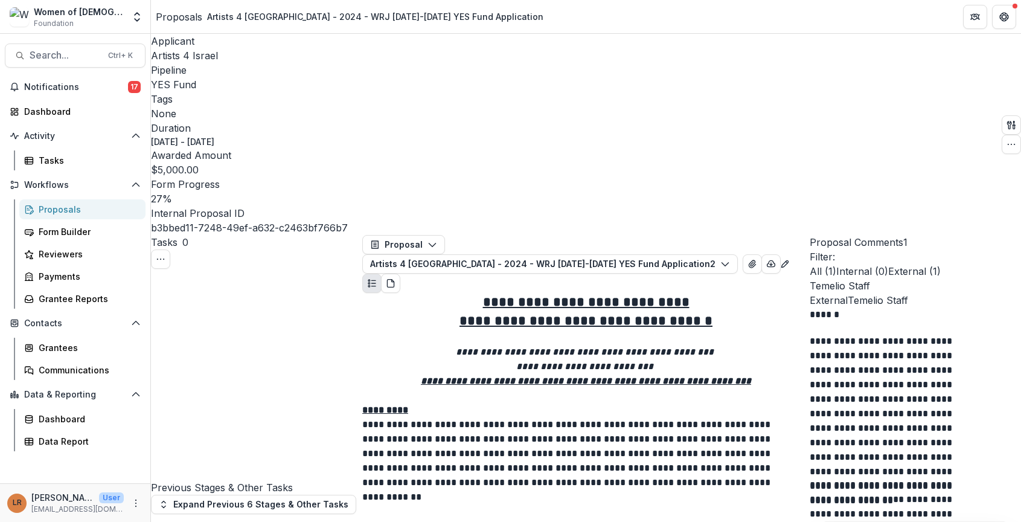
click at [10, 521] on icon "Close" at bounding box center [5, 530] width 10 height 10
click at [762, 254] on button "View Attached Files" at bounding box center [752, 263] width 19 height 19
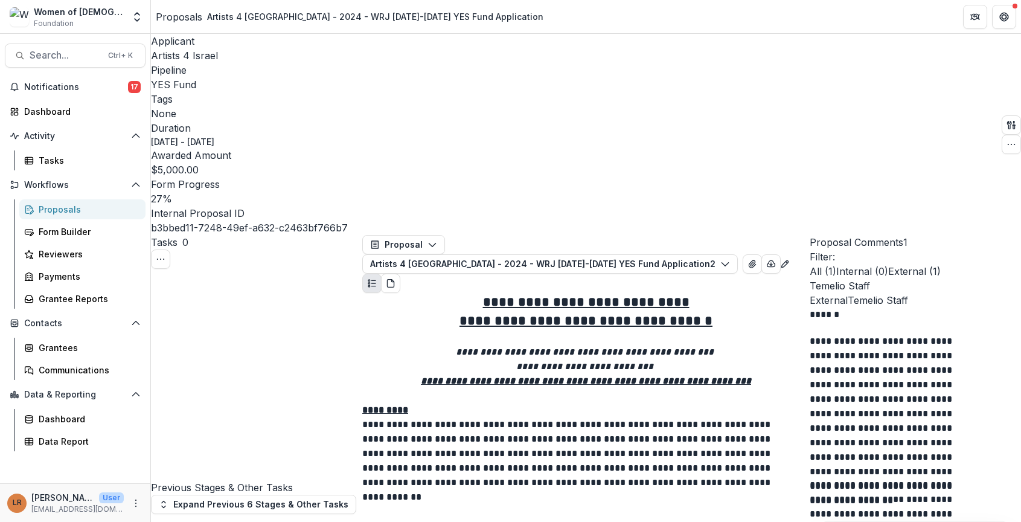
drag, startPoint x: 494, startPoint y: 278, endPoint x: 377, endPoint y: 283, distance: 117.2
copy p "[STREET_ADDRESS][PERSON_NAME]"
drag, startPoint x: 869, startPoint y: 440, endPoint x: 369, endPoint y: 377, distance: 503.2
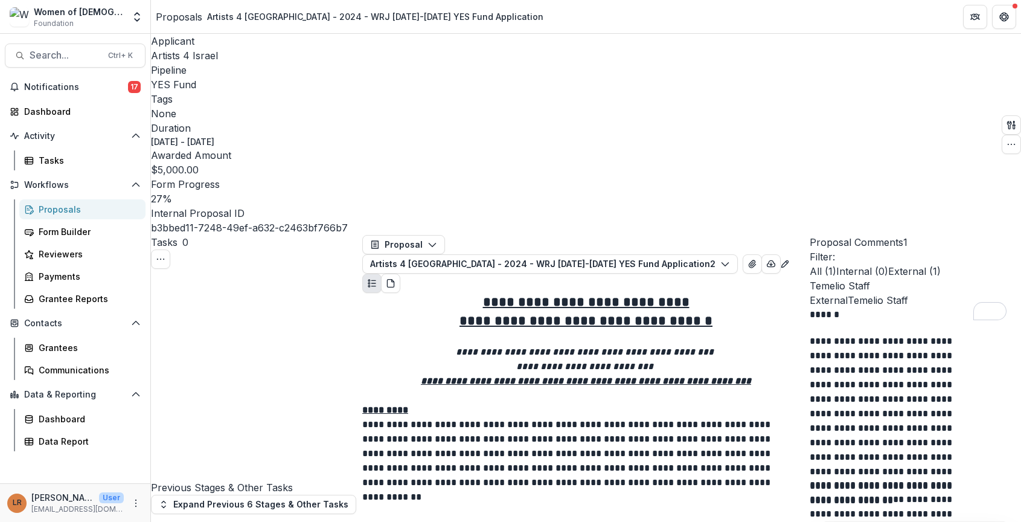
click at [776, 22] on header "Proposals Artists 4 [GEOGRAPHIC_DATA] - 2024 - WRJ [DATE]-[DATE] YES Fund Appli…" at bounding box center [586, 16] width 870 height 33
drag, startPoint x: 468, startPoint y: 221, endPoint x: 377, endPoint y: 210, distance: 92.4
copy p "90019-2861"
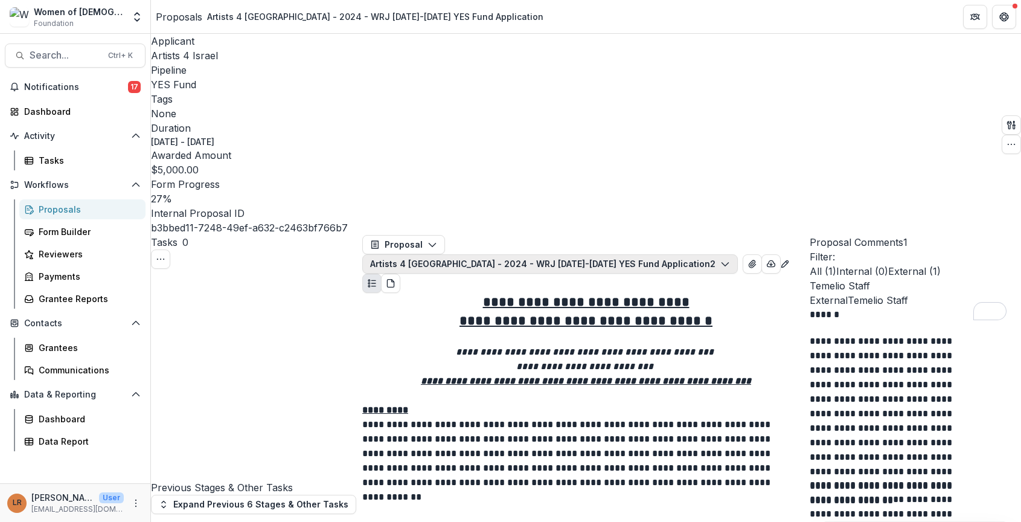
click at [559, 254] on button "Artists 4 [GEOGRAPHIC_DATA] - 2024 - WRJ [DATE]-[DATE] YES Fund Application 2" at bounding box center [549, 263] width 375 height 19
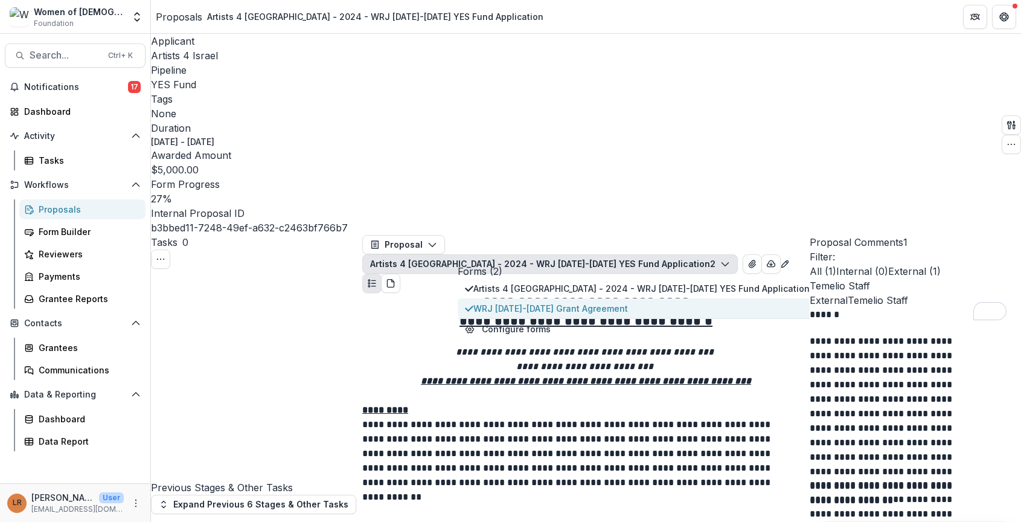
click at [554, 302] on span "WRJ [DATE]-[DATE] Grant Agreement" at bounding box center [641, 308] width 336 height 13
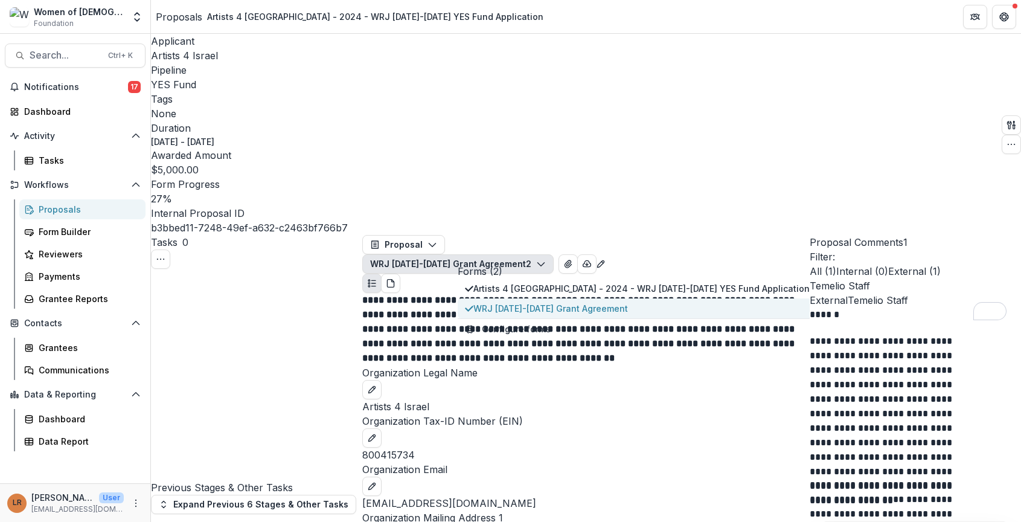
scroll to position [1708, 0]
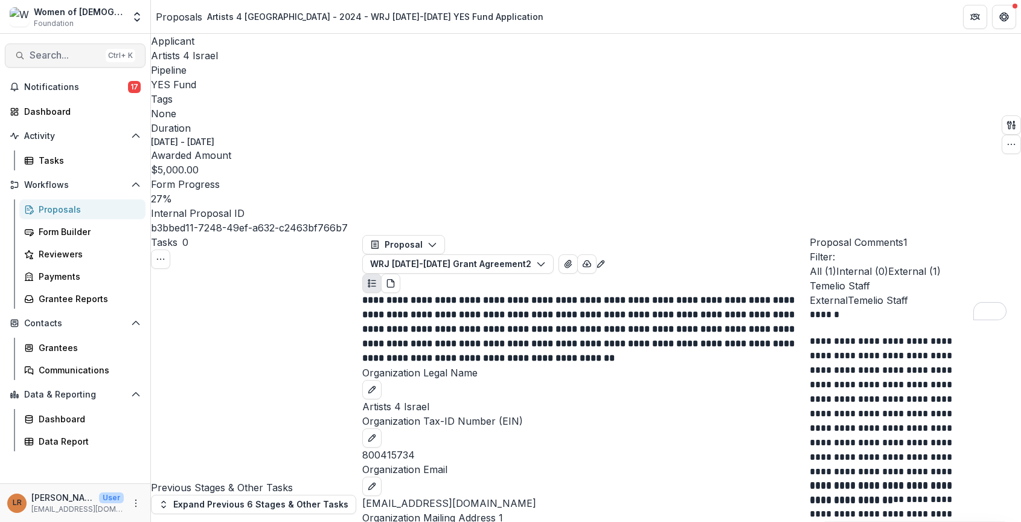
click at [48, 54] on span "Search..." at bounding box center [65, 55] width 71 height 11
drag, startPoint x: 343, startPoint y: 57, endPoint x: 227, endPoint y: 57, distance: 116.5
type input "****"
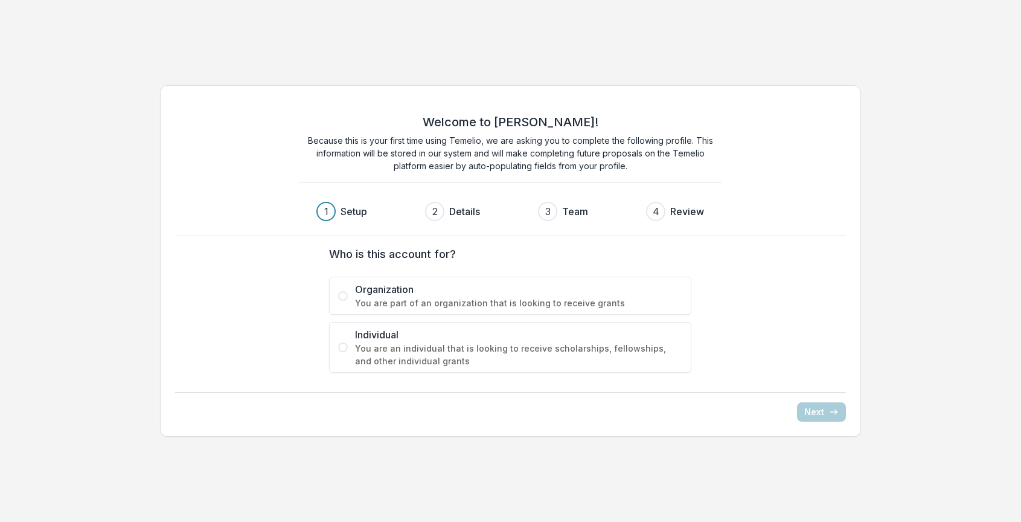
click at [406, 305] on span "You are part of an organization that is looking to receive grants" at bounding box center [518, 302] width 327 height 13
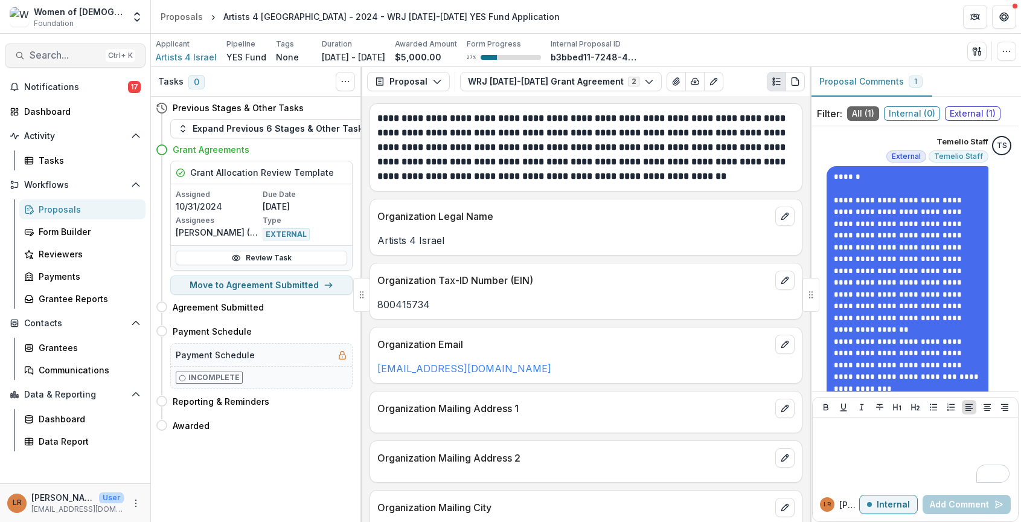
scroll to position [85, 0]
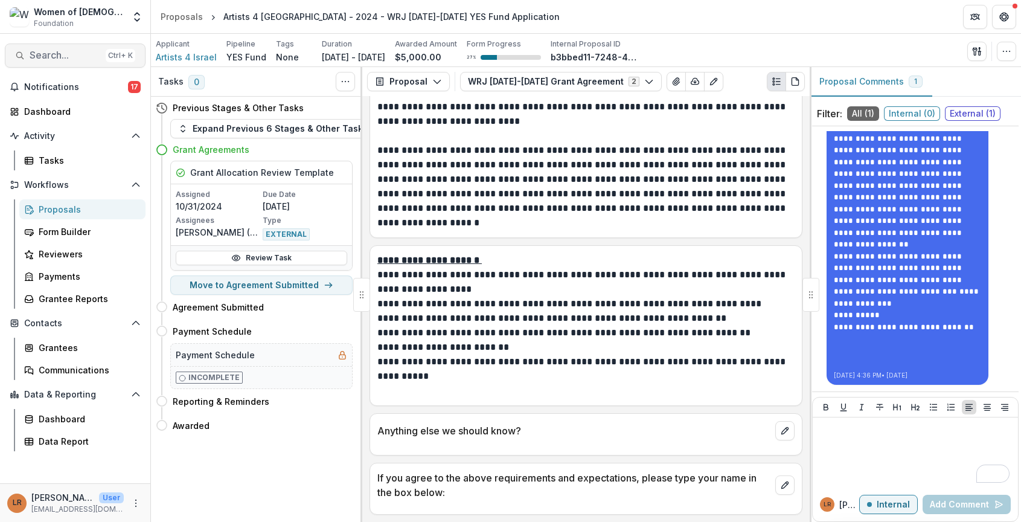
click at [80, 52] on span "Search..." at bounding box center [65, 55] width 71 height 11
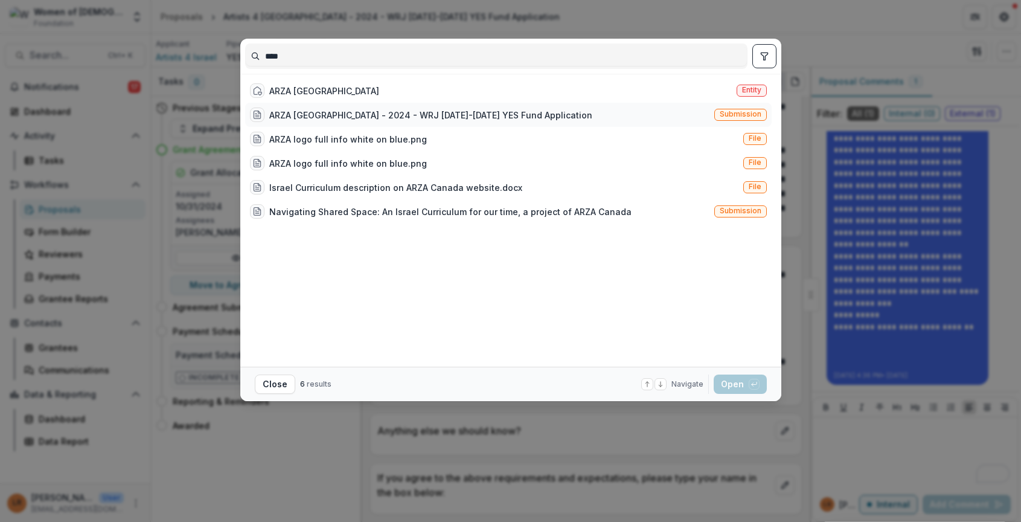
click at [306, 120] on div "ARZA [GEOGRAPHIC_DATA] - 2024 - WRJ [DATE]-[DATE] YES Fund Application" at bounding box center [430, 115] width 323 height 13
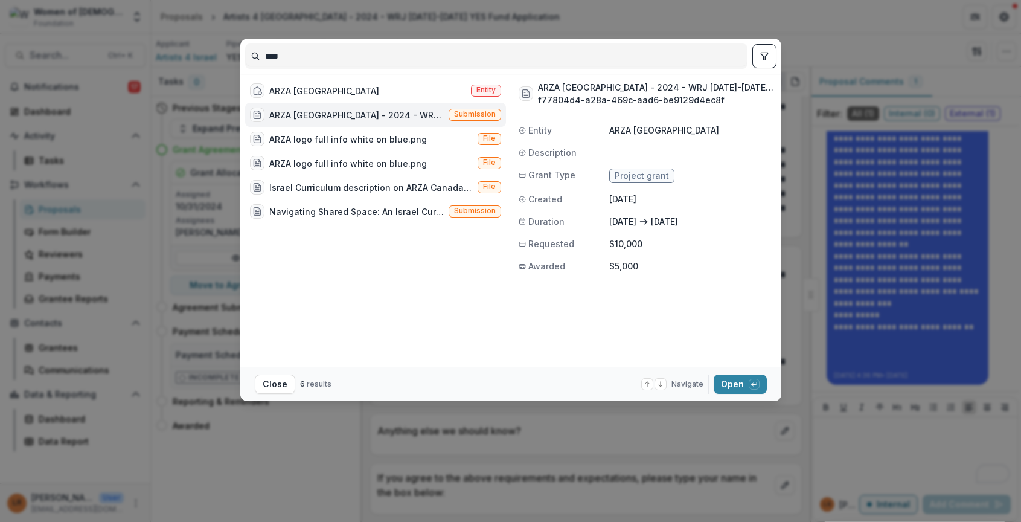
click at [306, 120] on div "ARZA [GEOGRAPHIC_DATA] - 2024 - WRJ [DATE]-[DATE] YES Fund Application" at bounding box center [356, 115] width 174 height 13
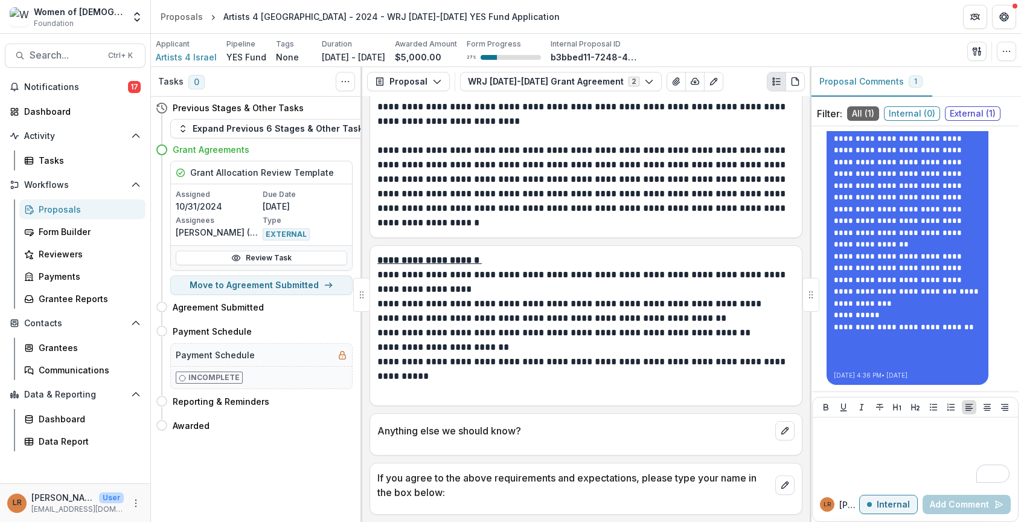
click at [306, 120] on div "ARZA [GEOGRAPHIC_DATA] - 2024 - WRJ [DATE]-[DATE] YES Fund Application" at bounding box center [356, 115] width 174 height 13
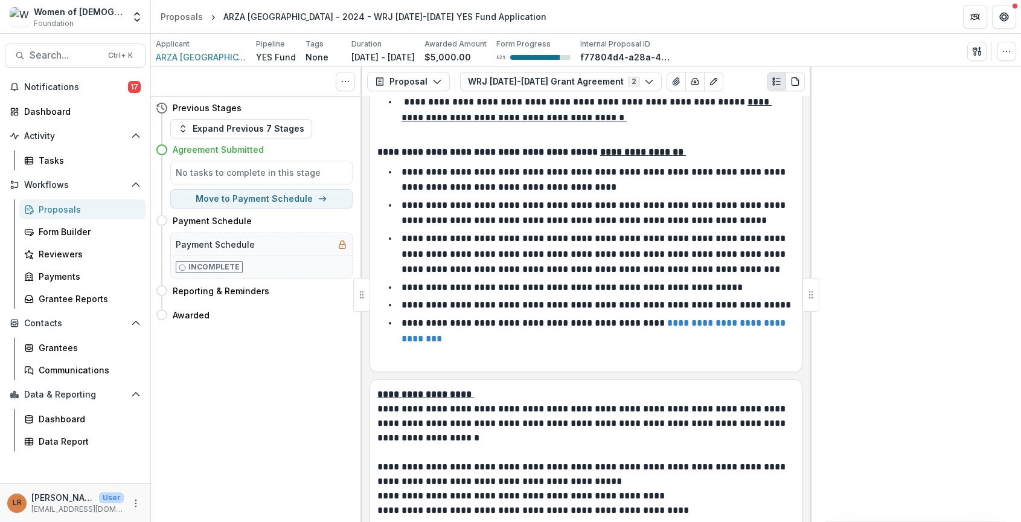
scroll to position [2141, 0]
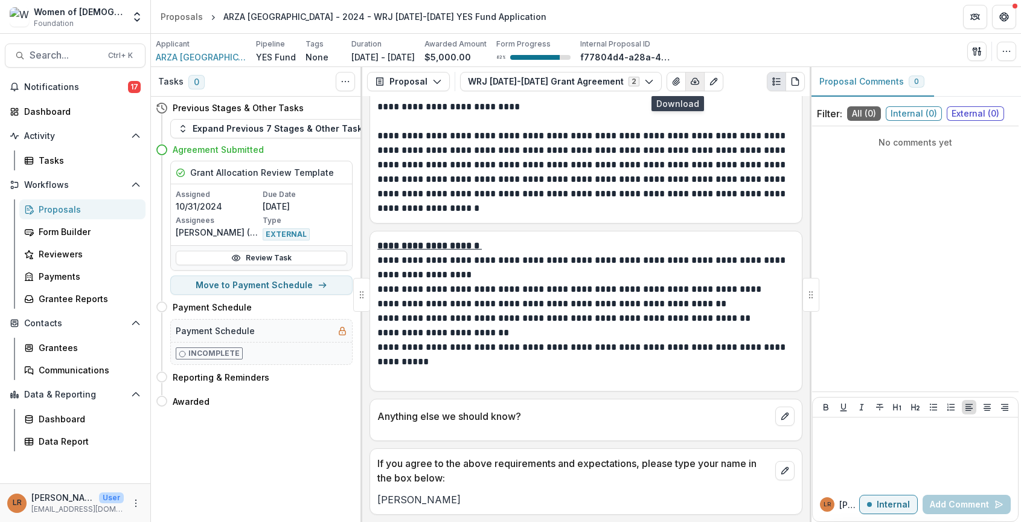
click at [690, 81] on icon "button" at bounding box center [695, 82] width 10 height 10
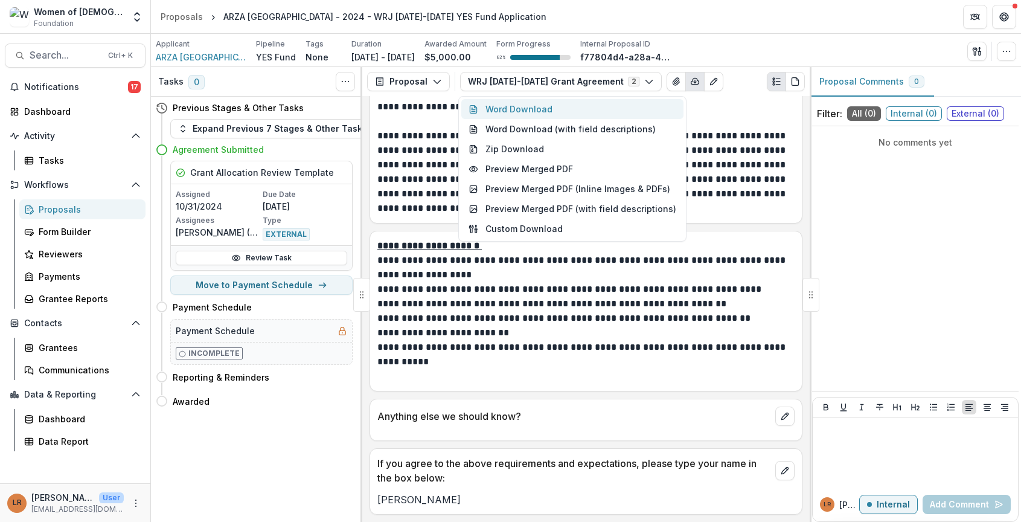
click at [563, 112] on button "Word Download" at bounding box center [572, 109] width 222 height 20
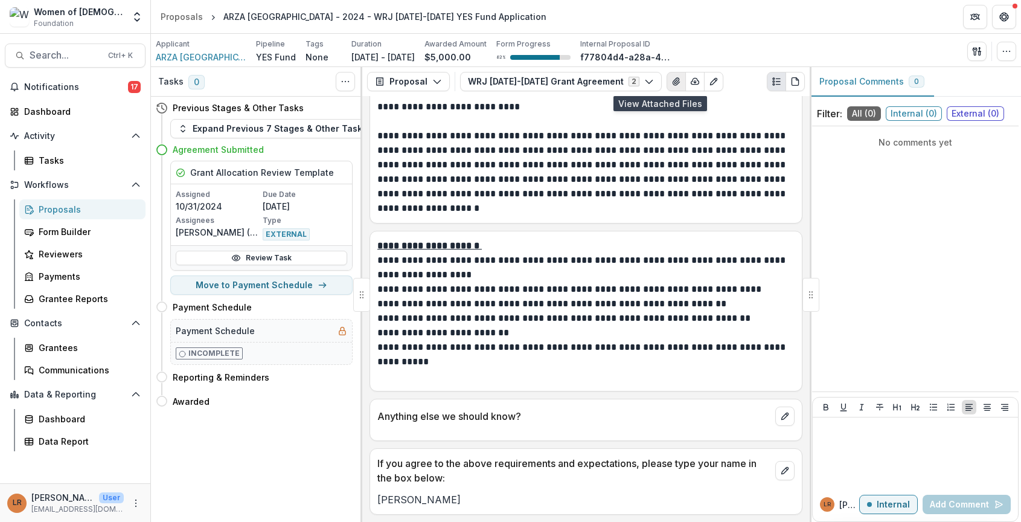
click at [672, 83] on icon "View Attached Files" at bounding box center [675, 81] width 7 height 7
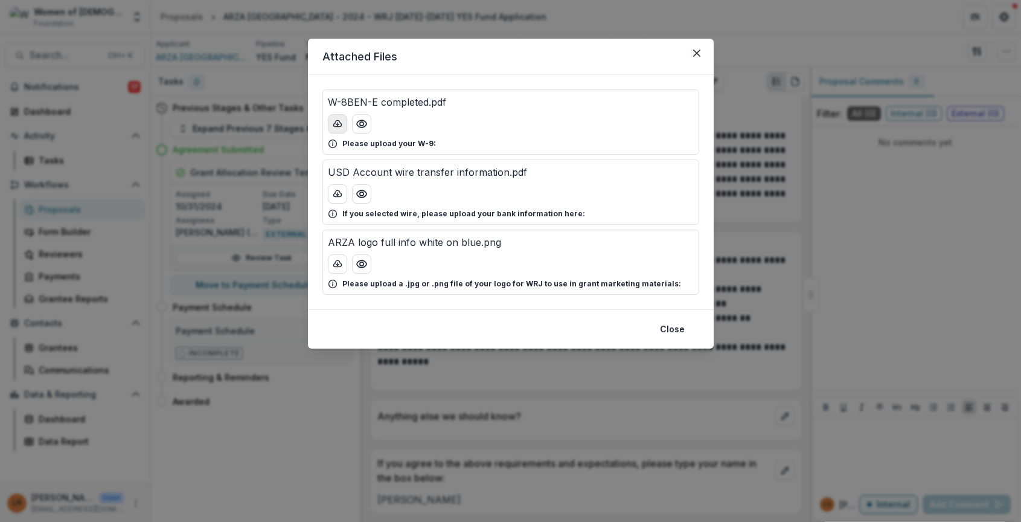
click at [338, 123] on icon "download-button" at bounding box center [338, 124] width 10 height 10
click at [341, 193] on icon "download-button" at bounding box center [338, 194] width 10 height 10
click at [692, 56] on button "Close" at bounding box center [696, 52] width 19 height 19
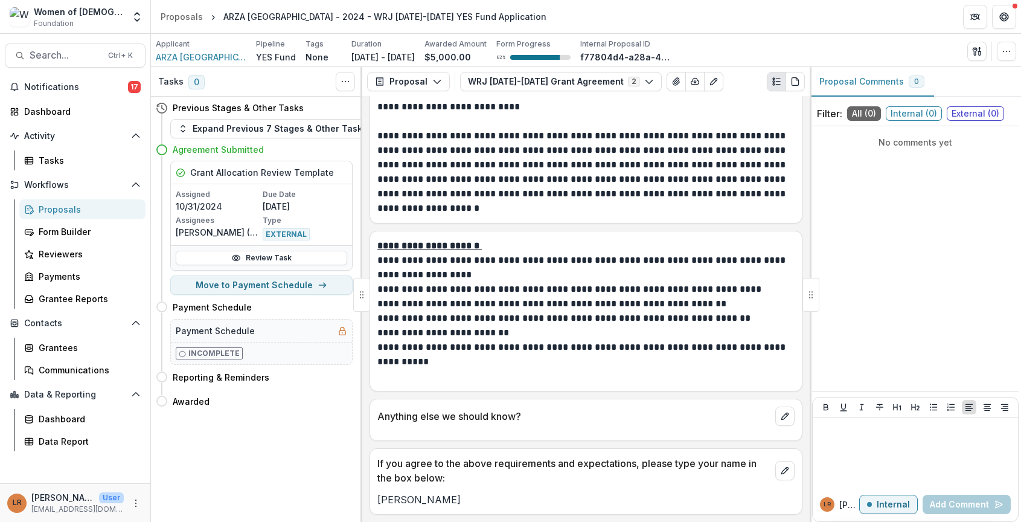
click at [528, 311] on p "**********" at bounding box center [584, 318] width 414 height 14
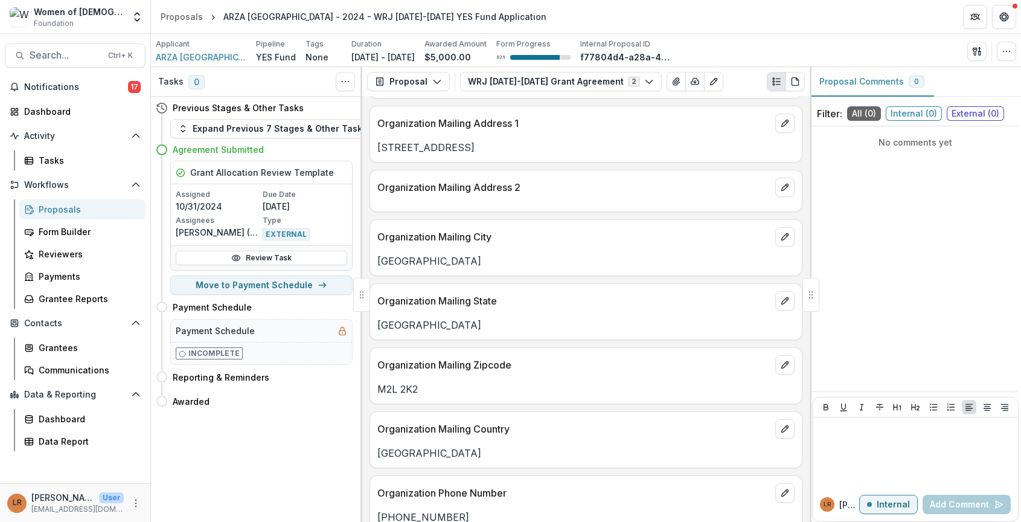
scroll to position [209, 0]
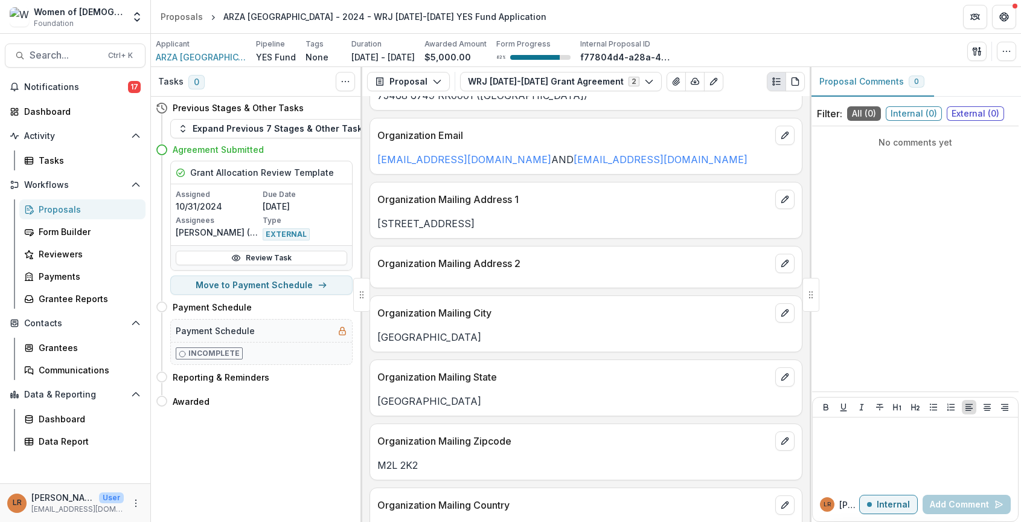
drag, startPoint x: 482, startPoint y: 226, endPoint x: 362, endPoint y: 222, distance: 120.2
click at [362, 222] on div "Tasks 0 Show Cancelled Tasks Previous Stages & Other Tasks Expand Previous 7 St…" at bounding box center [586, 294] width 870 height 455
click at [530, 223] on p "120 Old Colony Road" at bounding box center [585, 223] width 417 height 14
drag, startPoint x: 515, startPoint y: 225, endPoint x: 376, endPoint y: 223, distance: 138.9
click at [376, 223] on div "120 Old Colony Road" at bounding box center [586, 223] width 432 height 14
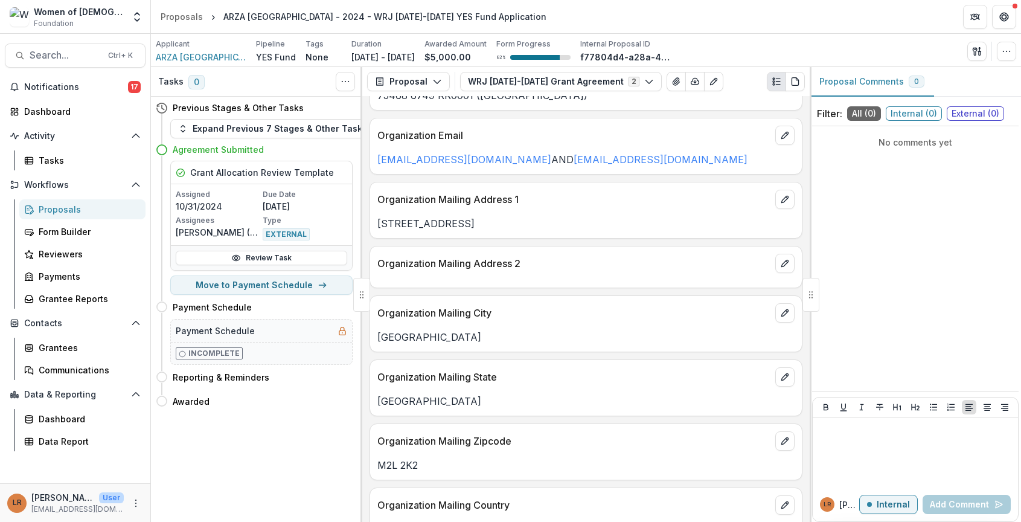
copy p "120 Old Colony Road"
click at [49, 53] on span "Search..." at bounding box center [65, 55] width 71 height 11
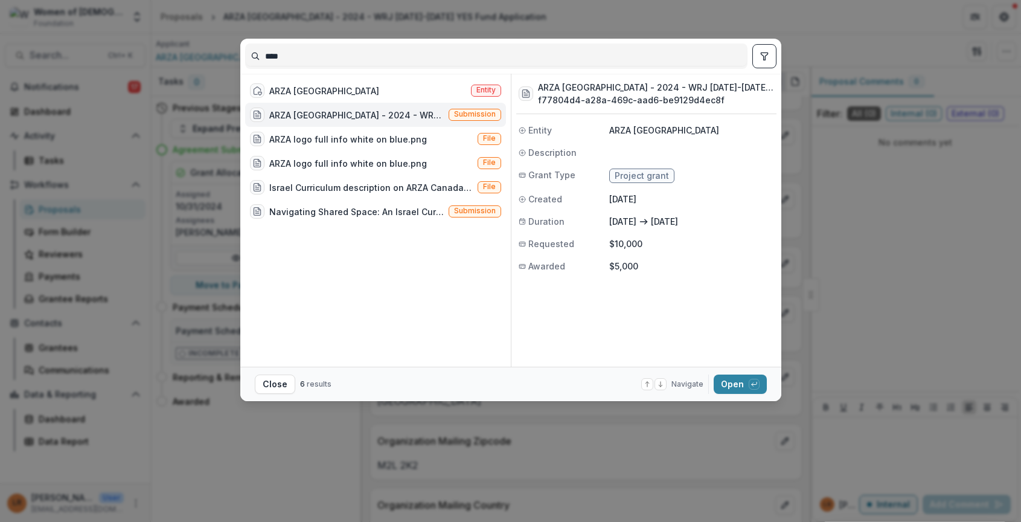
click at [289, 63] on div "****" at bounding box center [496, 55] width 502 height 25
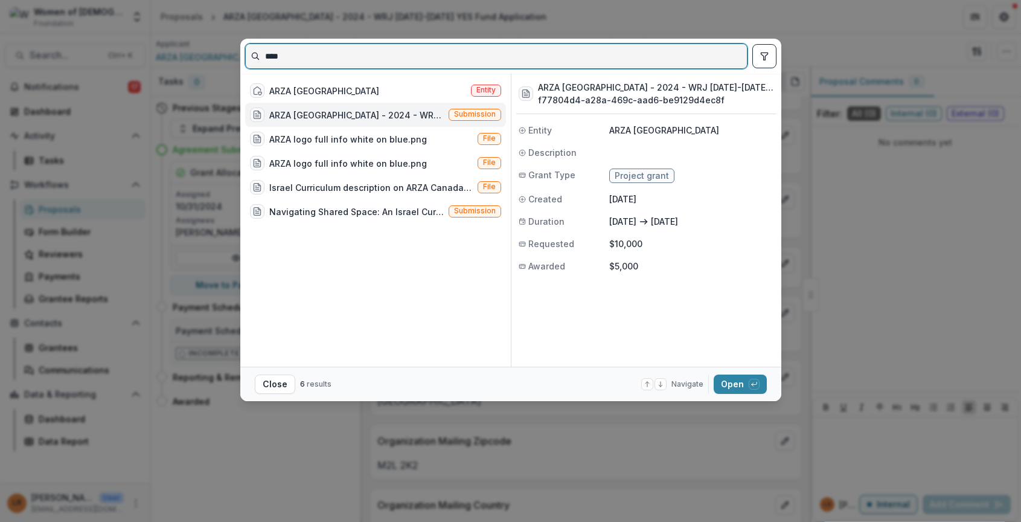
drag, startPoint x: 291, startPoint y: 60, endPoint x: 217, endPoint y: 60, distance: 73.6
click at [217, 60] on div "**** ARZA Canada Entity ARZA Canada - 2024 - WRJ 2025-2026 YES Fund Application…" at bounding box center [510, 261] width 1021 height 522
paste input "**********"
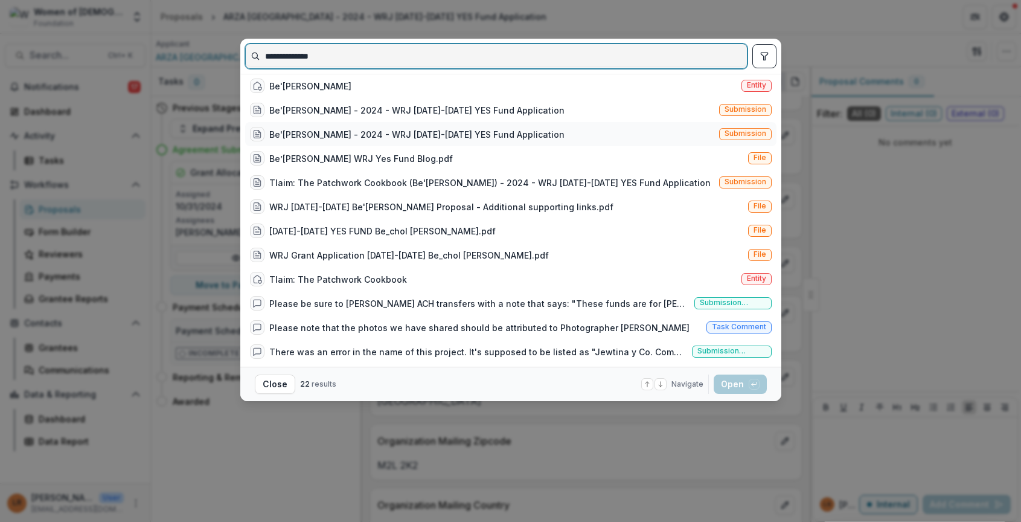
type input "**********"
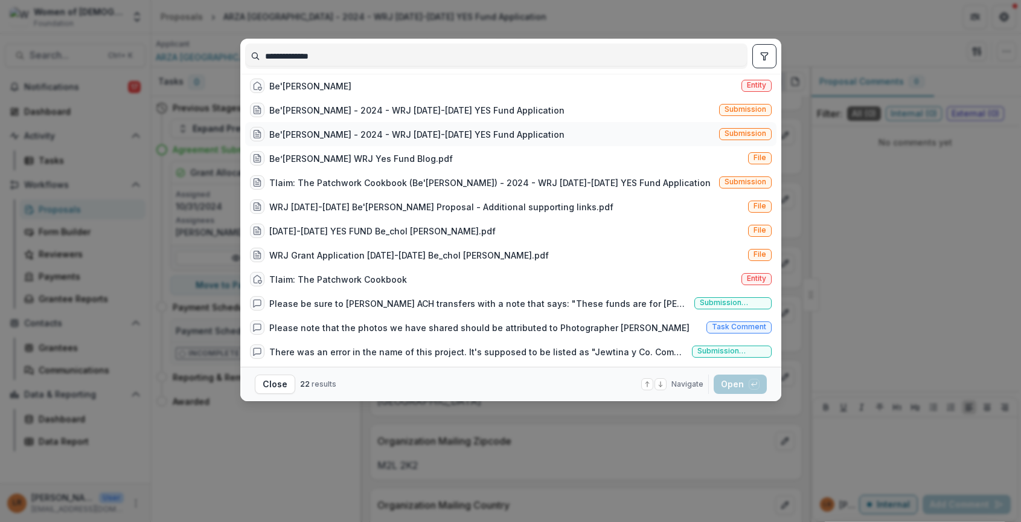
click at [367, 141] on div "Be'[PERSON_NAME] - 2024 - WRJ [DATE]-[DATE] YES Fund Application" at bounding box center [416, 134] width 295 height 13
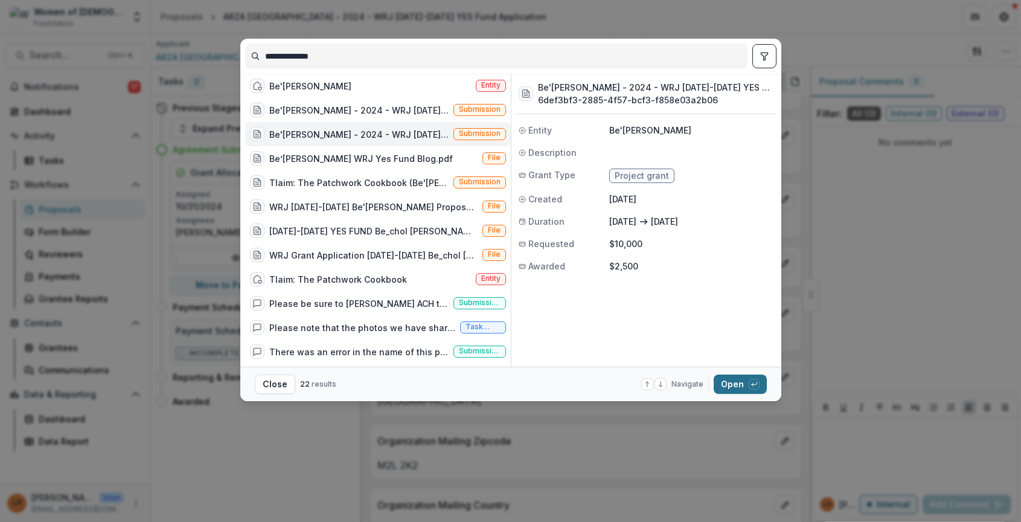
click at [730, 379] on button "Open with enter key" at bounding box center [740, 383] width 53 height 19
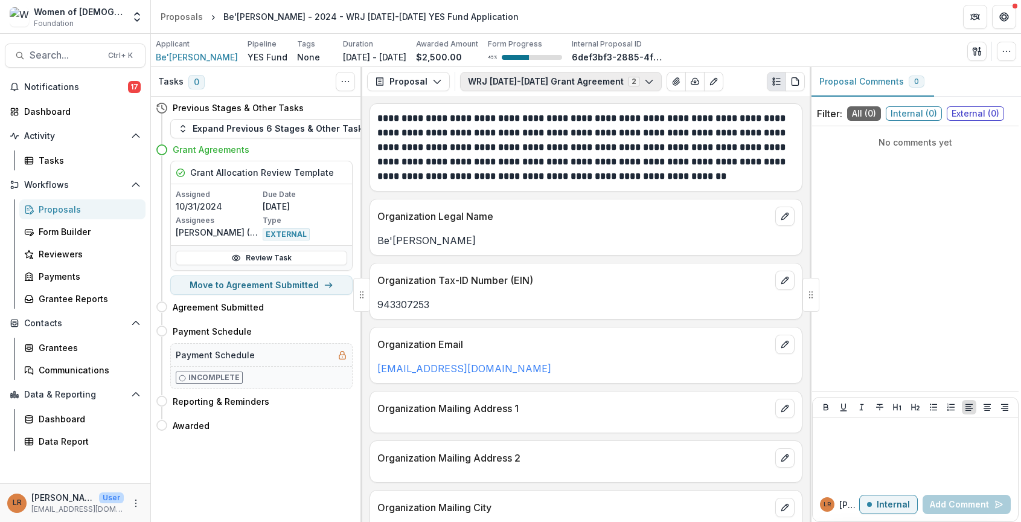
click at [517, 88] on button "WRJ [DATE]-[DATE] Grant Agreement 2" at bounding box center [561, 81] width 202 height 19
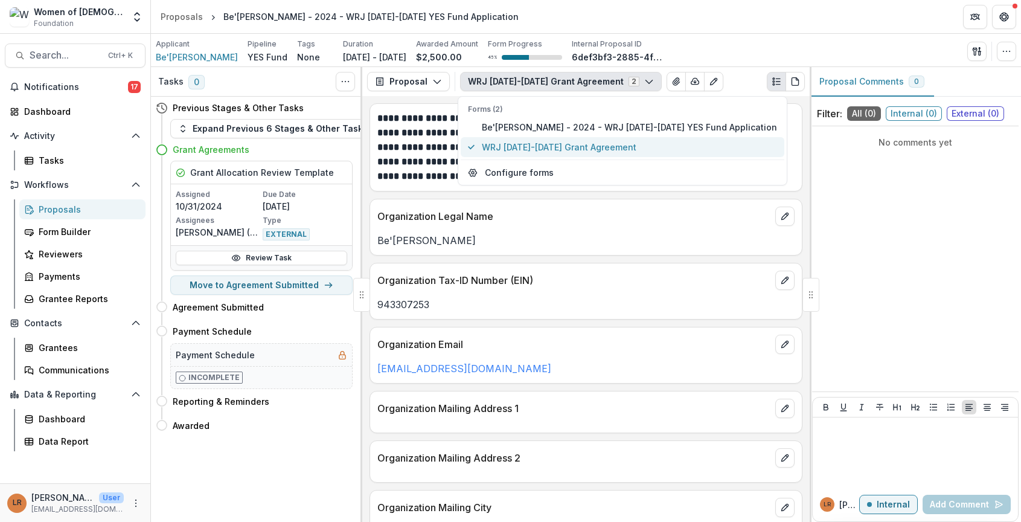
click at [507, 145] on span "WRJ [DATE]-[DATE] Grant Agreement" at bounding box center [629, 147] width 295 height 13
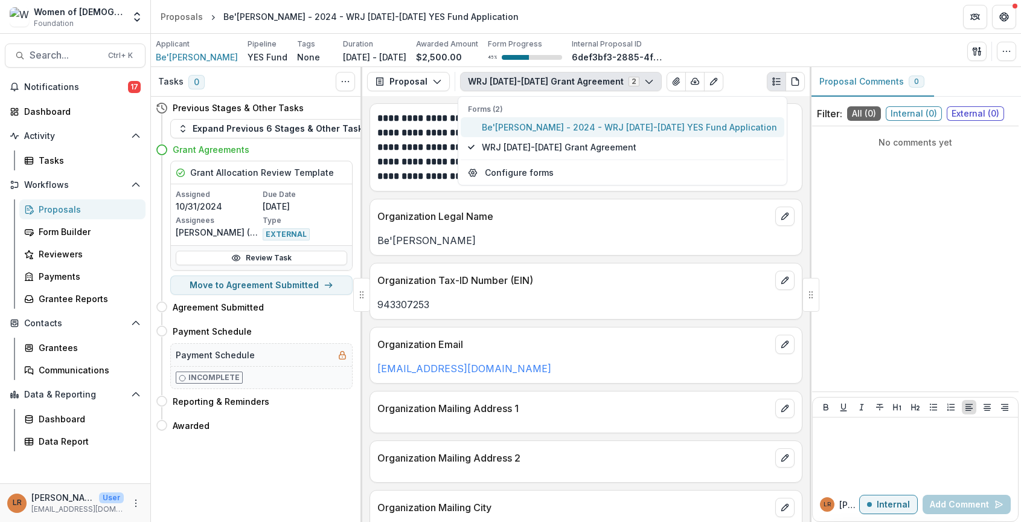
click at [506, 129] on span "Be'[PERSON_NAME] - 2024 - WRJ [DATE]-[DATE] YES Fund Application" at bounding box center [629, 127] width 295 height 13
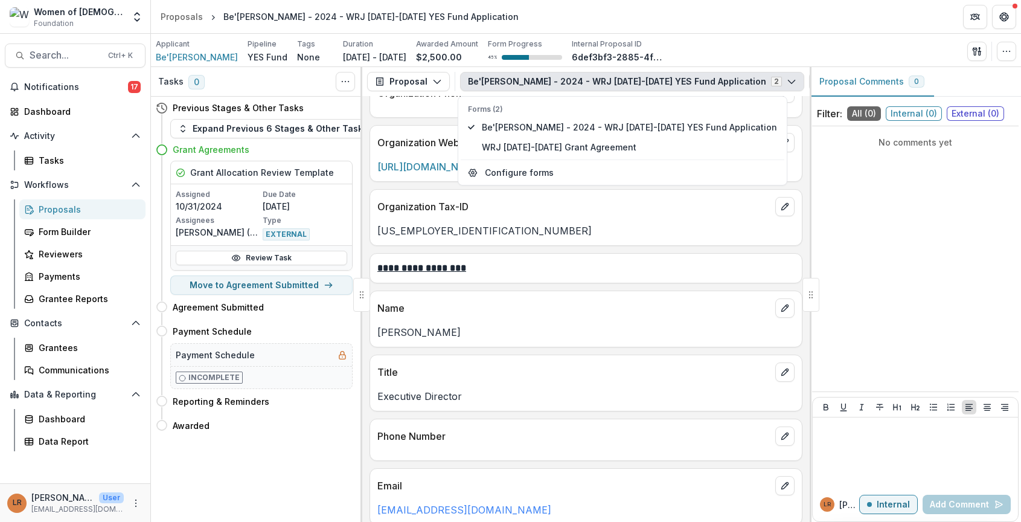
scroll to position [1509, 0]
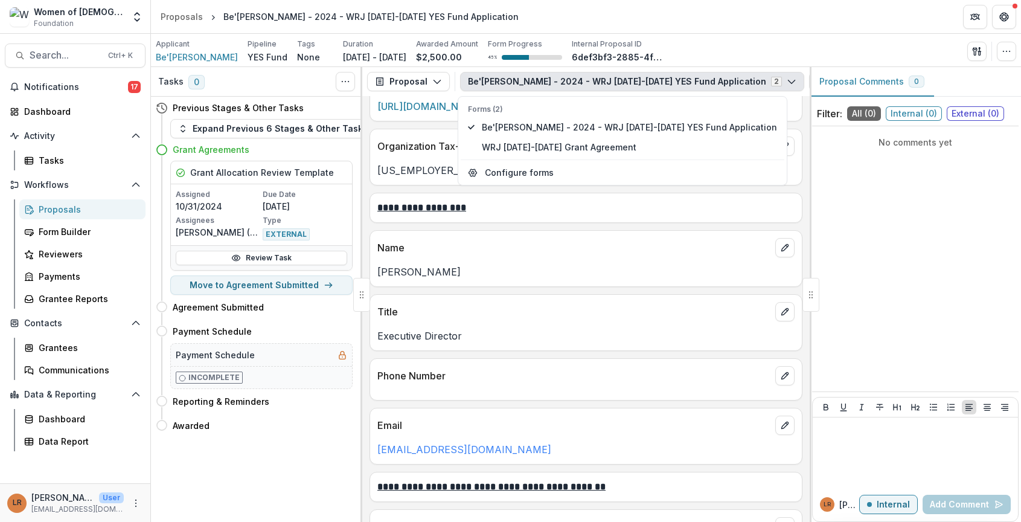
click at [487, 264] on p "[PERSON_NAME]" at bounding box center [585, 271] width 417 height 14
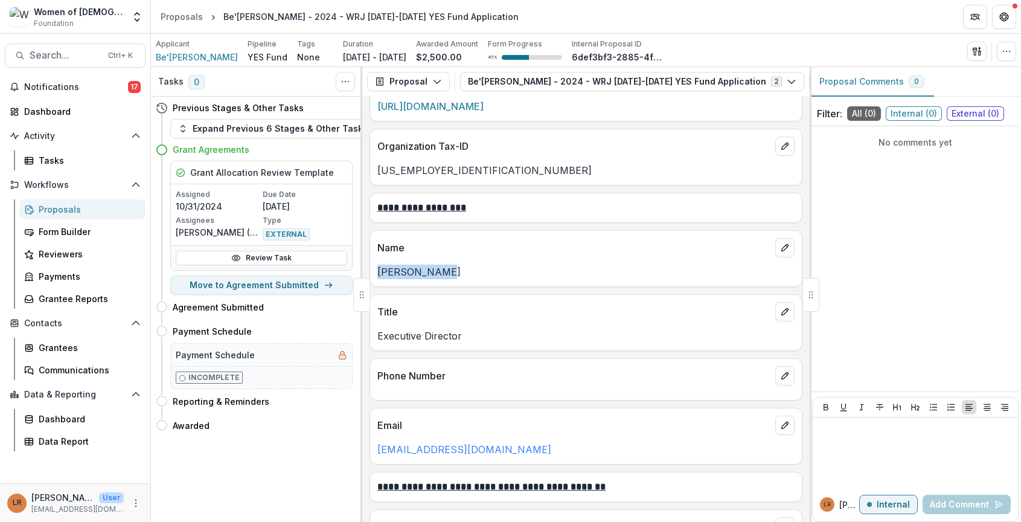
drag, startPoint x: 424, startPoint y: 257, endPoint x: 374, endPoint y: 256, distance: 50.1
click at [374, 264] on div "[PERSON_NAME]" at bounding box center [586, 271] width 432 height 14
copy p "[PERSON_NAME]"
drag, startPoint x: 502, startPoint y: 437, endPoint x: 378, endPoint y: 438, distance: 124.4
click at [378, 442] on p "julian@globaljews.org" at bounding box center [585, 449] width 417 height 14
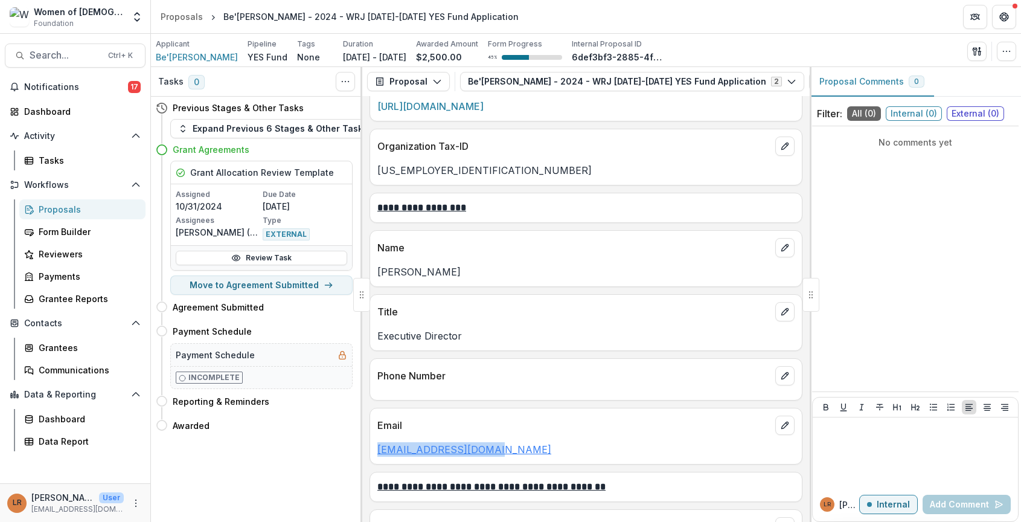
copy link "julian@globaljews.org"
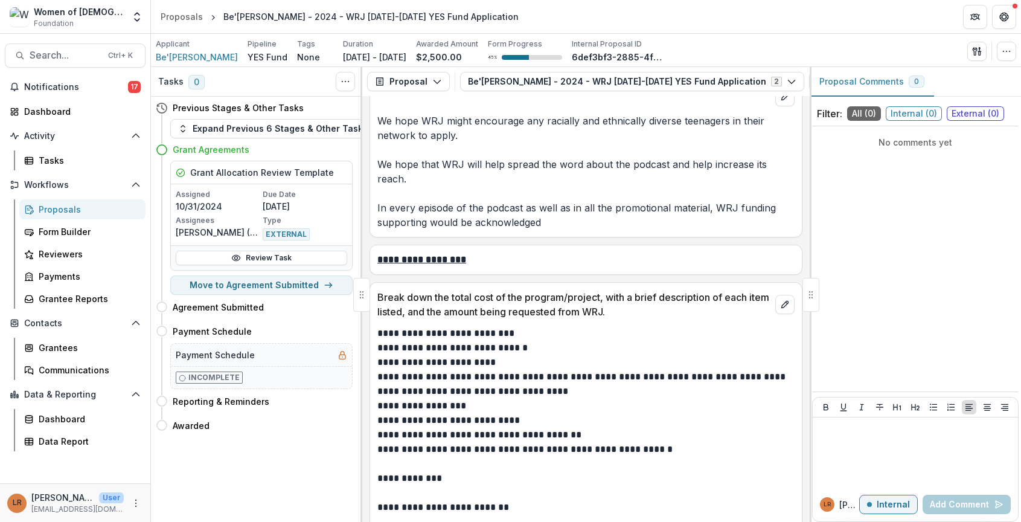
scroll to position [5252, 0]
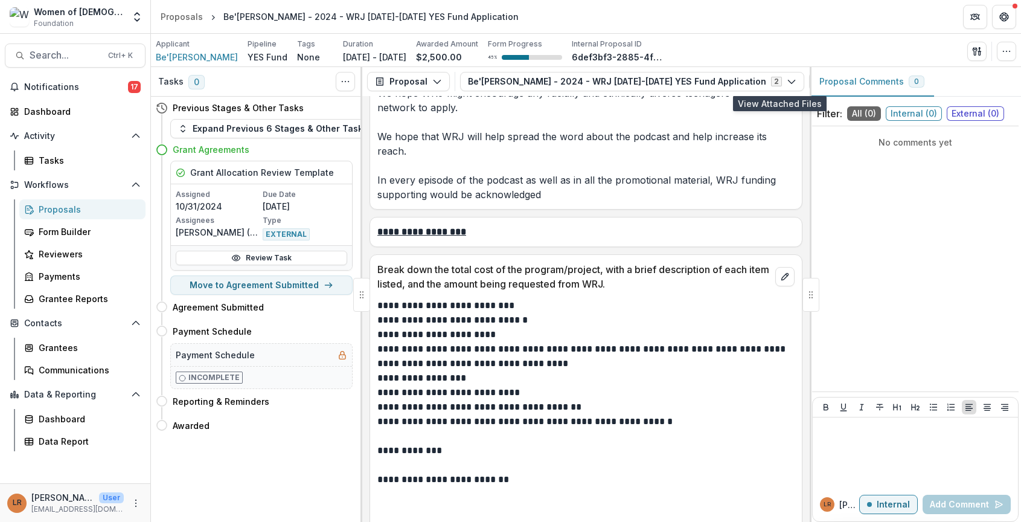
click at [814, 81] on icon "View Attached Files" at bounding box center [819, 82] width 10 height 10
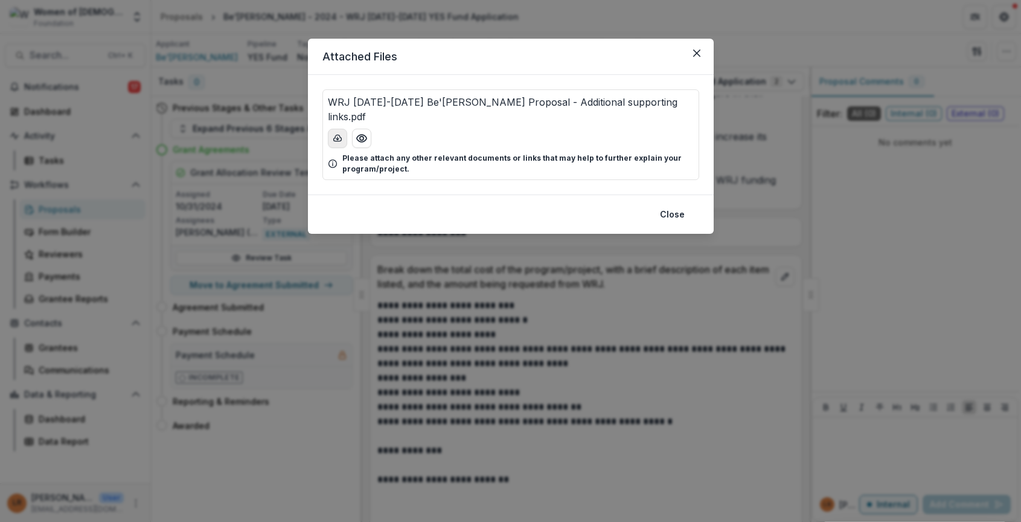
click at [333, 133] on icon "download-button" at bounding box center [338, 138] width 10 height 10
click at [698, 52] on icon "Close" at bounding box center [696, 53] width 7 height 7
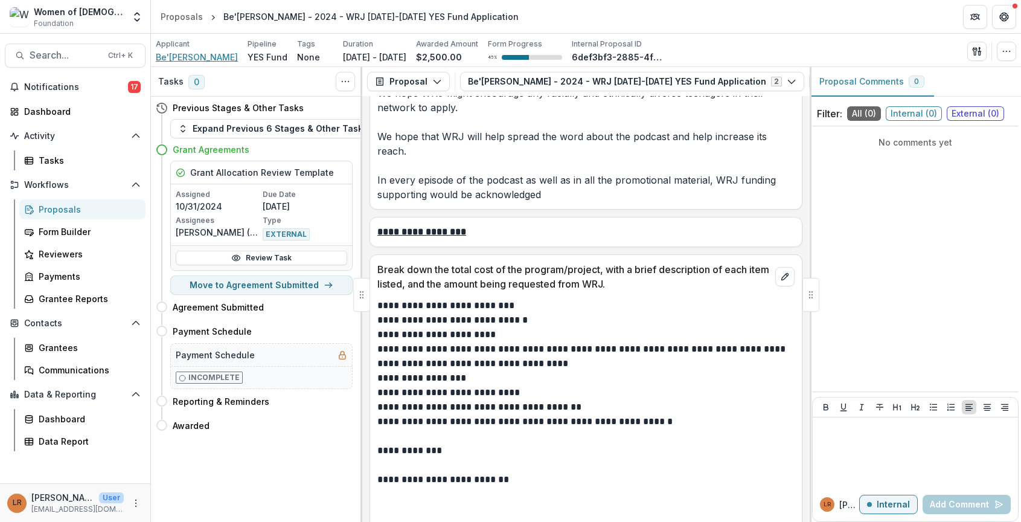
click at [190, 54] on span "Be'[PERSON_NAME]" at bounding box center [197, 57] width 82 height 13
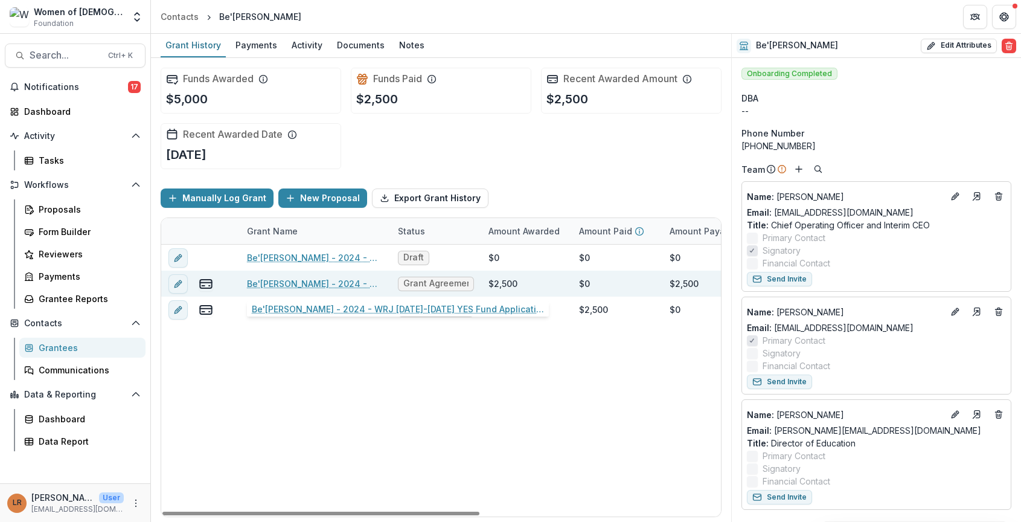
click at [313, 286] on link "Be'[PERSON_NAME] - 2024 - WRJ [DATE]-[DATE] YES Fund Application" at bounding box center [315, 283] width 136 height 13
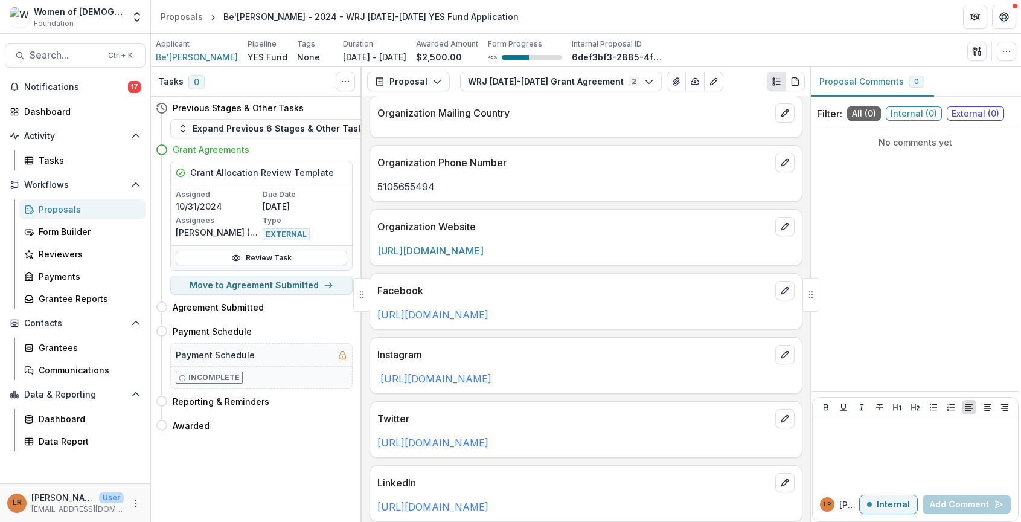
scroll to position [543, 0]
click at [599, 88] on button "WRJ [DATE]-[DATE] Grant Agreement 2" at bounding box center [561, 81] width 202 height 19
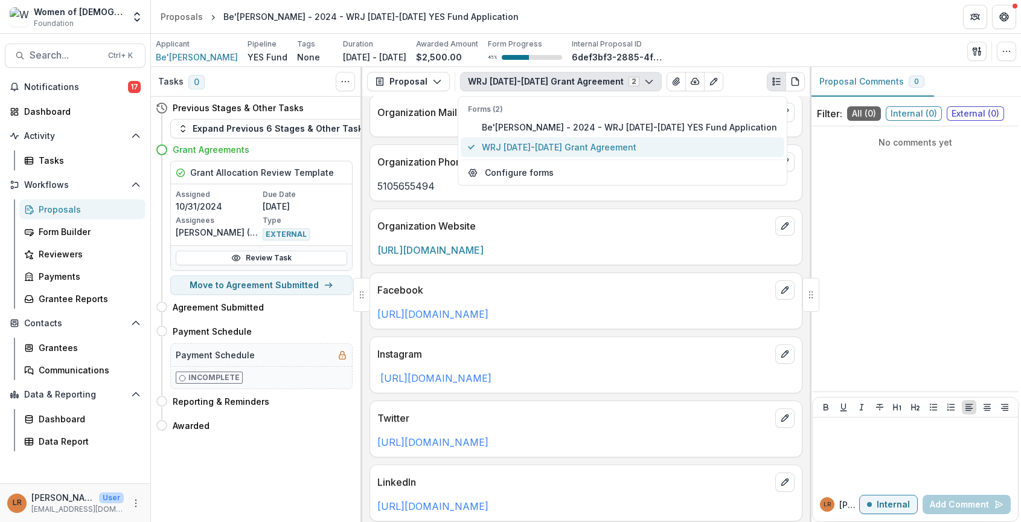
click at [584, 150] on span "WRJ [DATE]-[DATE] Grant Agreement" at bounding box center [629, 147] width 295 height 13
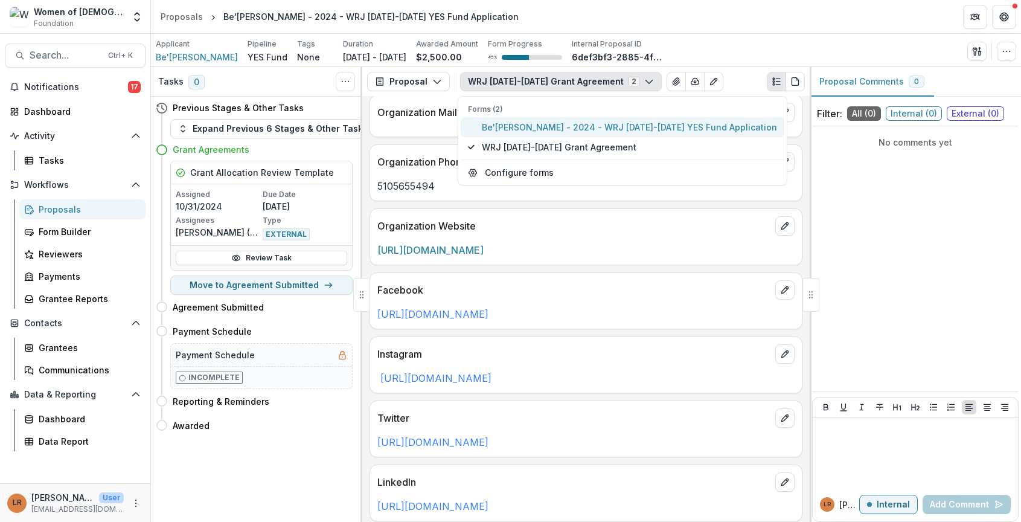
click at [584, 127] on span "Be'[PERSON_NAME] - 2024 - WRJ [DATE]-[DATE] YES Fund Application" at bounding box center [629, 127] width 295 height 13
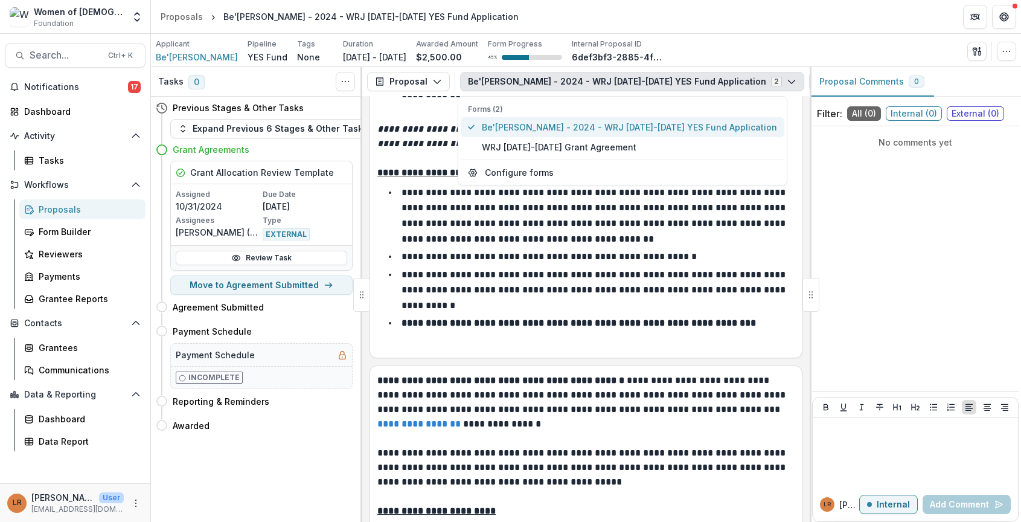
scroll to position [1469, 0]
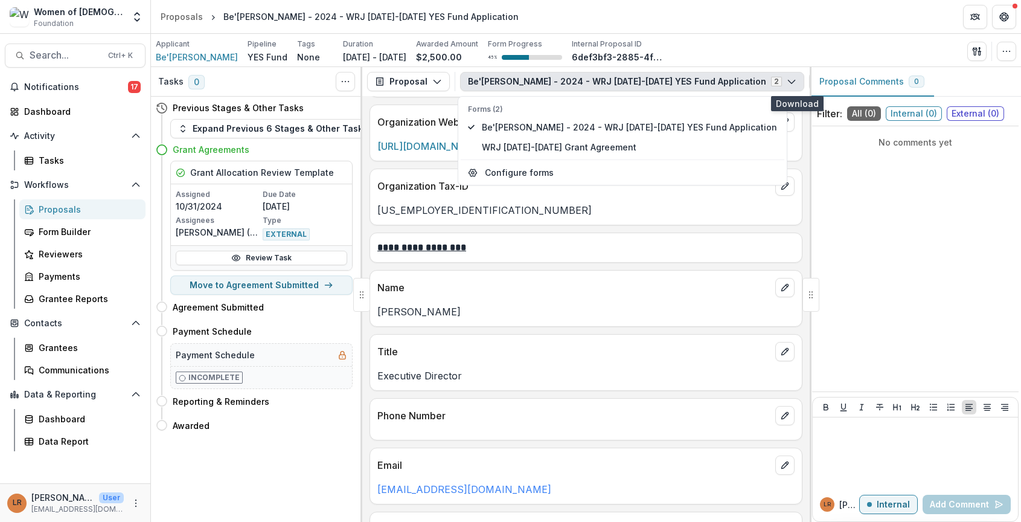
click at [836, 83] on polyline "button" at bounding box center [837, 82] width 2 height 1
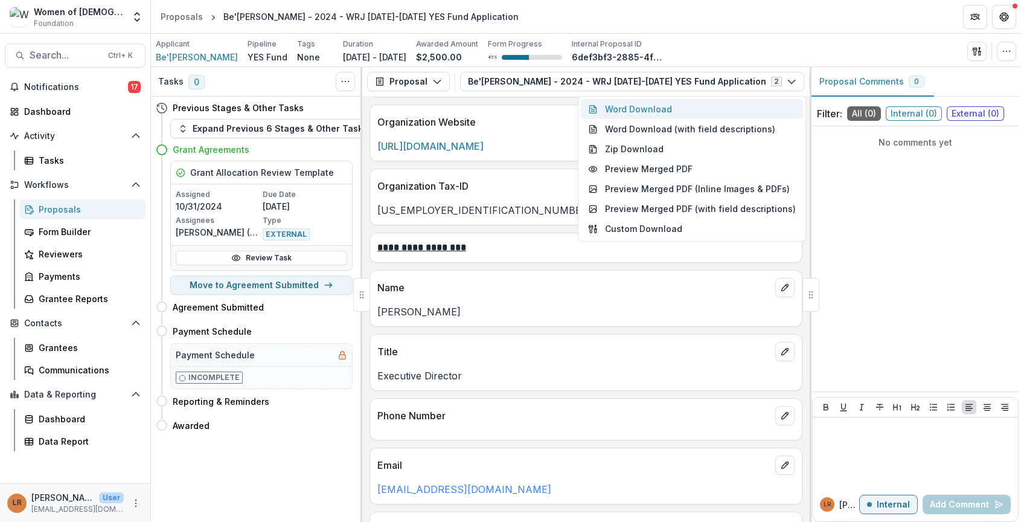
click at [666, 112] on button "Word Download" at bounding box center [692, 109] width 222 height 20
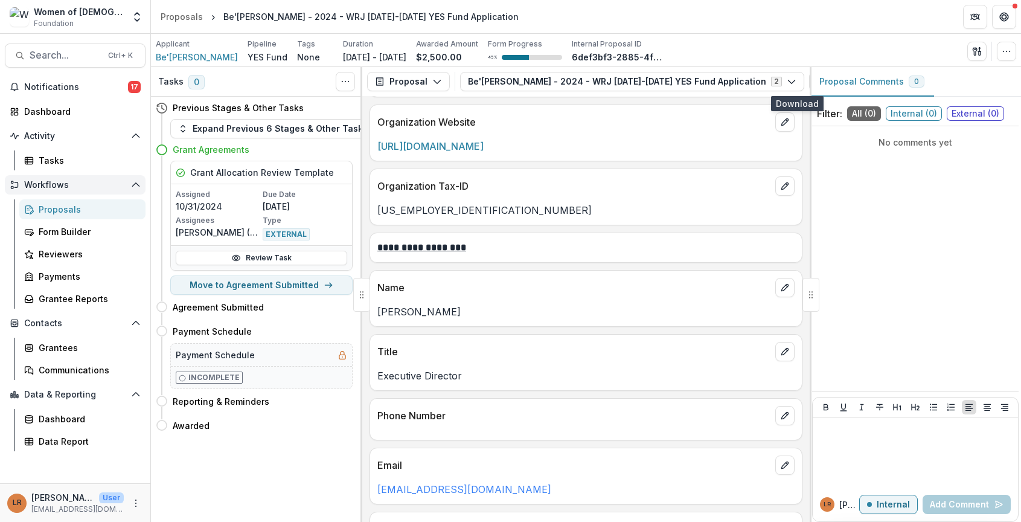
click at [91, 189] on span "Workflows" at bounding box center [75, 185] width 102 height 10
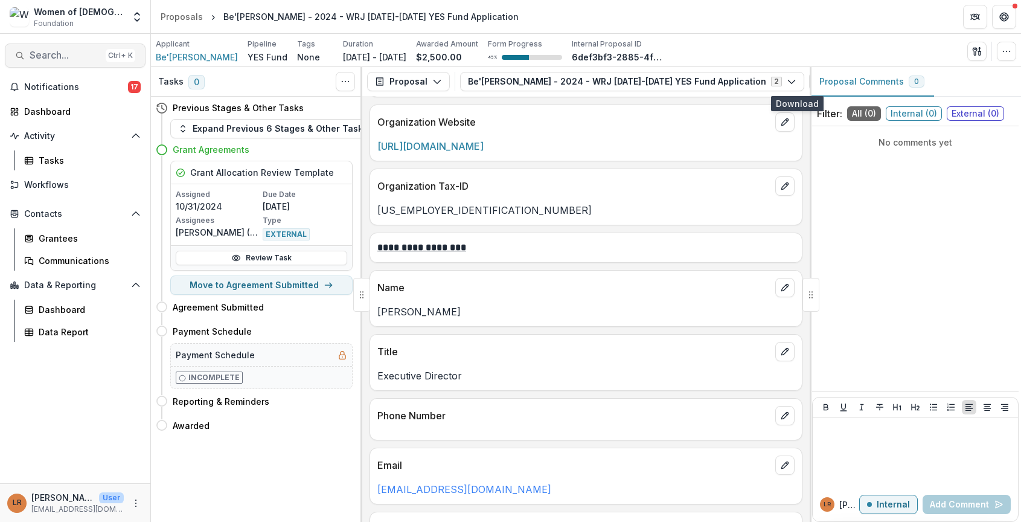
click at [83, 56] on span "Search..." at bounding box center [65, 55] width 71 height 11
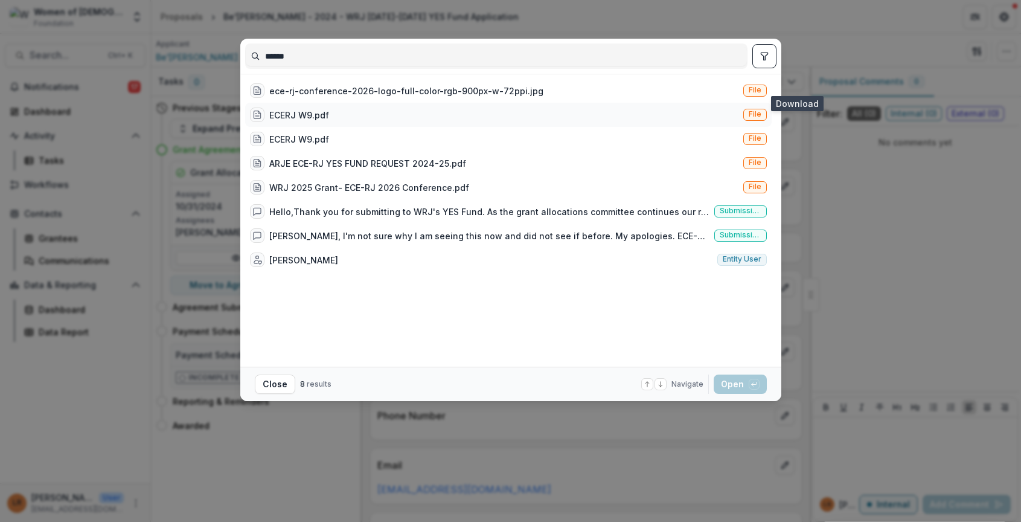
type input "******"
click at [298, 117] on div "ECERJ W9.pdf" at bounding box center [299, 115] width 60 height 13
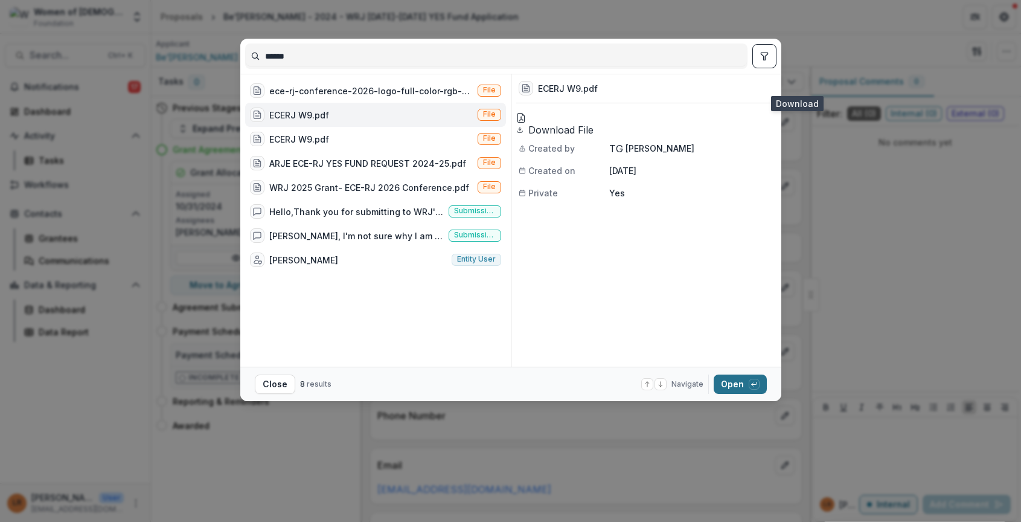
click at [730, 382] on button "Open with enter key" at bounding box center [740, 383] width 53 height 19
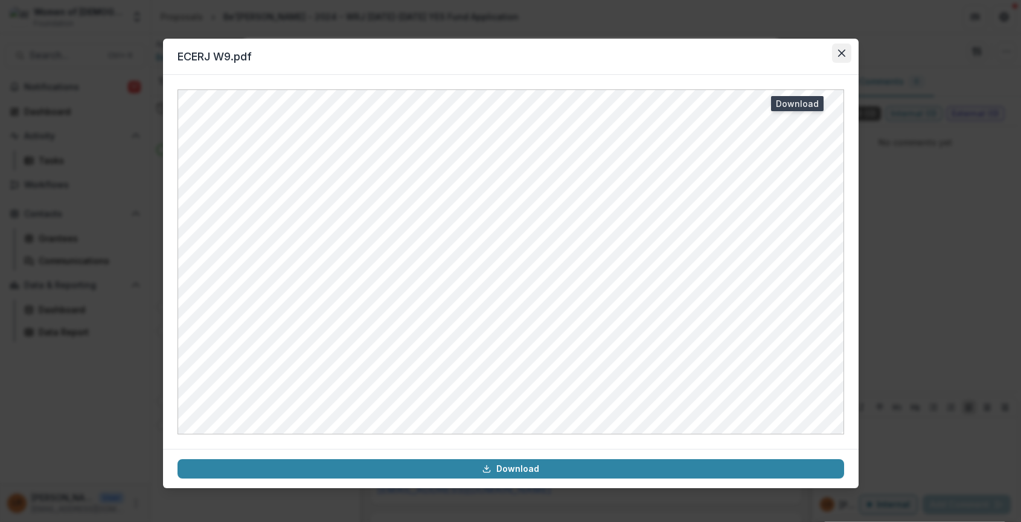
click at [837, 60] on button "Close" at bounding box center [841, 52] width 19 height 19
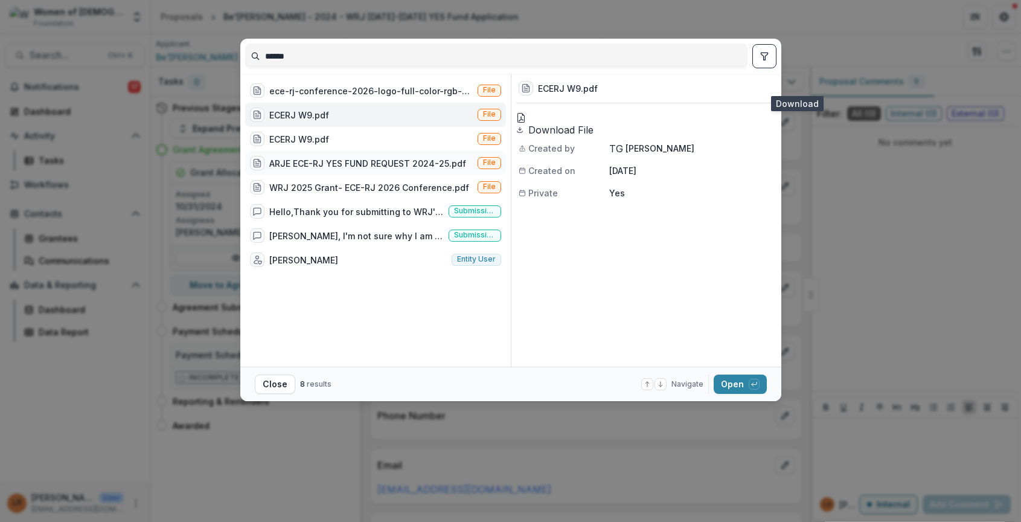
click at [296, 165] on div "ARJE ECE-RJ YES FUND REQUEST 2024-25.pdf" at bounding box center [367, 163] width 197 height 13
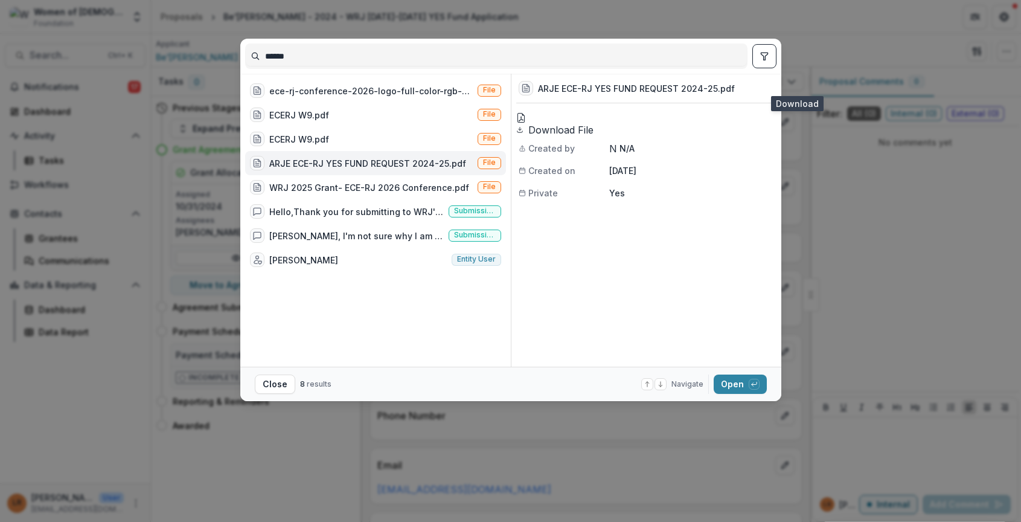
click at [296, 165] on div "ARJE ECE-RJ YES FUND REQUEST 2024-25.pdf" at bounding box center [367, 163] width 197 height 13
click at [296, 165] on div "Loading..." at bounding box center [510, 262] width 653 height 338
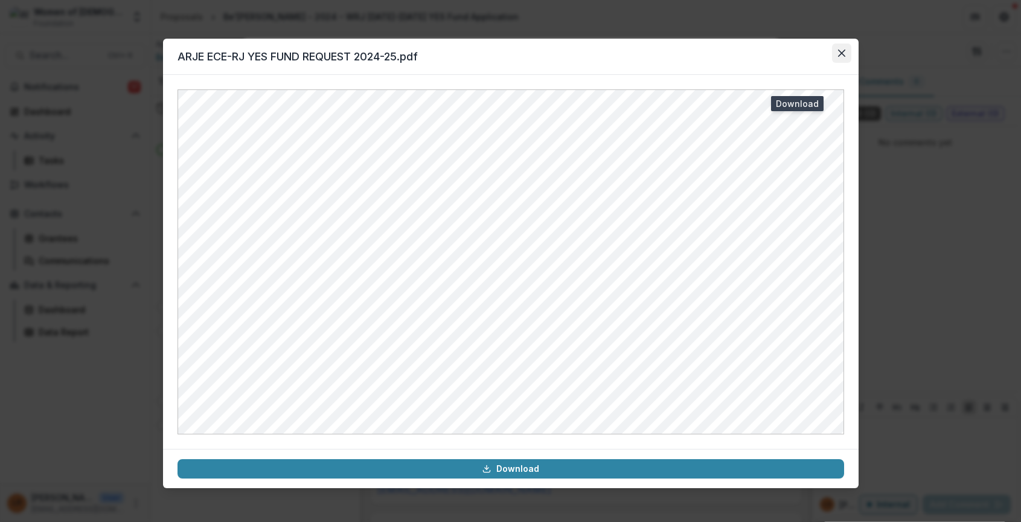
click at [840, 51] on icon "Close" at bounding box center [841, 53] width 7 height 7
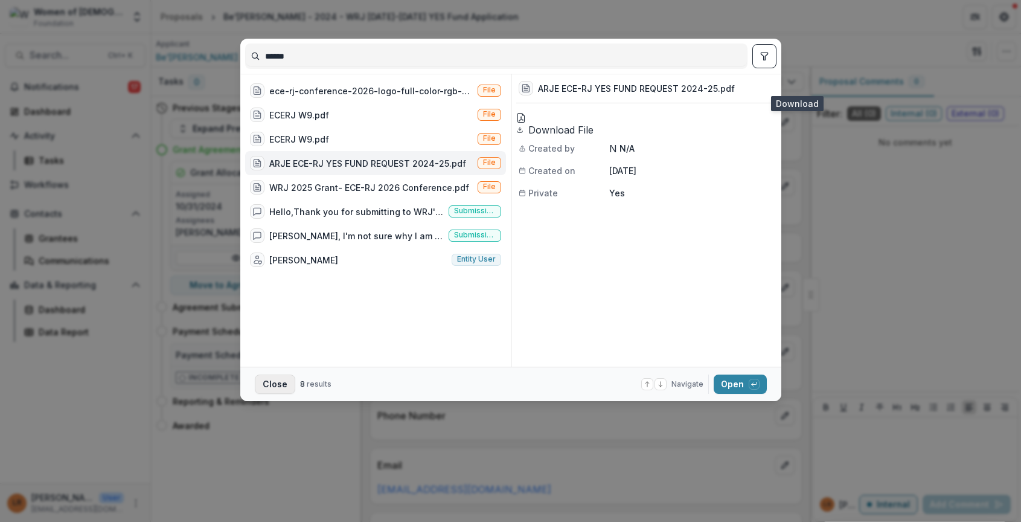
click at [270, 383] on button "Close" at bounding box center [275, 383] width 40 height 19
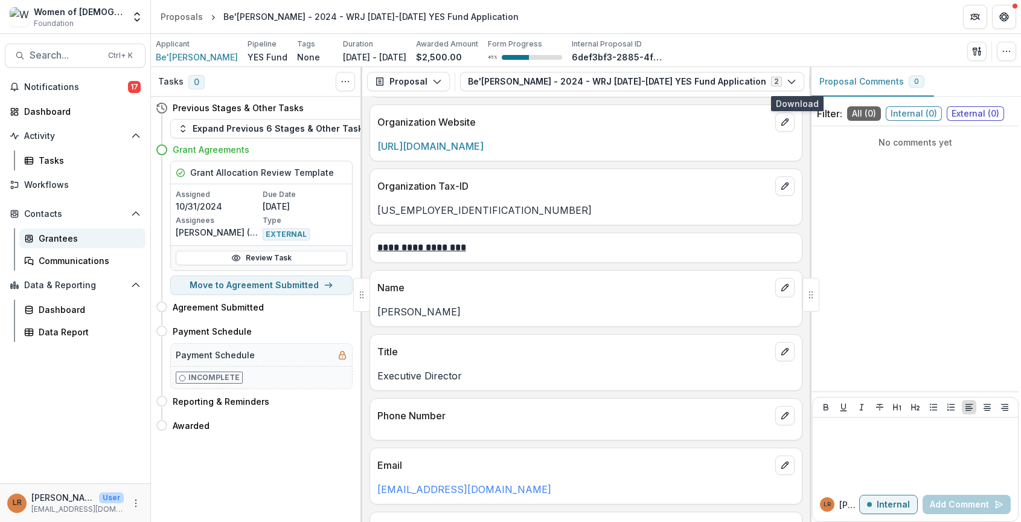
click at [64, 235] on div "Grantees" at bounding box center [87, 238] width 97 height 13
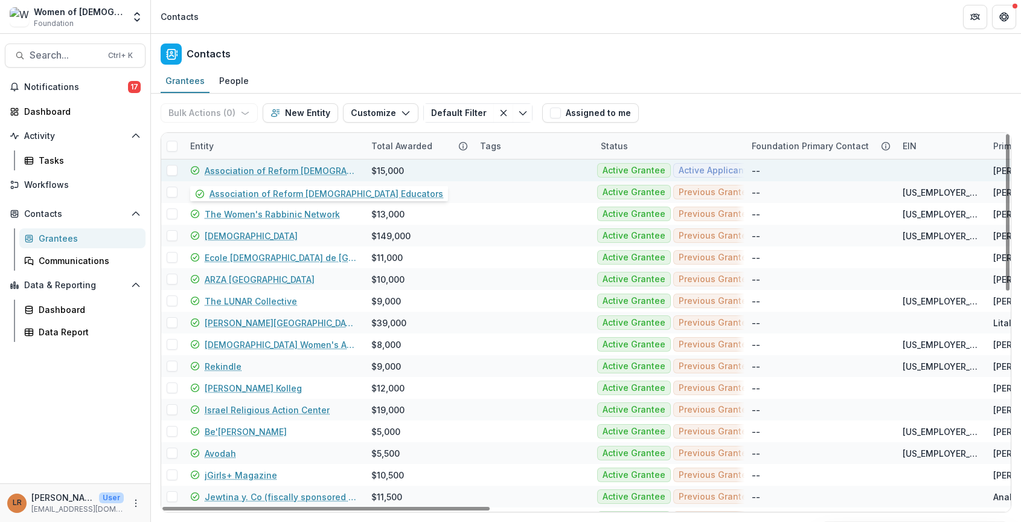
click at [279, 171] on link "Association of Reform [DEMOGRAPHIC_DATA] Educators" at bounding box center [281, 170] width 152 height 13
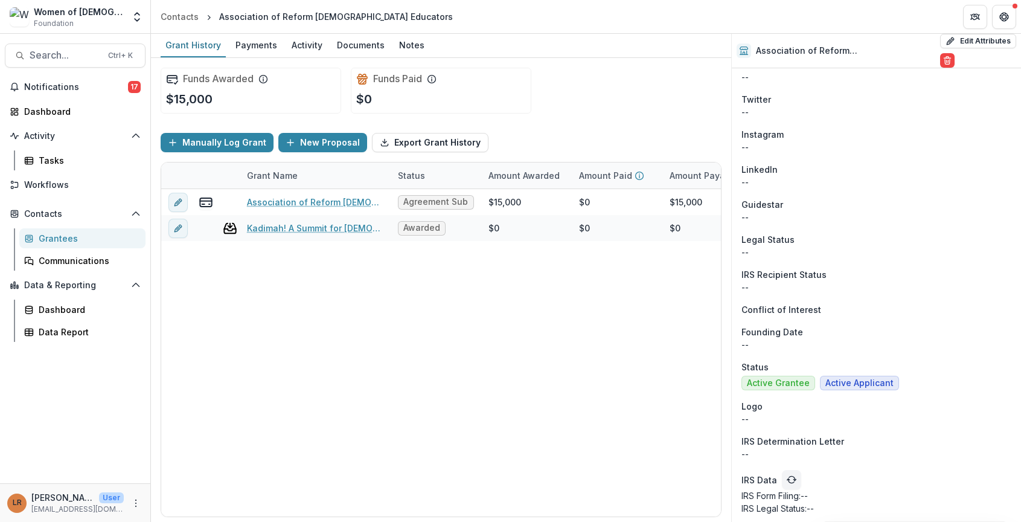
scroll to position [727, 0]
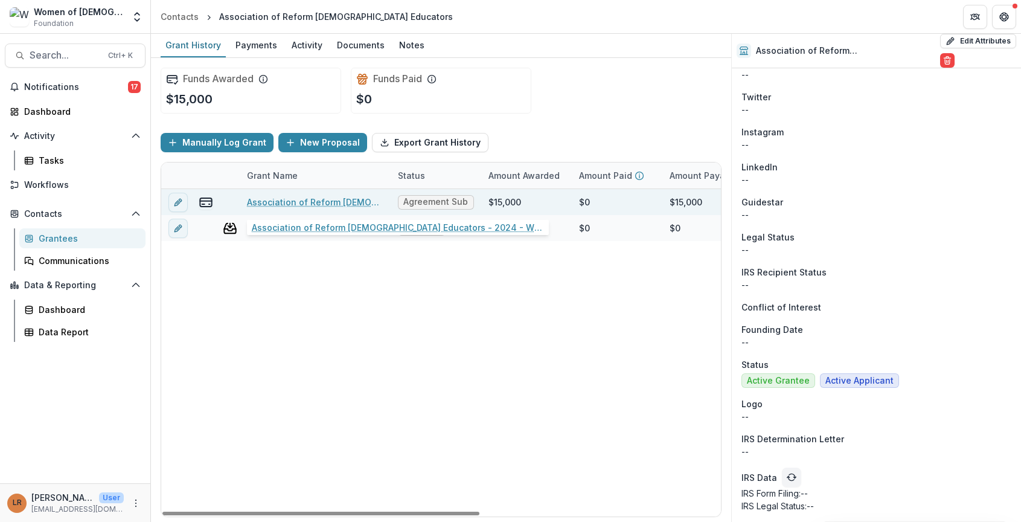
click at [315, 203] on link "Association of Reform [DEMOGRAPHIC_DATA] Educators - 2024 - WRJ [DATE]-[DATE] Y…" at bounding box center [315, 202] width 136 height 13
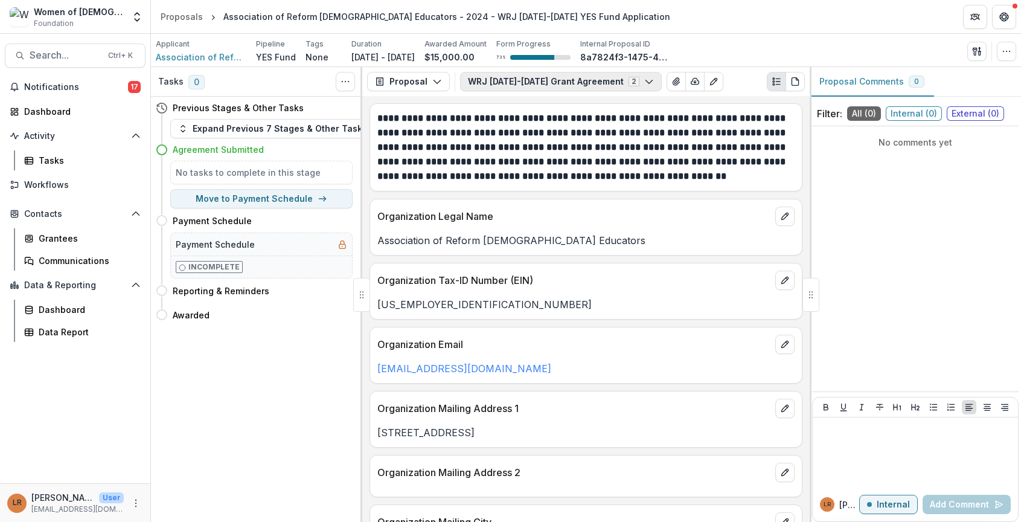
click at [525, 83] on button "WRJ [DATE]-[DATE] Grant Agreement 2" at bounding box center [561, 81] width 202 height 19
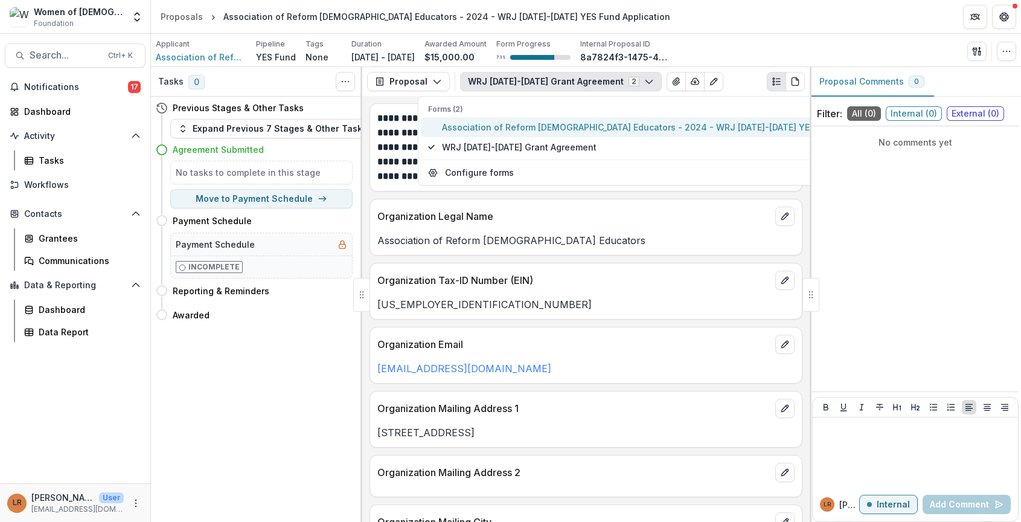
click at [522, 128] on span "Association of Reform [DEMOGRAPHIC_DATA] Educators - 2024 - WRJ [DATE]-[DATE] Y…" at bounding box center [665, 127] width 447 height 13
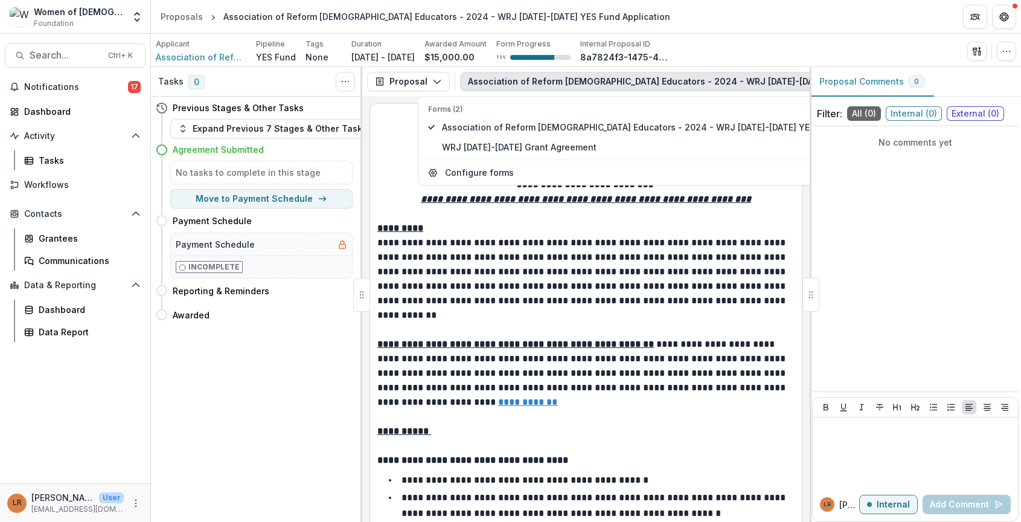
click at [608, 285] on p "**********" at bounding box center [584, 278] width 414 height 87
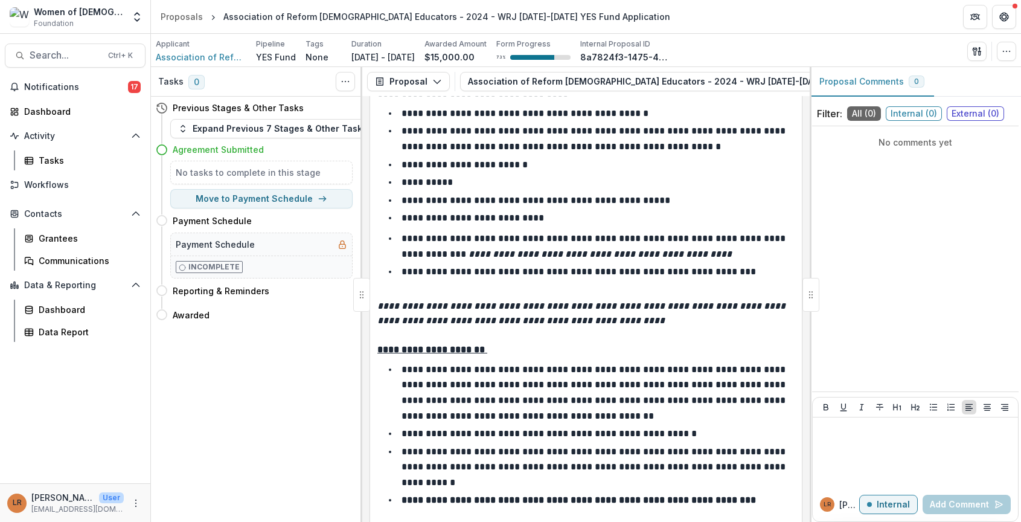
scroll to position [362, 0]
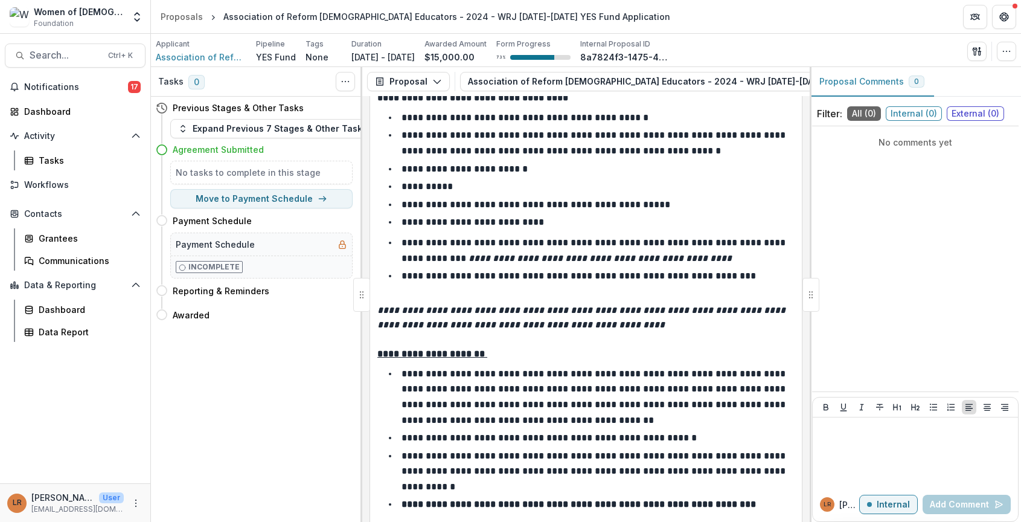
click at [672, 220] on li "**********" at bounding box center [593, 222] width 403 height 16
click at [202, 57] on span "Association of Reform [DEMOGRAPHIC_DATA] Educators" at bounding box center [201, 57] width 91 height 13
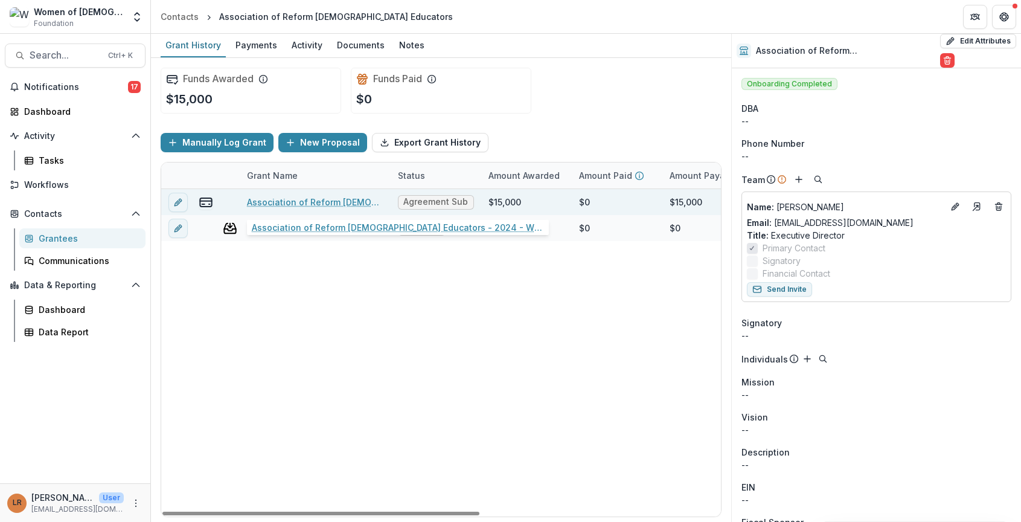
click at [259, 203] on link "Association of Reform [DEMOGRAPHIC_DATA] Educators - 2024 - WRJ [DATE]-[DATE] Y…" at bounding box center [315, 202] width 136 height 13
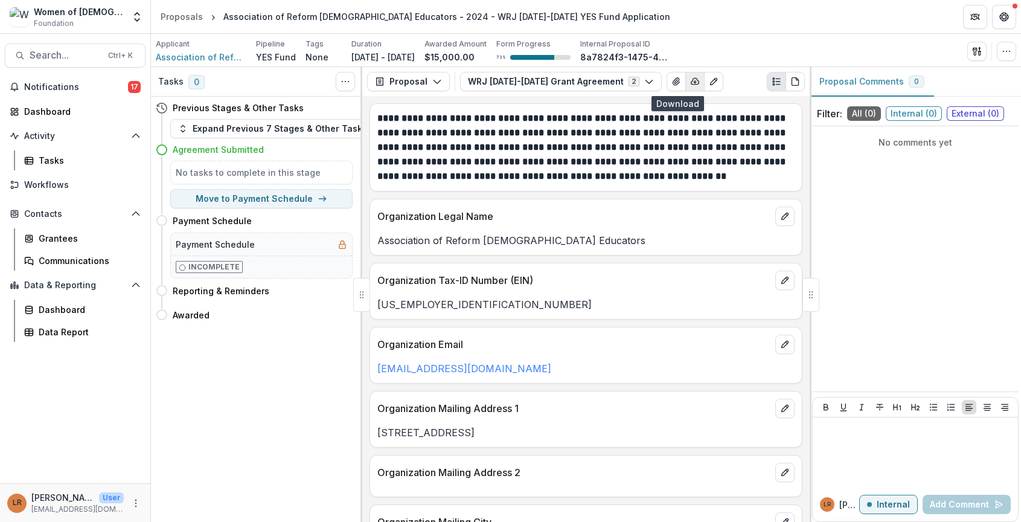
click at [685, 85] on button "button" at bounding box center [694, 81] width 19 height 19
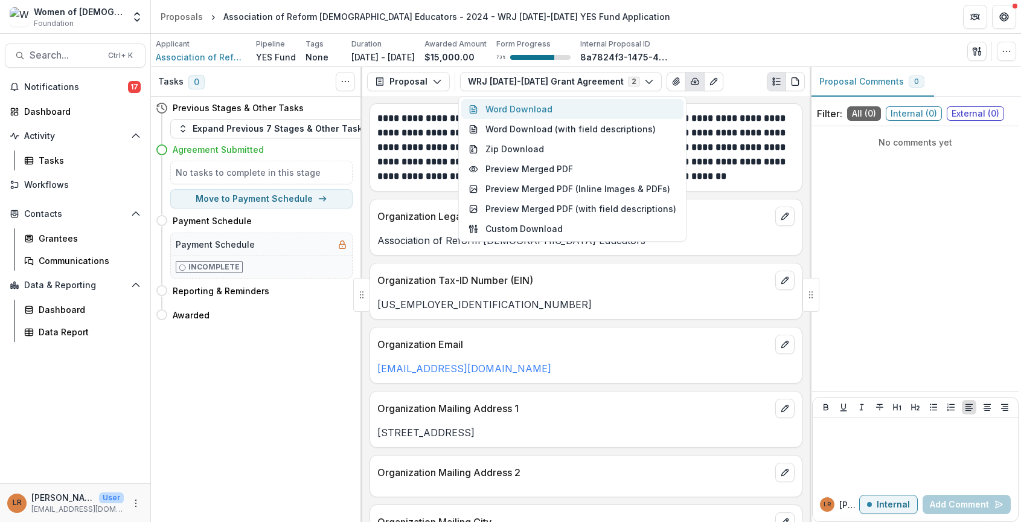
click at [542, 115] on button "Word Download" at bounding box center [572, 109] width 222 height 20
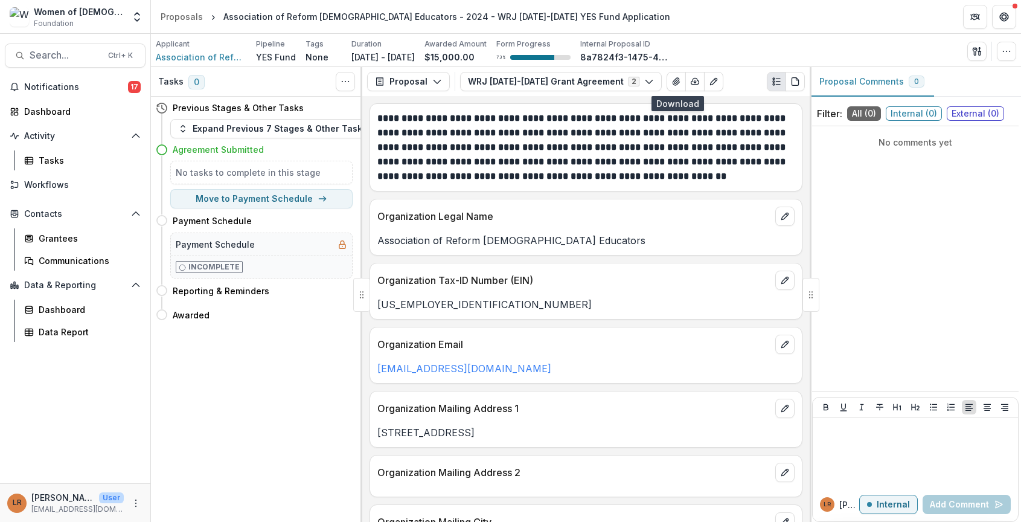
click at [714, 38] on div "Applicant Association of Reform Jewish Educators Pipeline YES Fund Tags None Al…" at bounding box center [586, 50] width 870 height 33
click at [671, 84] on icon "View Attached Files" at bounding box center [676, 82] width 10 height 10
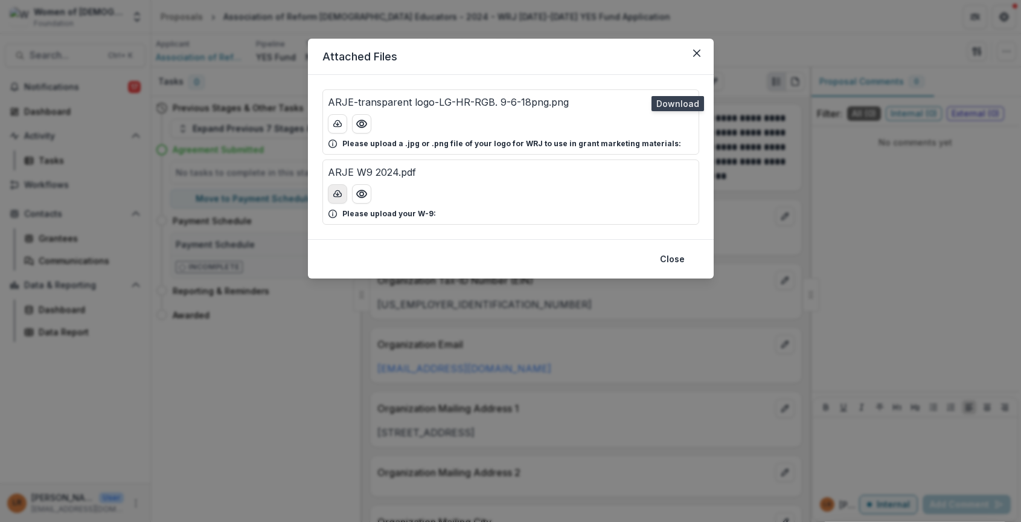
click at [334, 196] on icon "download-button" at bounding box center [338, 194] width 10 height 10
click at [699, 56] on icon "Close" at bounding box center [695, 53] width 7 height 7
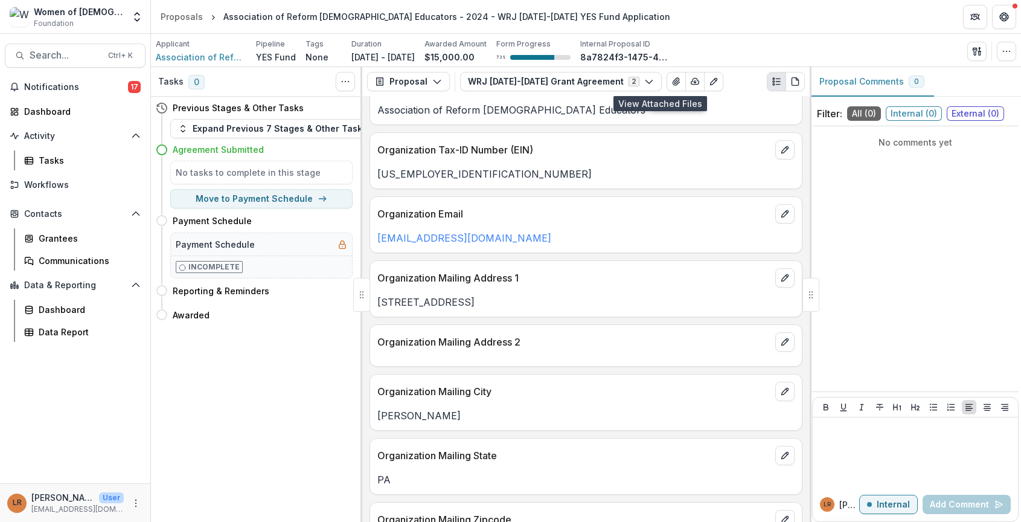
scroll to position [121, 0]
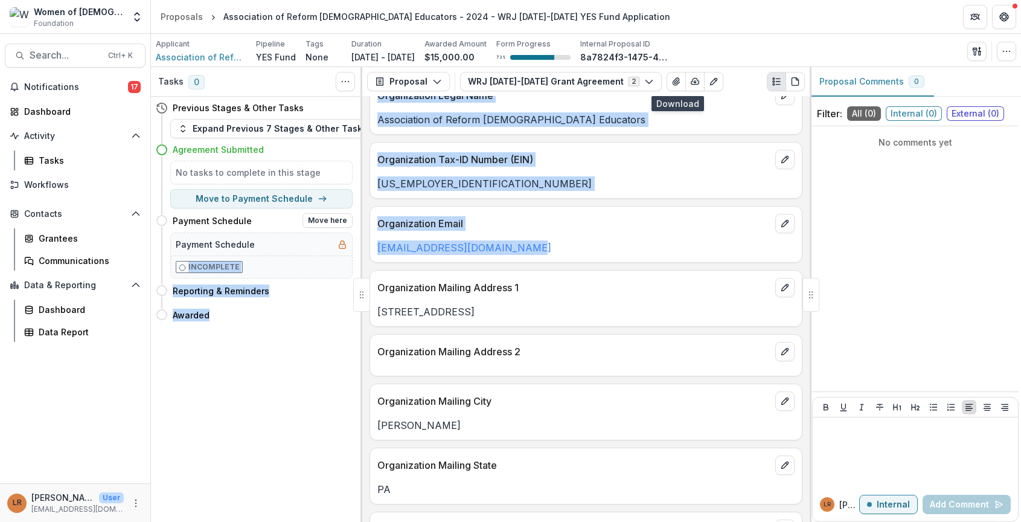
drag, startPoint x: 551, startPoint y: 247, endPoint x: 343, endPoint y: 248, distance: 207.1
click at [343, 248] on div "Tasks 0 Show Cancelled Tasks Previous Stages & Other Tasks Expand Previous 7 St…" at bounding box center [586, 294] width 870 height 455
click at [567, 247] on p "srigler@reformeducators.org" at bounding box center [585, 247] width 417 height 14
click at [550, 176] on div "[US_EMPLOYER_IDENTIFICATION_NUMBER]" at bounding box center [586, 180] width 432 height 22
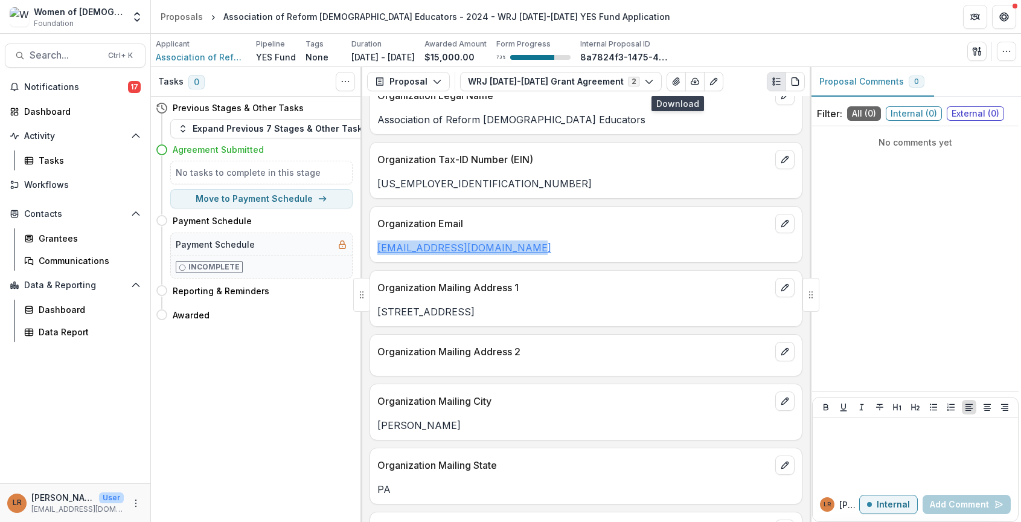
drag, startPoint x: 548, startPoint y: 251, endPoint x: 378, endPoint y: 248, distance: 169.1
click at [378, 248] on p "srigler@reformeducators.org" at bounding box center [585, 247] width 417 height 14
copy link "srigler@reformeducators.org"
click at [892, 287] on div "No comments yet" at bounding box center [915, 258] width 206 height 255
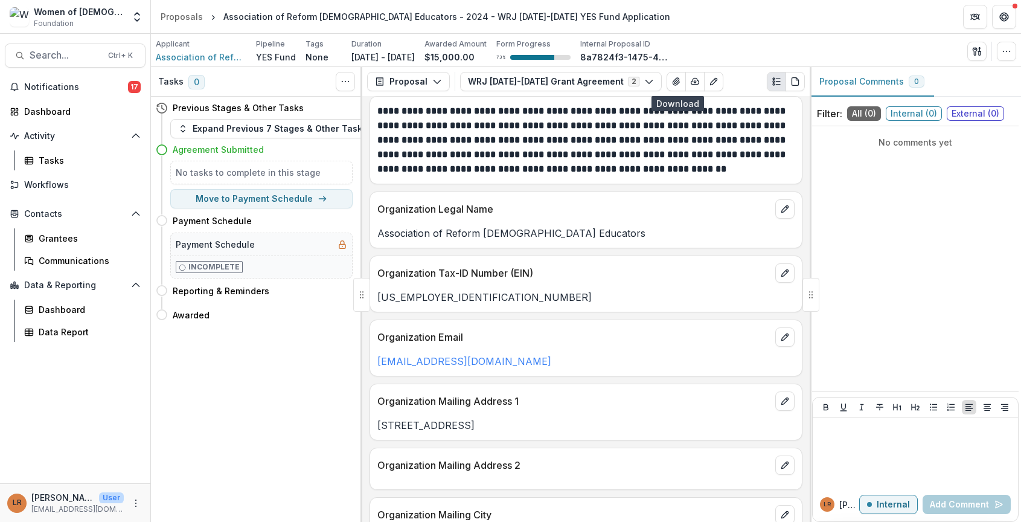
scroll to position [0, 0]
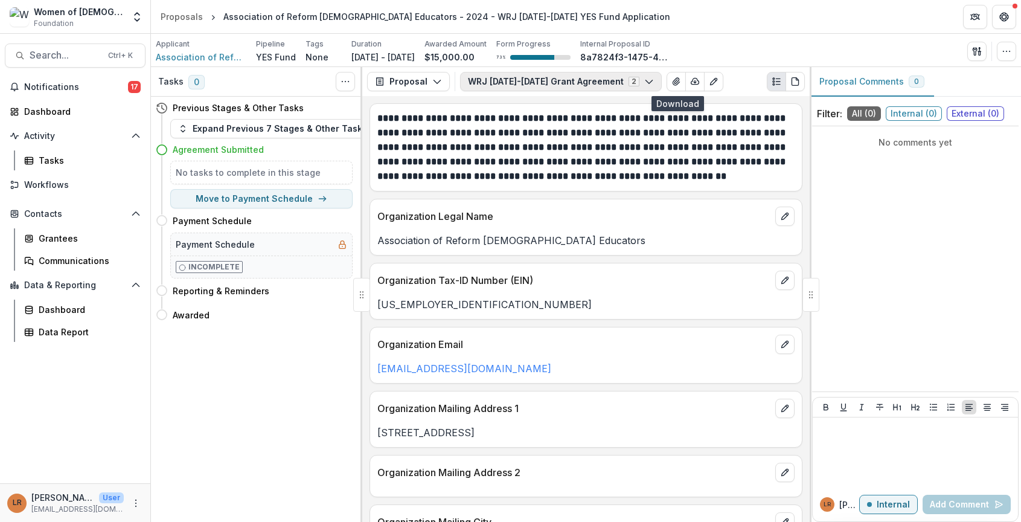
click at [644, 77] on icon "button" at bounding box center [649, 82] width 10 height 10
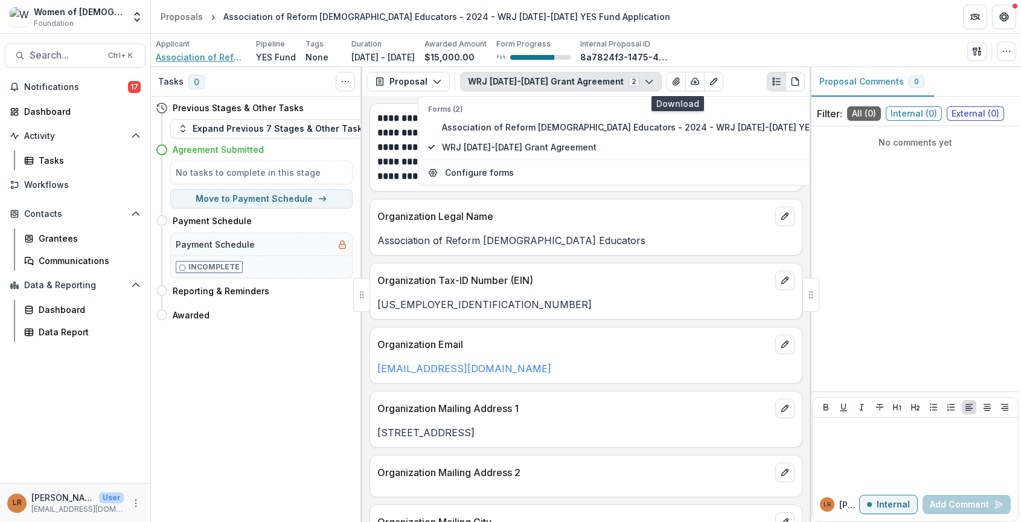
click at [167, 56] on span "Association of Reform [DEMOGRAPHIC_DATA] Educators" at bounding box center [201, 57] width 91 height 13
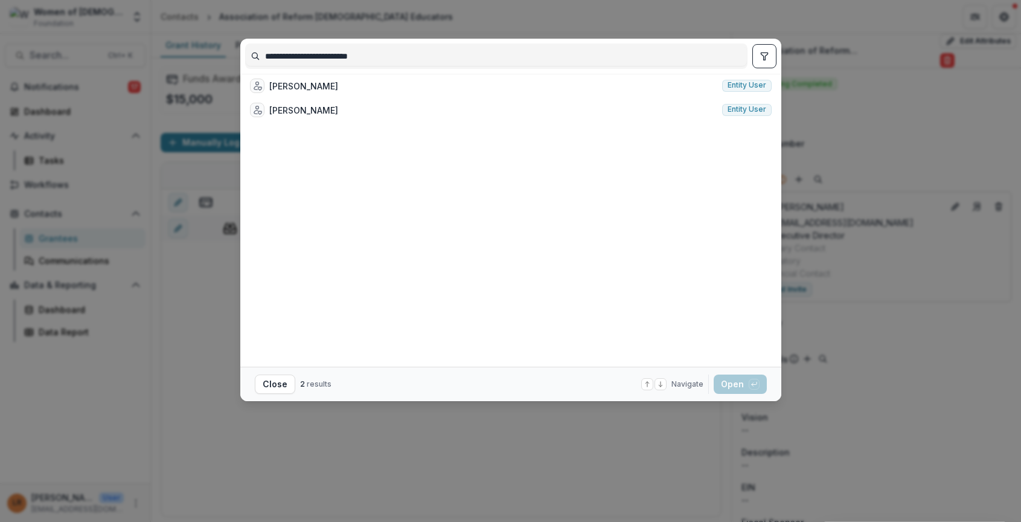
drag, startPoint x: 388, startPoint y: 56, endPoint x: 316, endPoint y: 65, distance: 72.4
click at [217, 59] on div "**********" at bounding box center [510, 261] width 1021 height 522
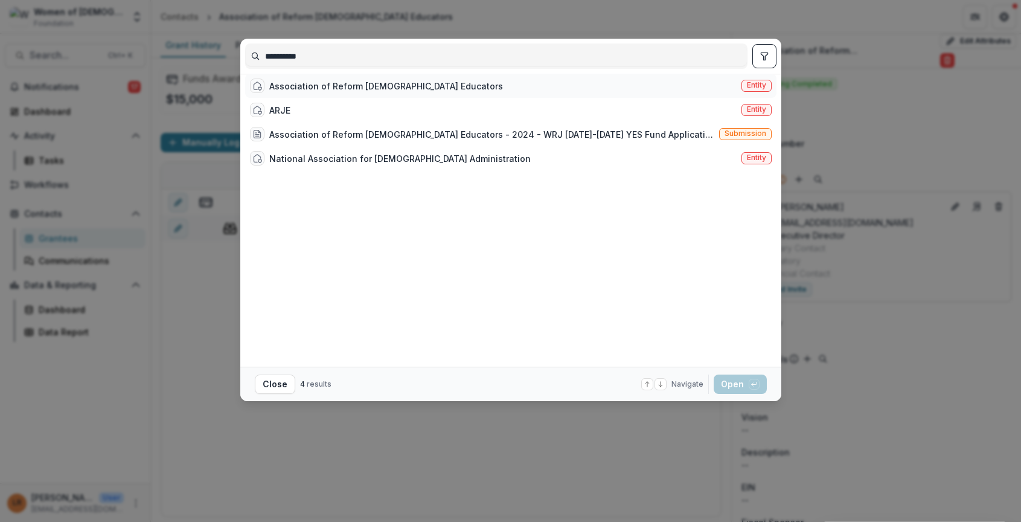
type input "**********"
click at [354, 89] on div "Association of Reform [DEMOGRAPHIC_DATA] Educators" at bounding box center [386, 86] width 234 height 13
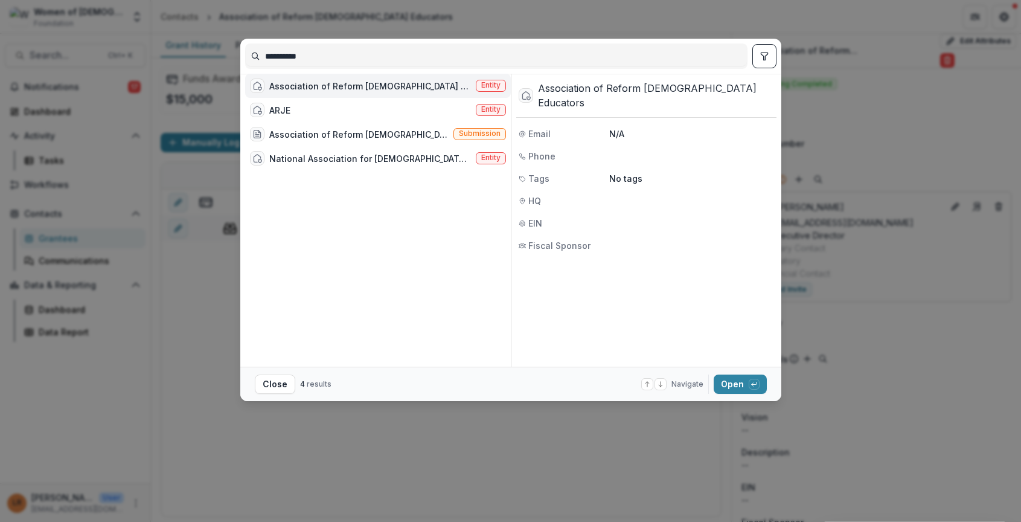
click at [351, 88] on div "Association of Reform [DEMOGRAPHIC_DATA] Educators" at bounding box center [370, 86] width 202 height 13
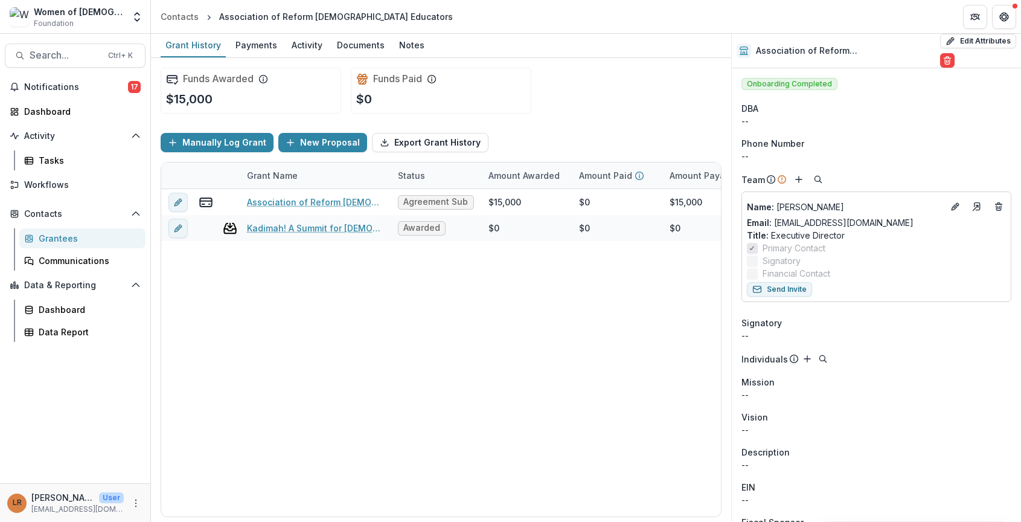
click at [351, 88] on div "Association of Reform Jewish Educators Entity" at bounding box center [384, 91] width 254 height 23
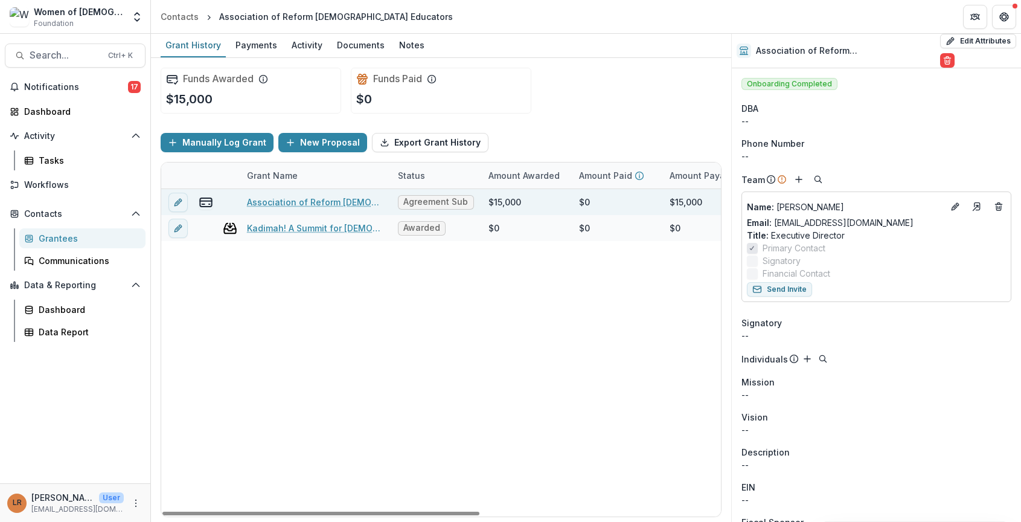
click at [321, 200] on link "Association of Reform [DEMOGRAPHIC_DATA] Educators - 2024 - WRJ [DATE]-[DATE] Y…" at bounding box center [315, 202] width 136 height 13
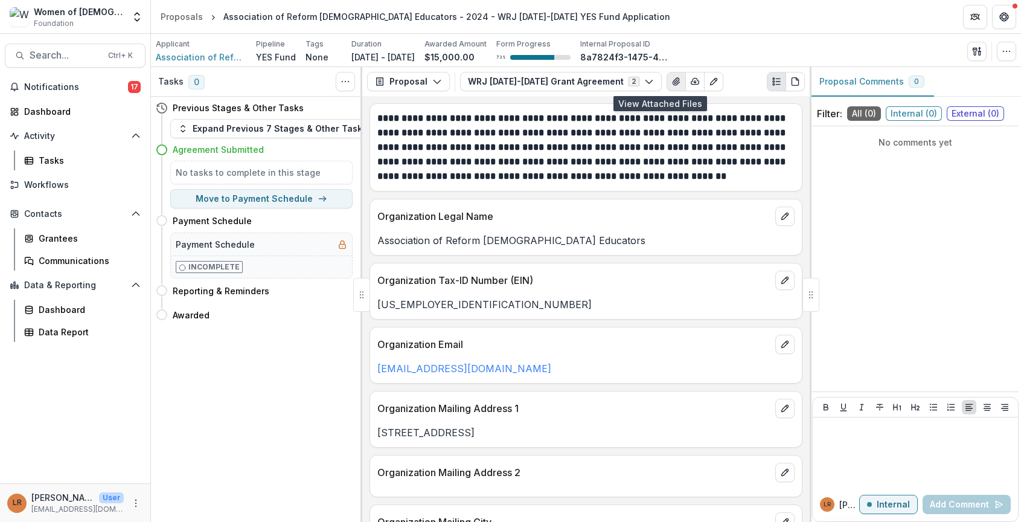
click at [671, 80] on icon "View Attached Files" at bounding box center [676, 82] width 10 height 10
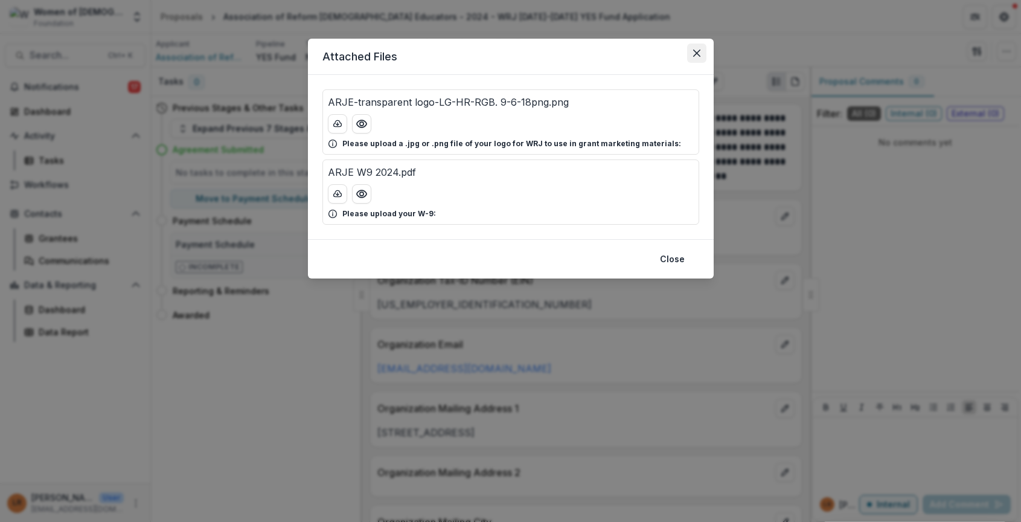
click at [700, 53] on button "Close" at bounding box center [696, 52] width 19 height 19
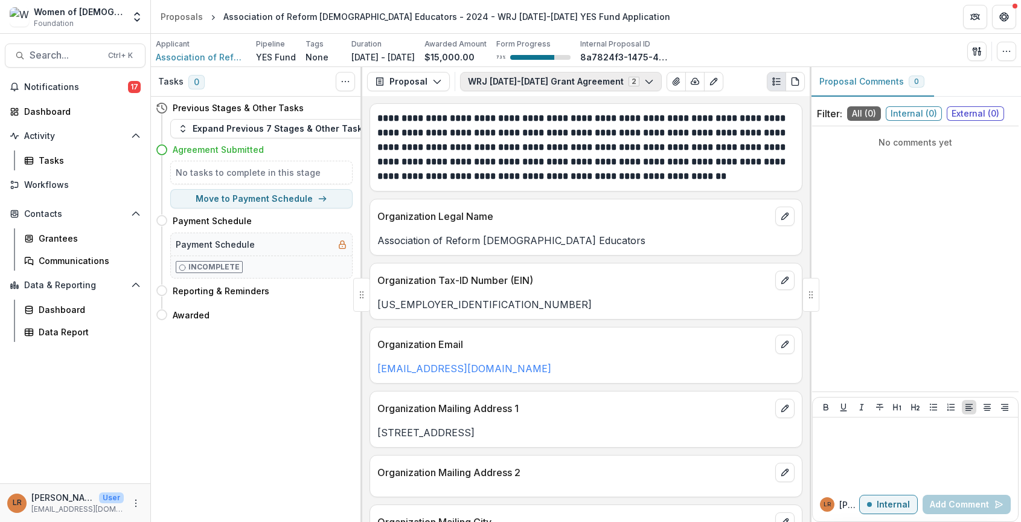
click at [644, 80] on icon "button" at bounding box center [649, 82] width 10 height 10
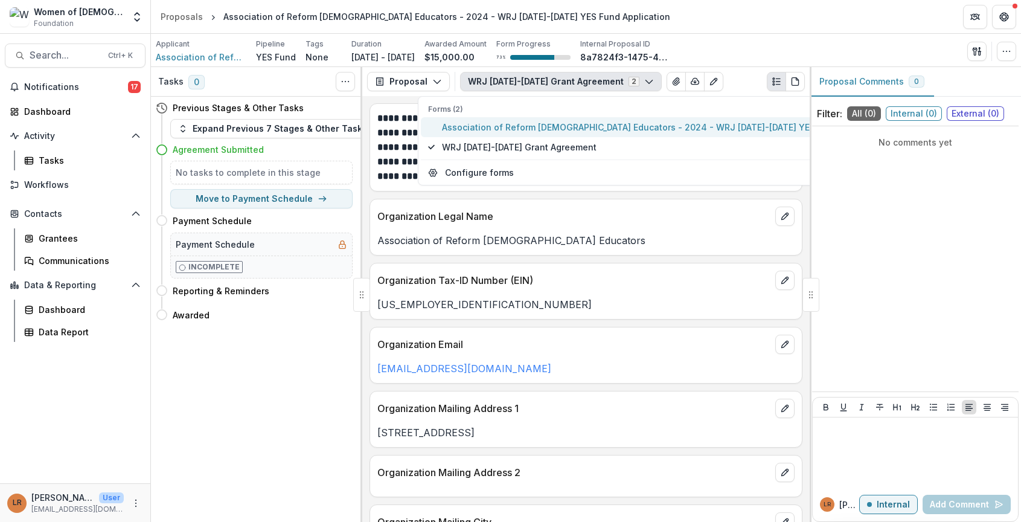
click at [597, 126] on span "Association of Reform [DEMOGRAPHIC_DATA] Educators - 2024 - WRJ [DATE]-[DATE] Y…" at bounding box center [665, 127] width 447 height 13
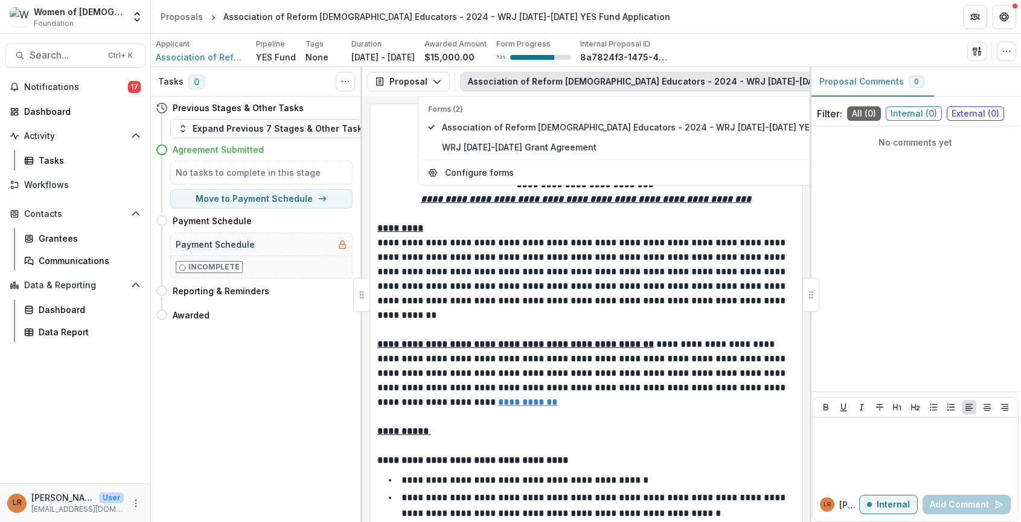
click at [761, 47] on div "Applicant Association of Reform Jewish Educators Pipeline YES Fund Tags None Al…" at bounding box center [586, 51] width 860 height 25
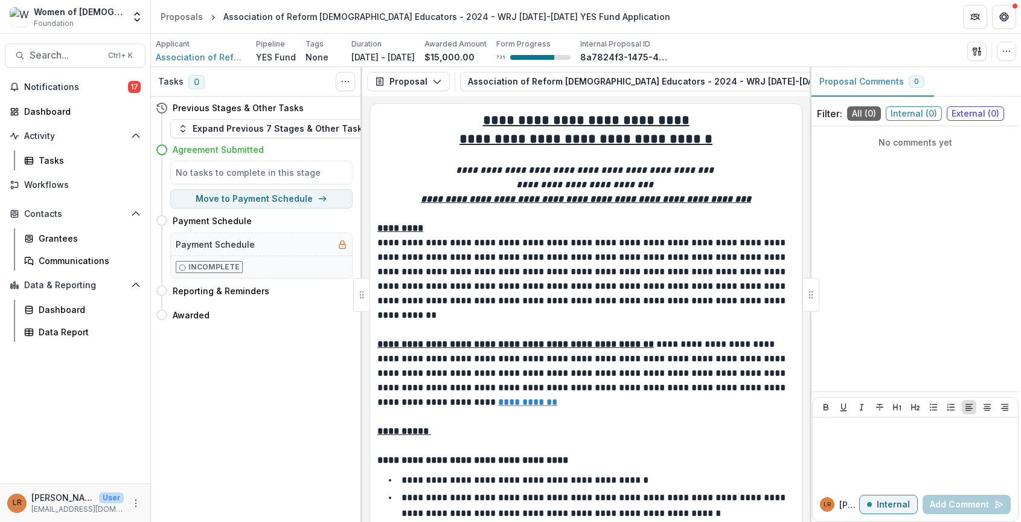
click at [814, 290] on div at bounding box center [810, 295] width 17 height 34
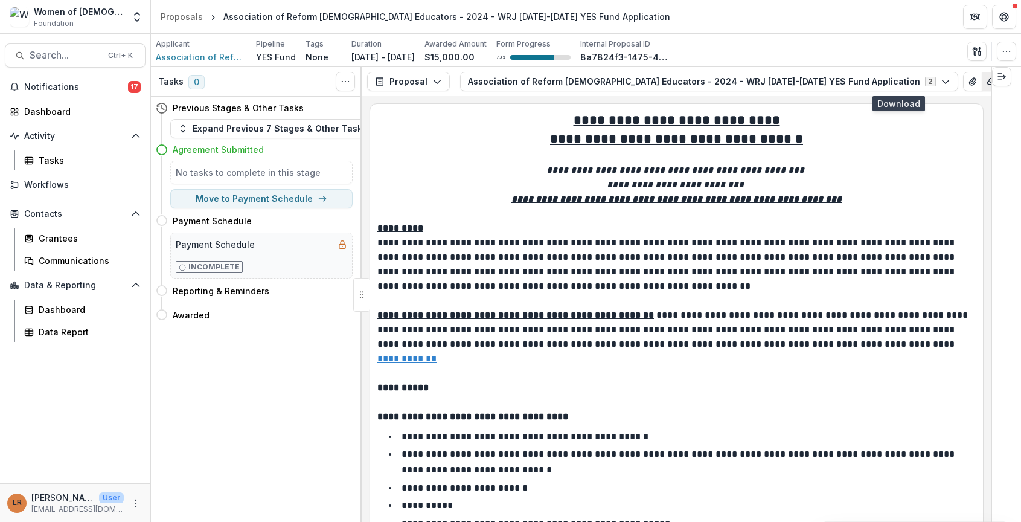
click at [986, 83] on icon "button" at bounding box center [991, 82] width 10 height 10
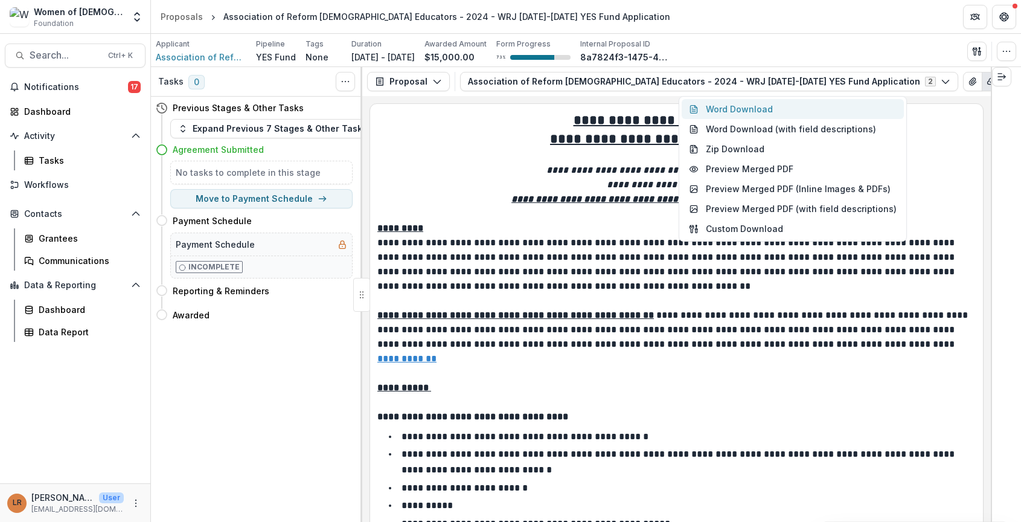
click at [755, 112] on button "Word Download" at bounding box center [793, 109] width 222 height 20
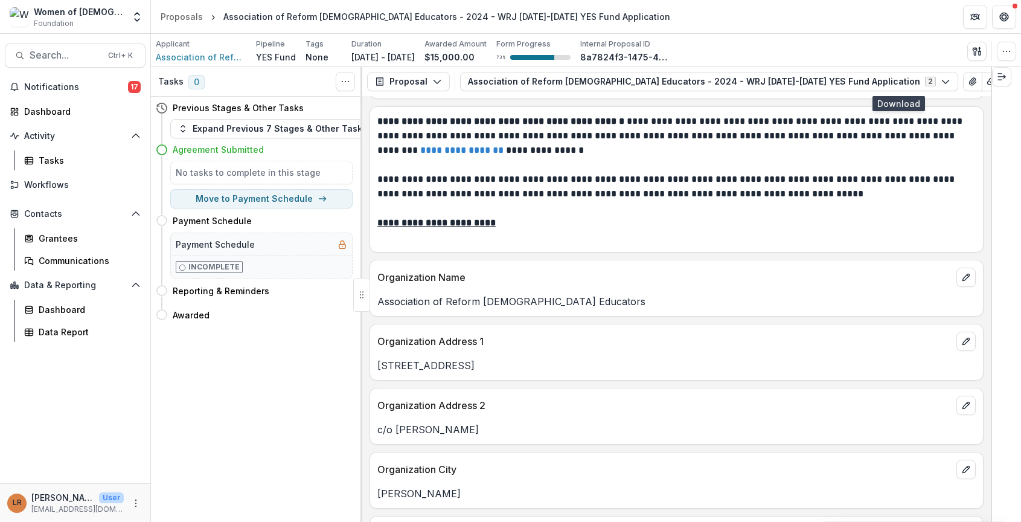
scroll to position [785, 0]
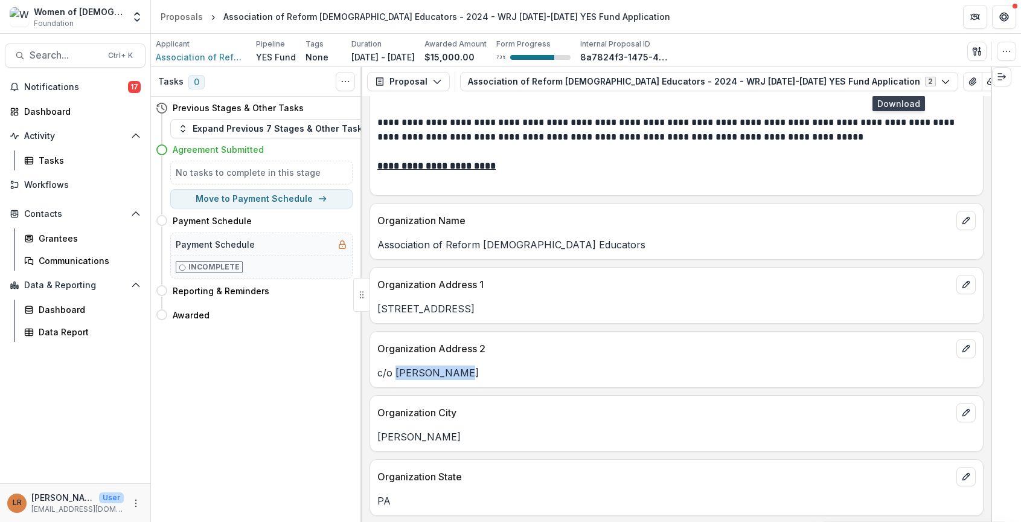
drag, startPoint x: 462, startPoint y: 375, endPoint x: 395, endPoint y: 377, distance: 67.6
click at [395, 377] on p "c/o Stacy Rigler" at bounding box center [676, 372] width 598 height 14
copy p "[PERSON_NAME]"
click at [892, 30] on header "Proposals Association of Reform Jewish Educators - 2024 - WRJ 2025-2026 YES Fun…" at bounding box center [586, 16] width 870 height 33
drag, startPoint x: 500, startPoint y: 310, endPoint x: 374, endPoint y: 314, distance: 126.2
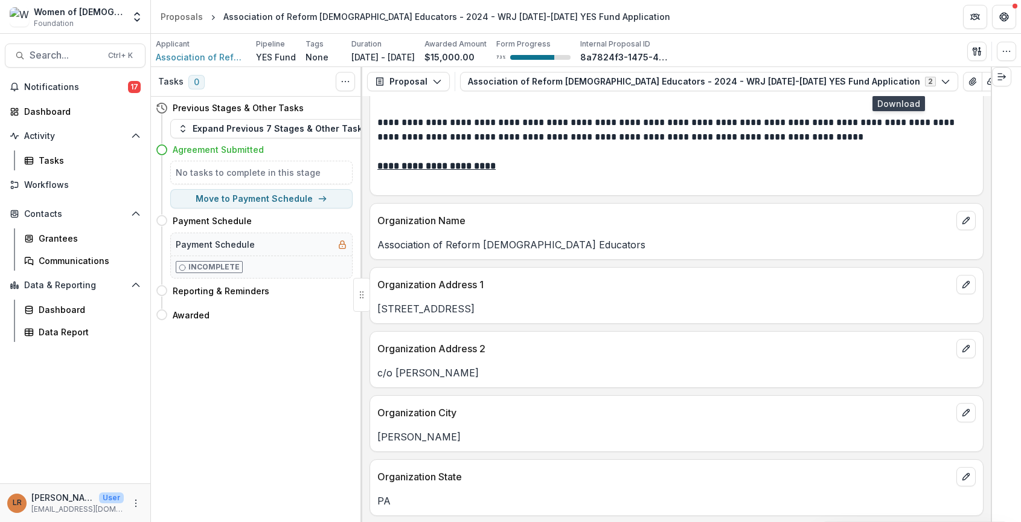
click at [374, 314] on div "5 Stone Creek Lane" at bounding box center [676, 308] width 613 height 14
copy p "5 Stone Creek Lane"
click at [869, 179] on p at bounding box center [676, 180] width 598 height 14
drag, startPoint x: 450, startPoint y: 442, endPoint x: 371, endPoint y: 442, distance: 79.1
click at [371, 442] on div "Bryn Mawr" at bounding box center [676, 436] width 613 height 14
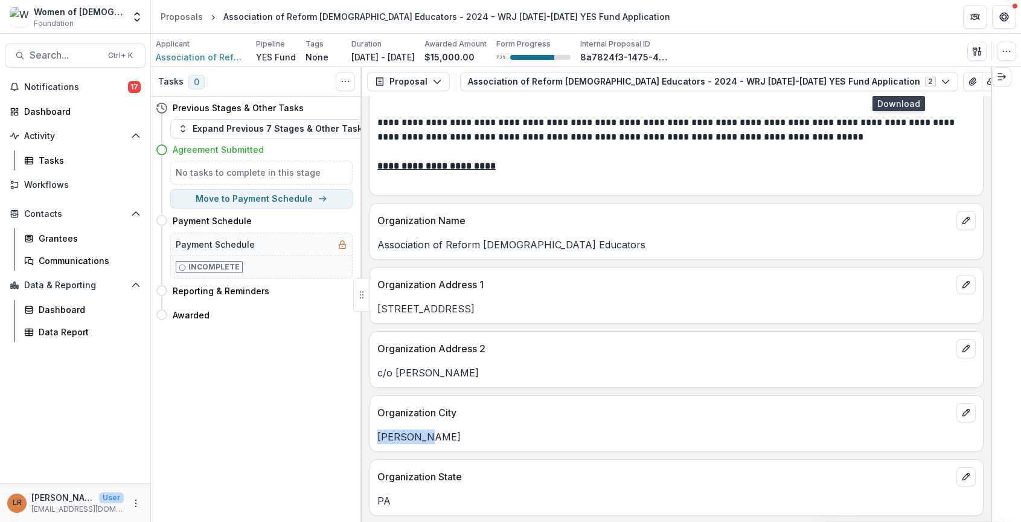
copy p "Bryn Mawr"
